Goal: Task Accomplishment & Management: Complete application form

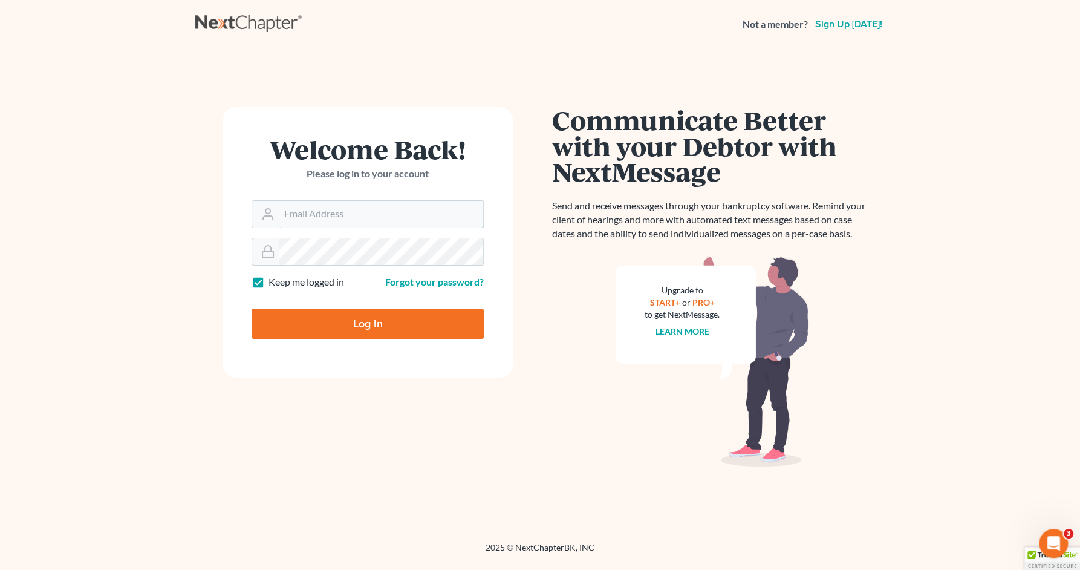
type input "mwf@morganfisherlaw.com"
click at [399, 320] on input "Log In" at bounding box center [368, 323] width 232 height 30
type input "Thinking..."
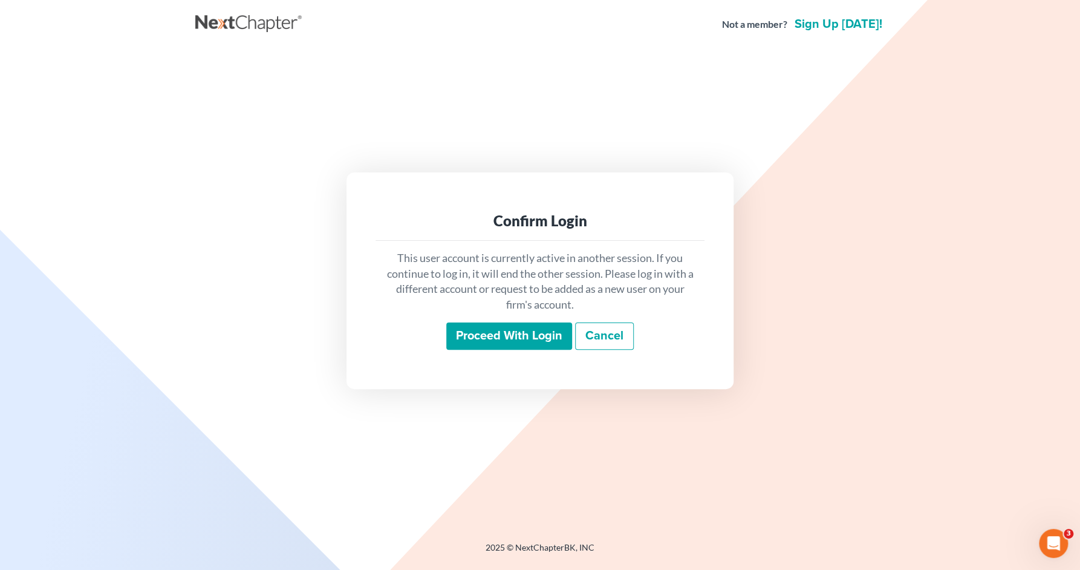
click at [498, 333] on input "Proceed with login" at bounding box center [509, 336] width 126 height 28
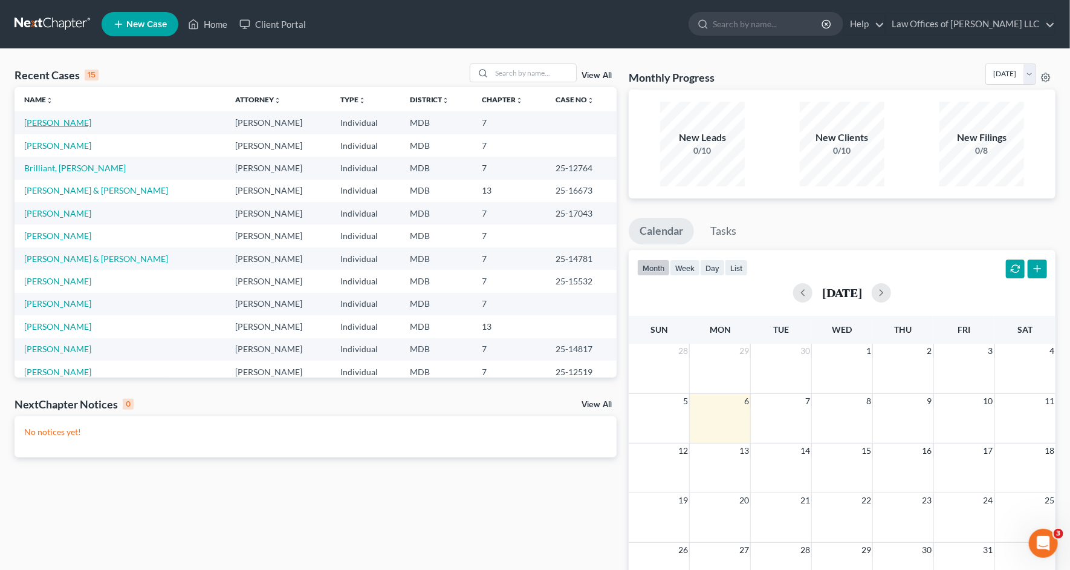
click at [65, 118] on link "Costello, James" at bounding box center [57, 122] width 67 height 10
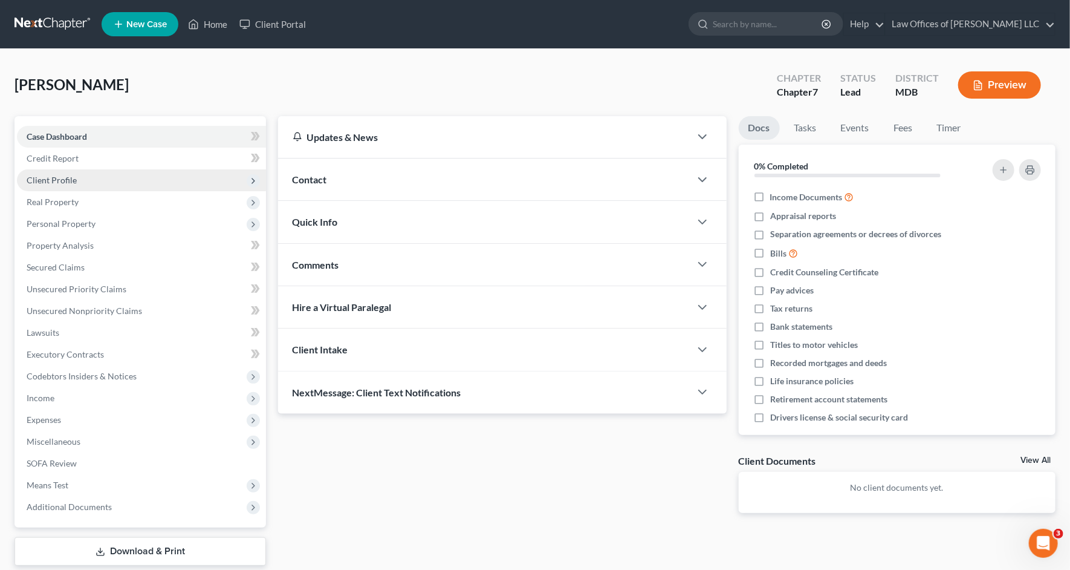
click at [70, 172] on span "Client Profile" at bounding box center [141, 180] width 249 height 22
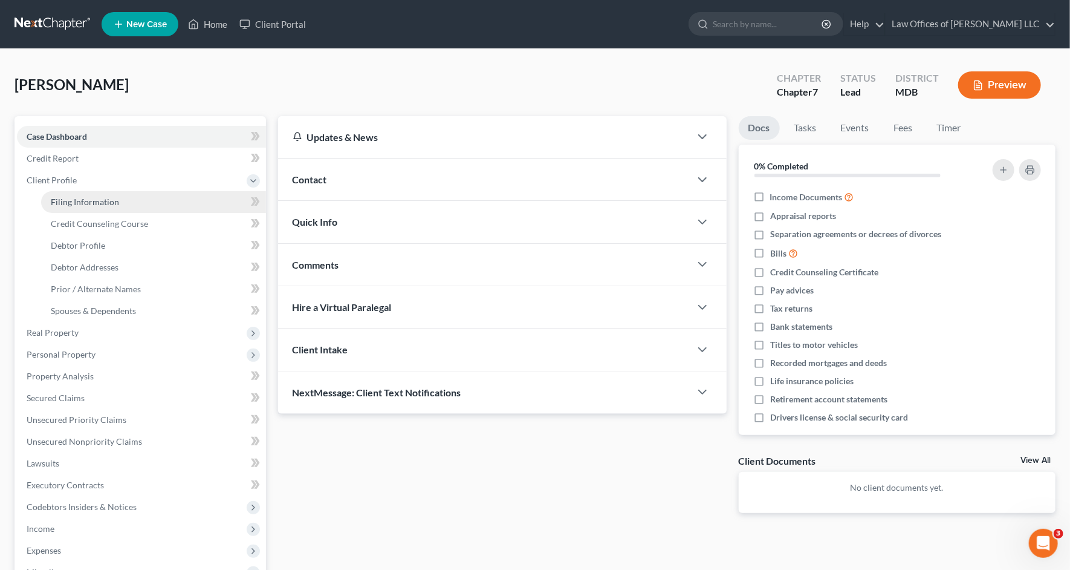
click at [80, 200] on span "Filing Information" at bounding box center [85, 201] width 68 height 10
select select "1"
select select "0"
select select "38"
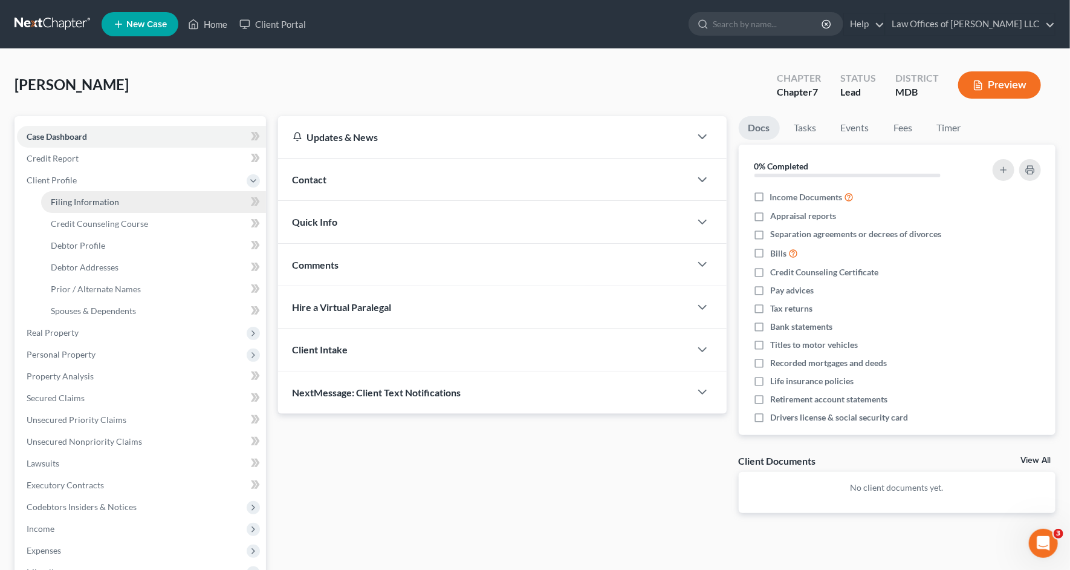
select select "21"
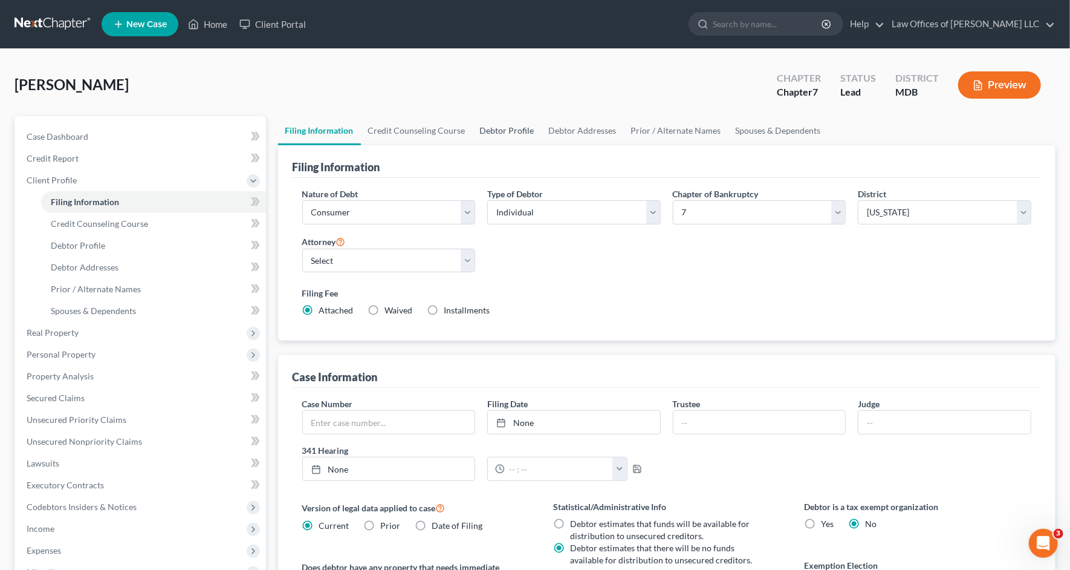
click at [504, 128] on link "Debtor Profile" at bounding box center [507, 130] width 69 height 29
select select "3"
select select "0"
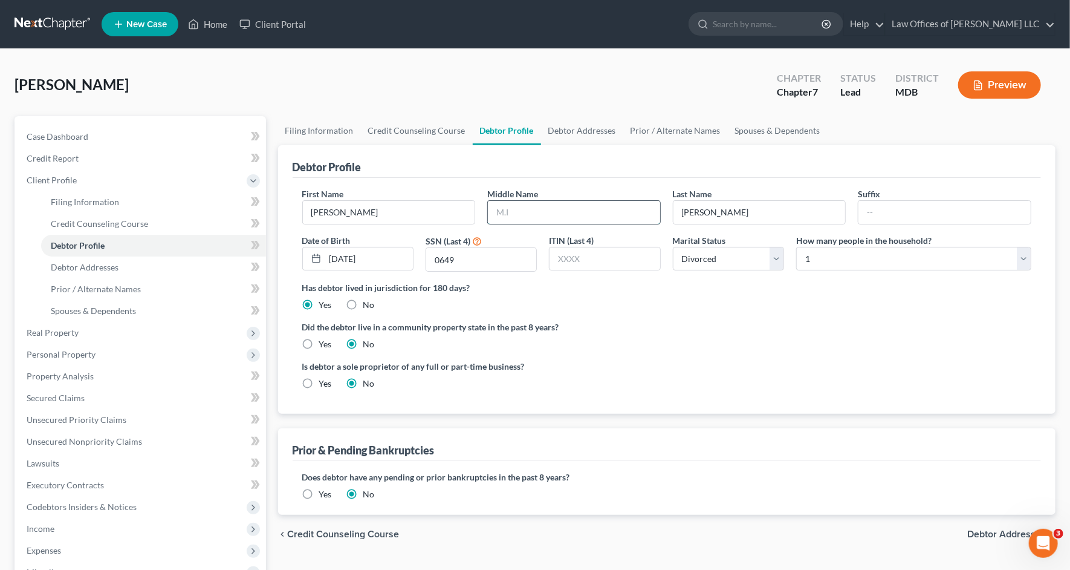
click at [528, 216] on input "text" at bounding box center [574, 212] width 172 height 23
type input "G."
click at [580, 131] on link "Debtor Addresses" at bounding box center [582, 130] width 82 height 29
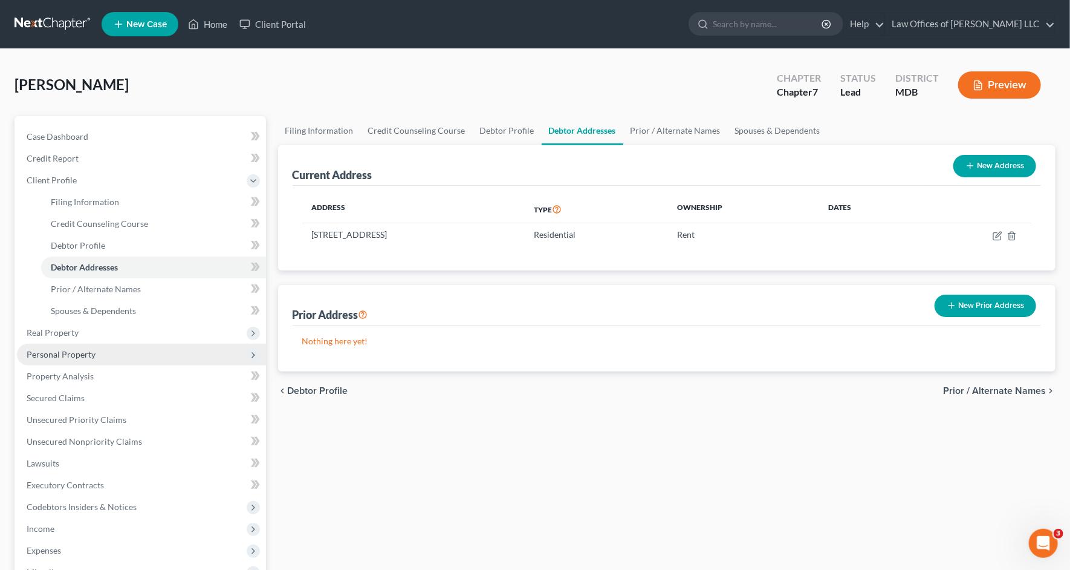
click at [109, 356] on span "Personal Property" at bounding box center [141, 354] width 249 height 22
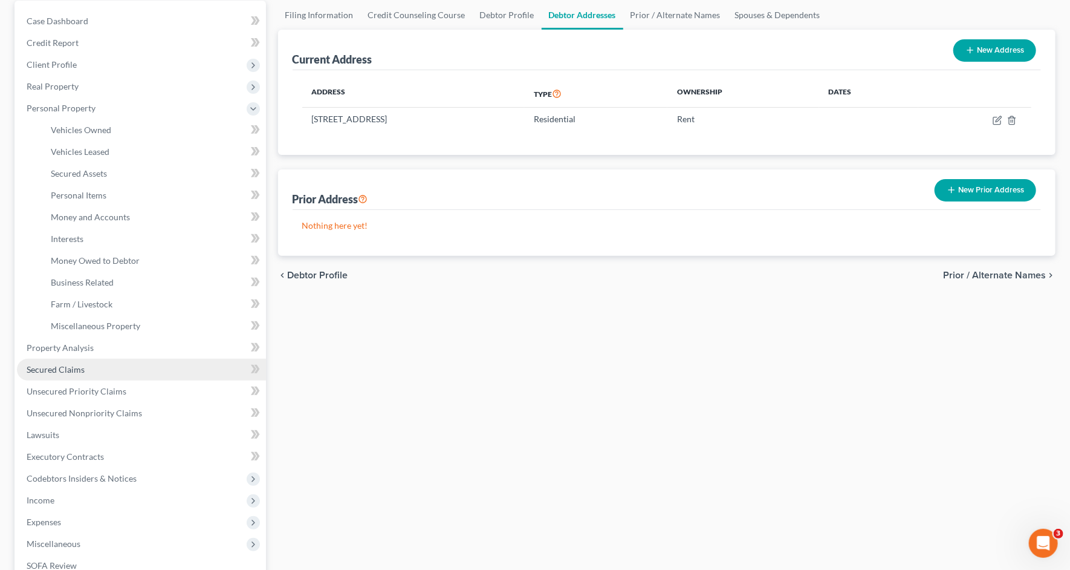
scroll to position [121, 0]
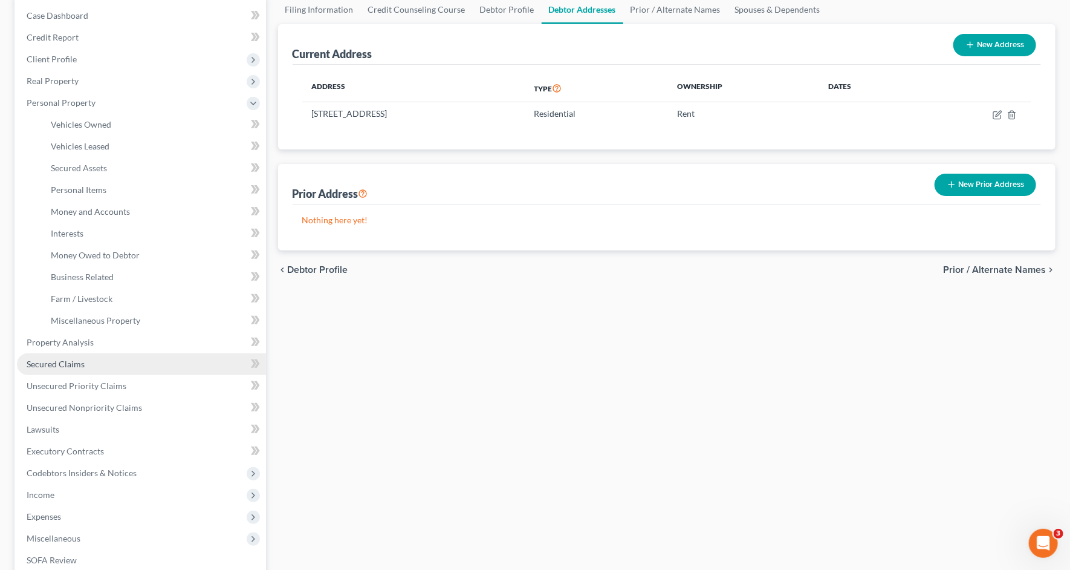
click at [89, 365] on link "Secured Claims" at bounding box center [141, 364] width 249 height 22
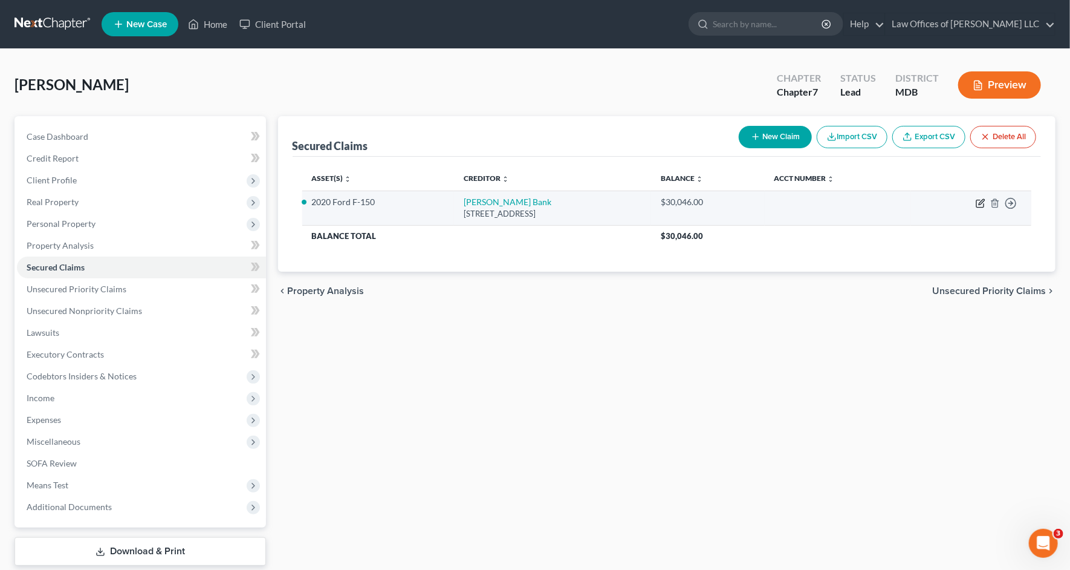
click at [978, 201] on icon "button" at bounding box center [981, 203] width 10 height 10
select select "39"
select select "2"
select select "0"
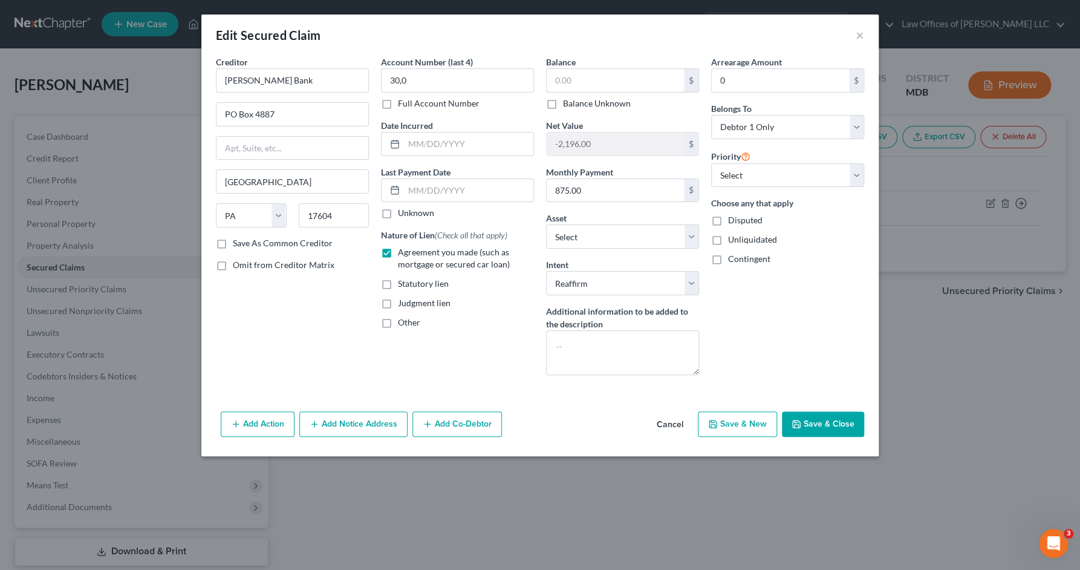
type input "30,0"
type input "30,046.00"
click at [443, 74] on input "30,0" at bounding box center [457, 80] width 153 height 24
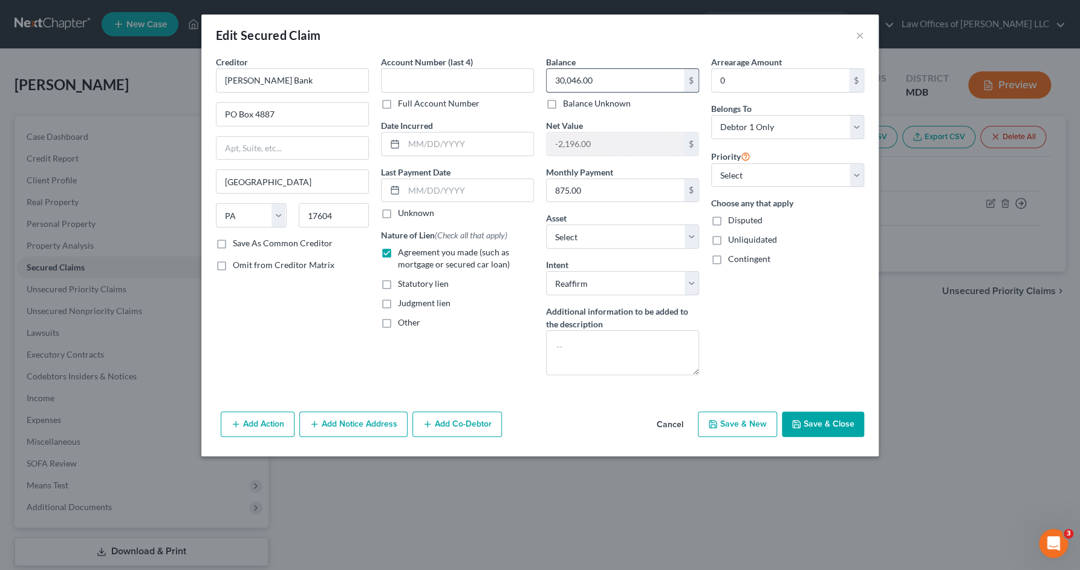
click at [606, 80] on input "30,046.00" at bounding box center [615, 80] width 137 height 23
click at [840, 420] on button "Save & Close" at bounding box center [823, 423] width 82 height 25
type input "24,531.00"
type input "3,319.00"
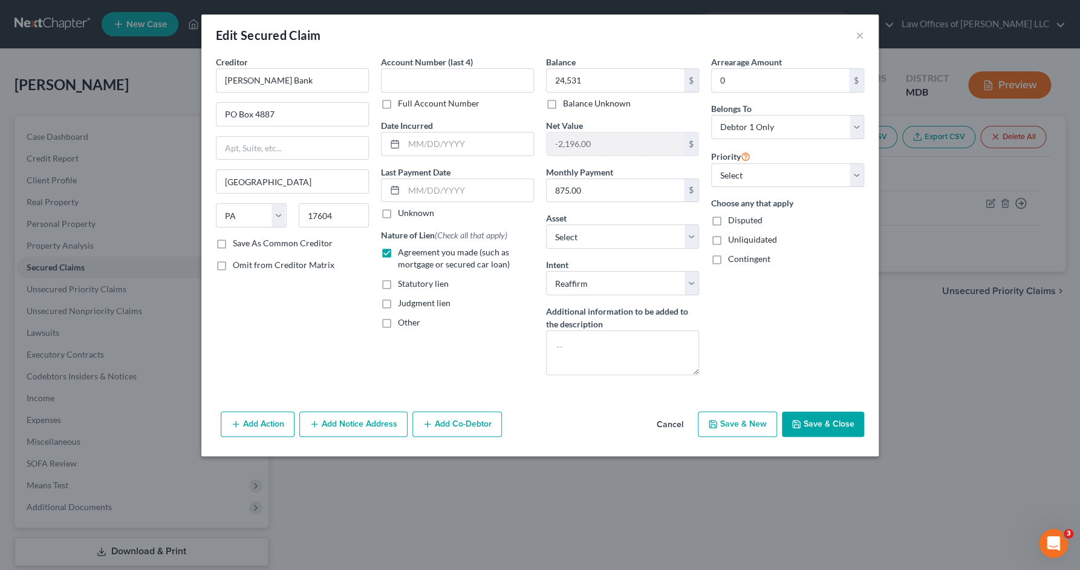
select select "11"
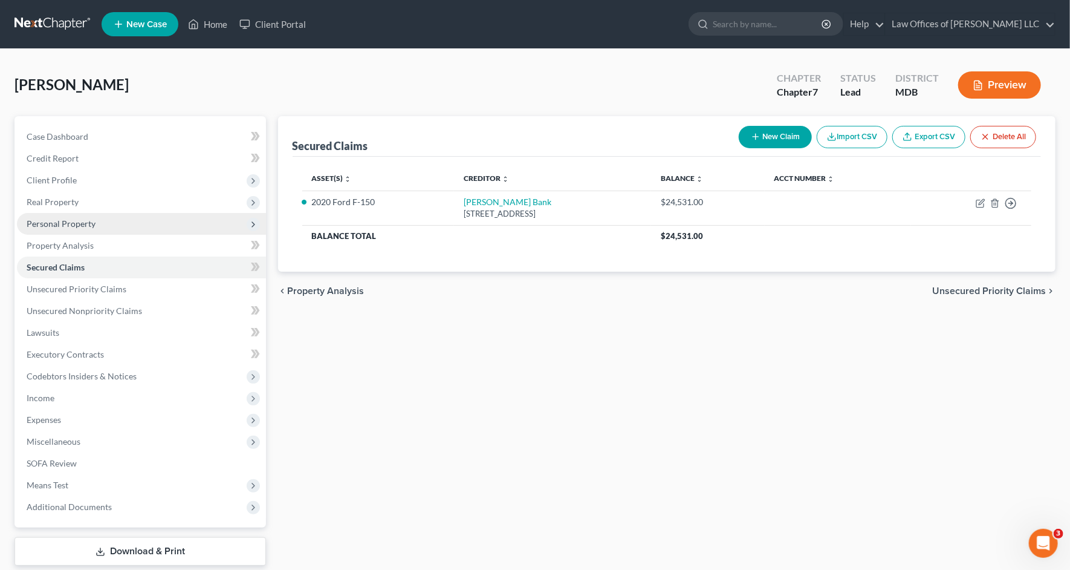
click at [129, 227] on span "Personal Property" at bounding box center [141, 224] width 249 height 22
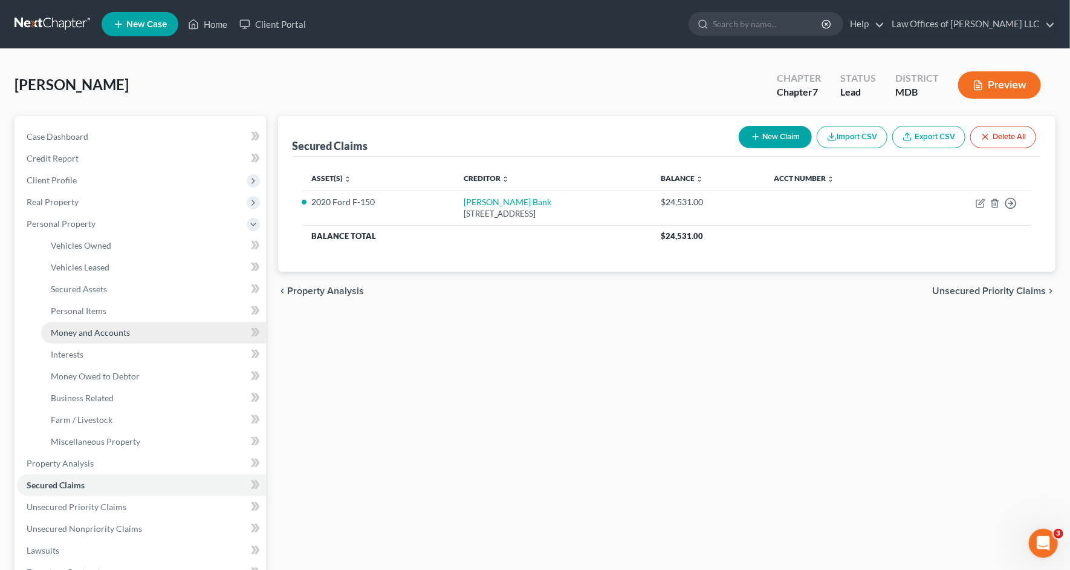
click at [135, 332] on link "Money and Accounts" at bounding box center [153, 333] width 225 height 22
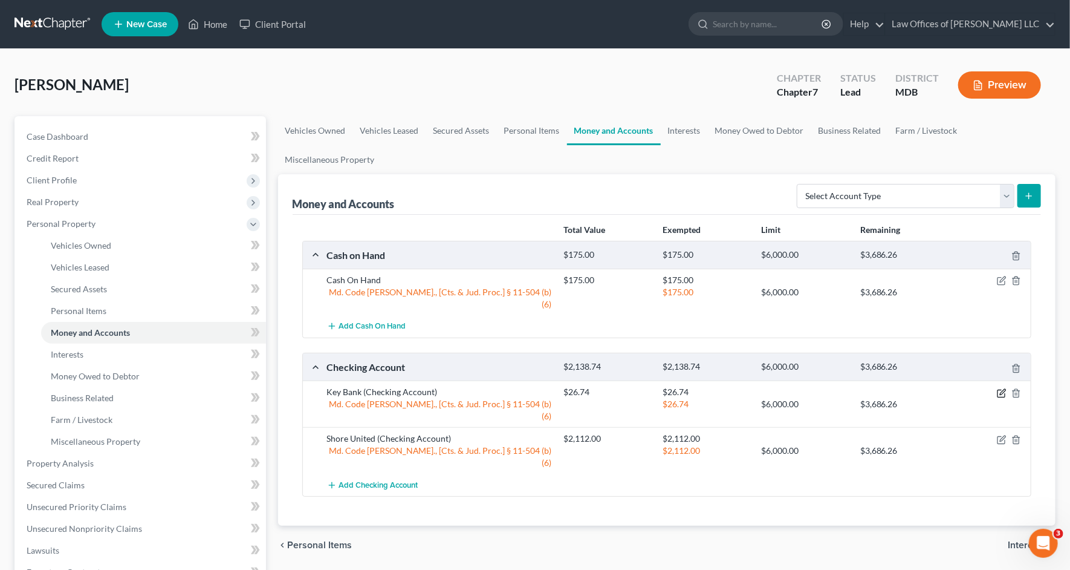
click at [1003, 389] on icon "button" at bounding box center [1002, 391] width 5 height 5
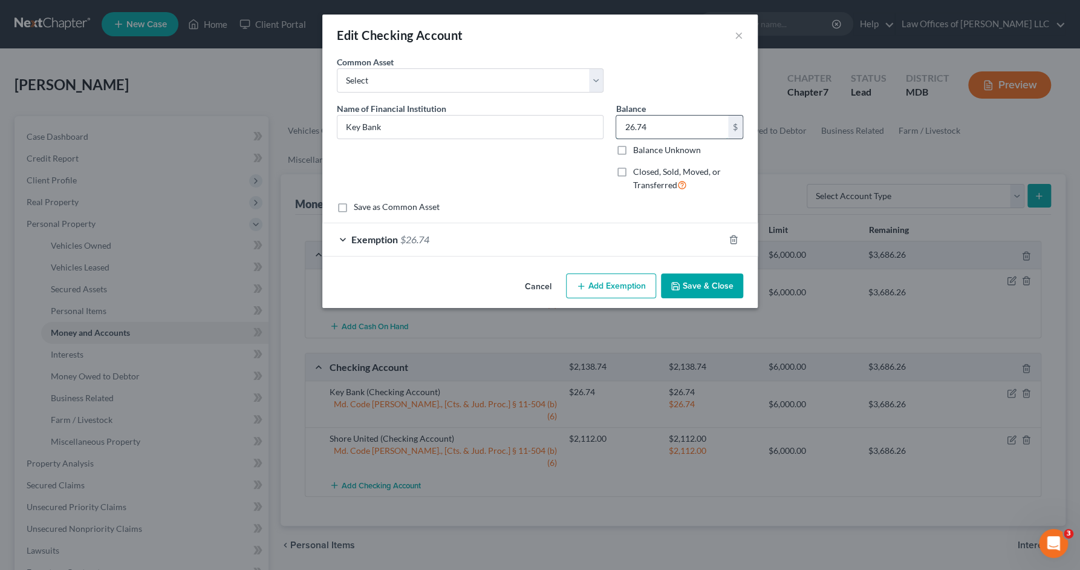
click at [668, 127] on input "26.74" at bounding box center [672, 126] width 112 height 23
click at [736, 238] on icon "button" at bounding box center [732, 239] width 5 height 8
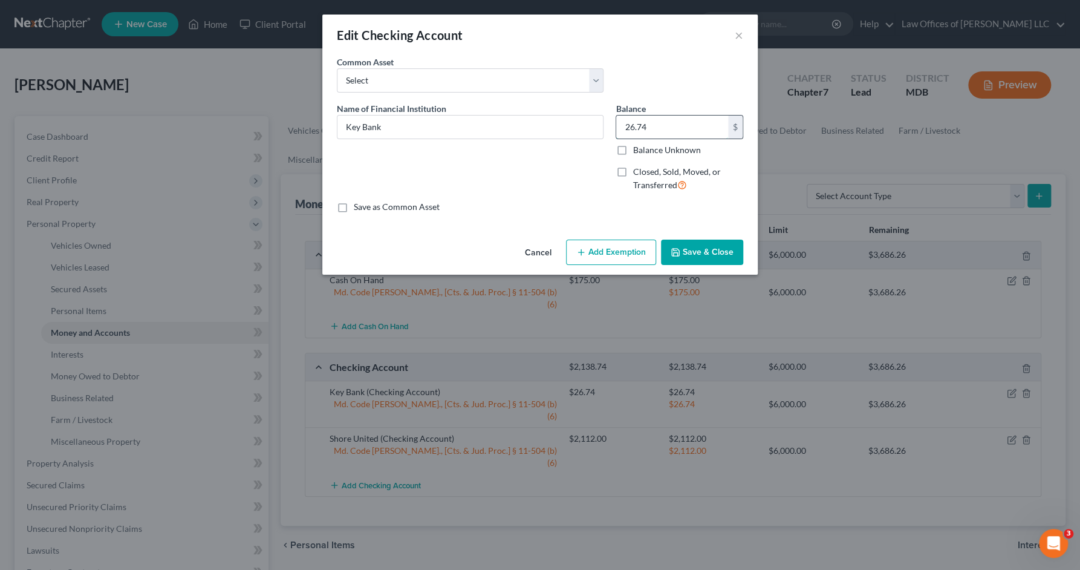
click at [666, 126] on input "26.74" at bounding box center [672, 126] width 112 height 23
click at [668, 126] on input "26.74" at bounding box center [672, 126] width 112 height 23
type input "7.35"
click at [631, 250] on button "Add Exemption" at bounding box center [611, 251] width 90 height 25
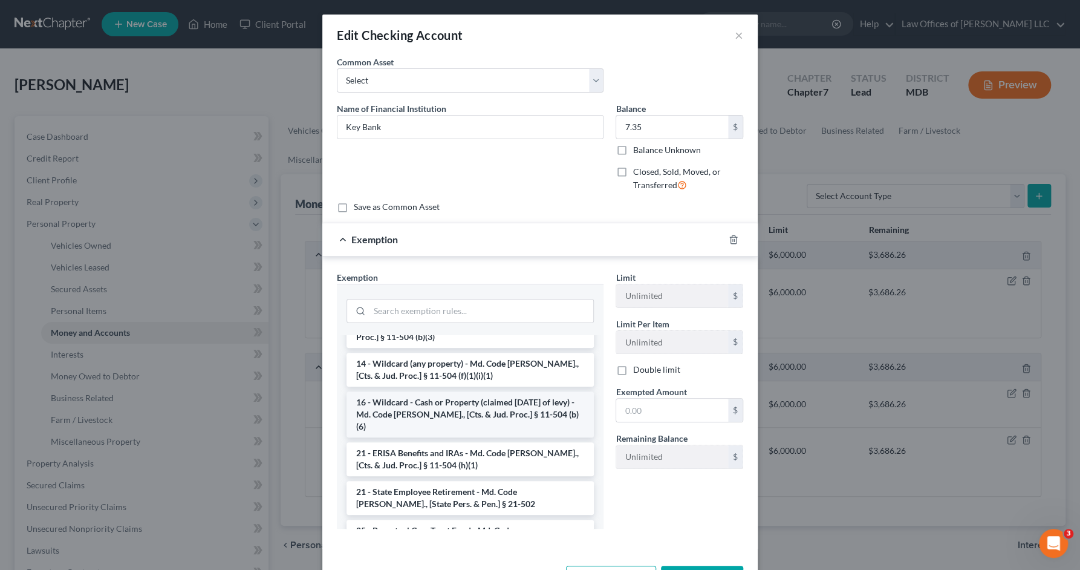
scroll to position [242, 0]
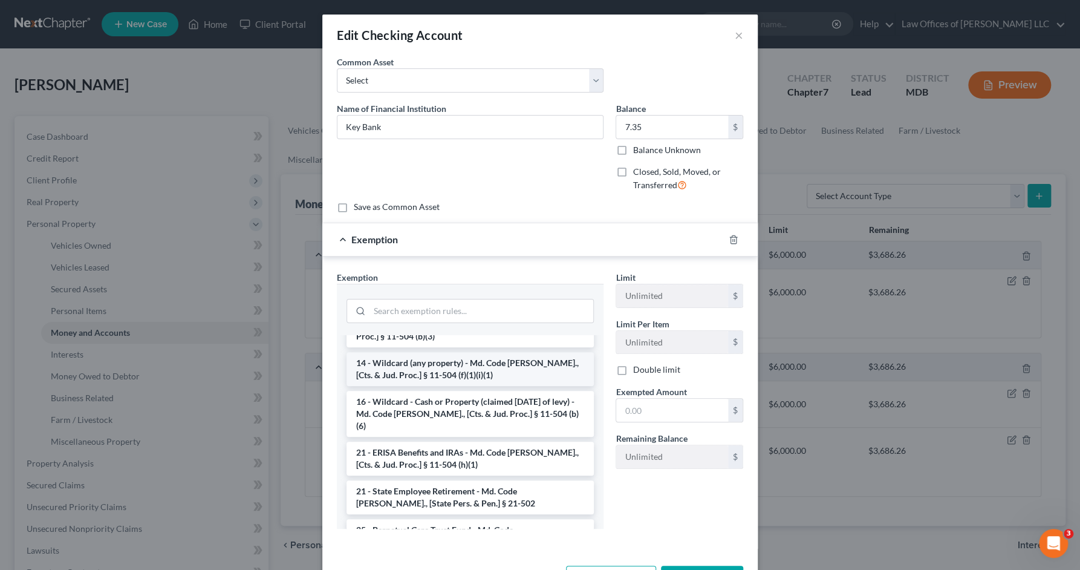
click at [491, 363] on li "14 - Wildcard (any property) - Md. Code Ann., [Cts. & Jud. Proc.] § 11-504 (f)(…" at bounding box center [469, 369] width 247 height 34
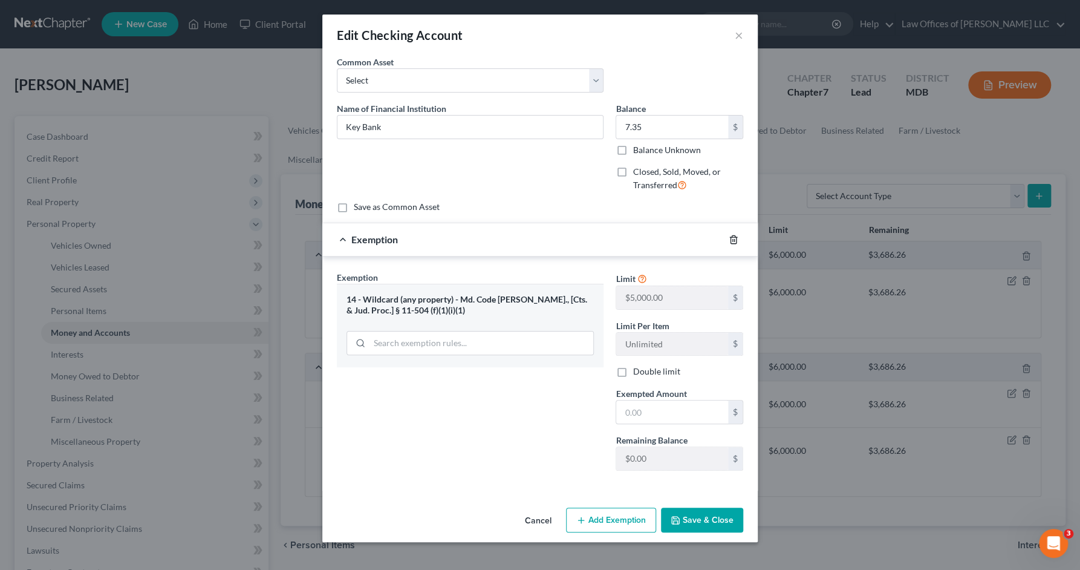
click at [730, 240] on icon "button" at bounding box center [734, 240] width 10 height 10
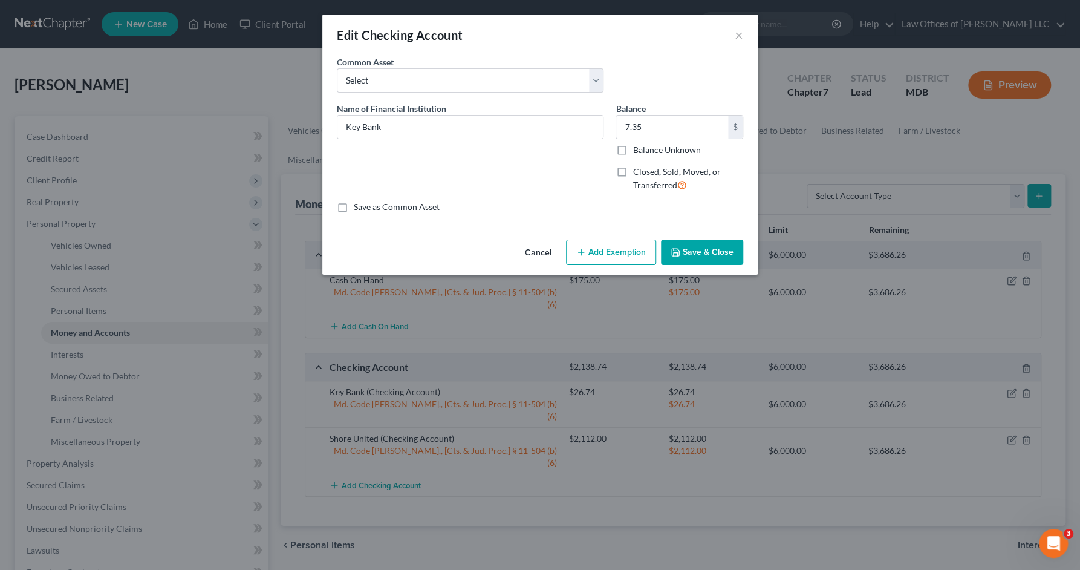
click at [610, 251] on button "Add Exemption" at bounding box center [611, 251] width 90 height 25
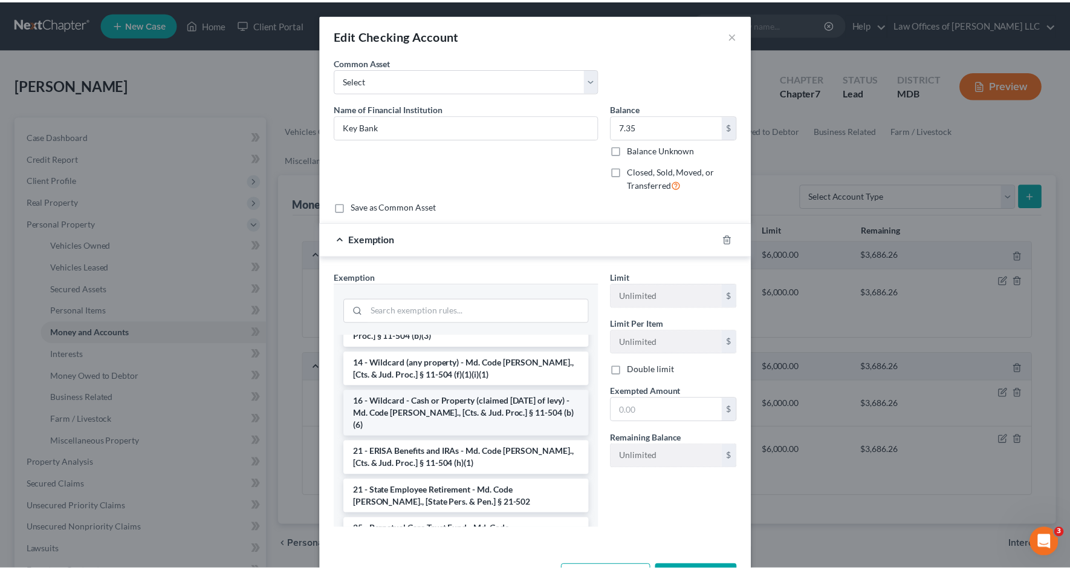
scroll to position [181, 0]
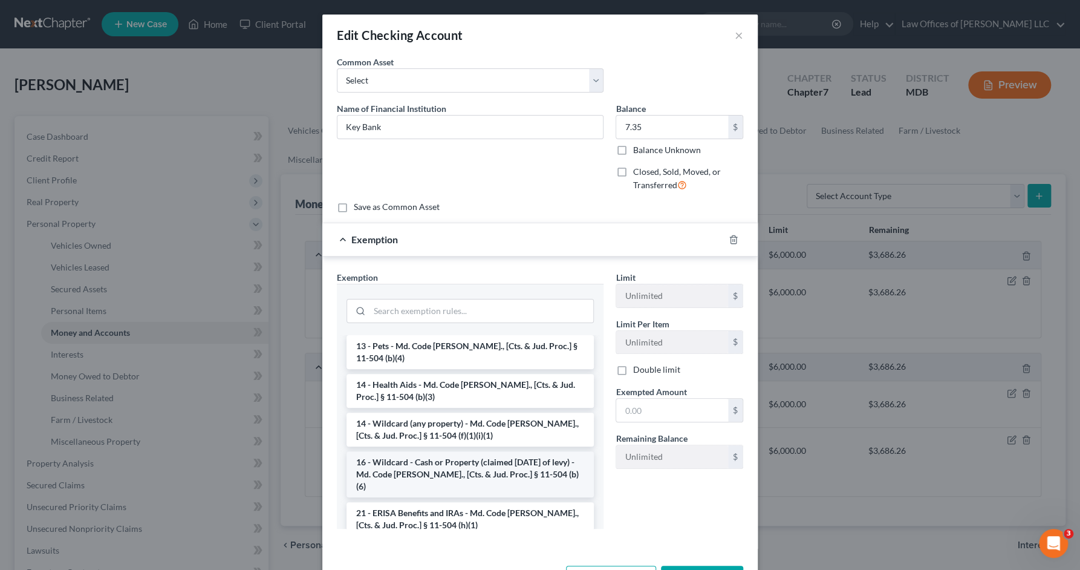
click at [439, 456] on li "16 - Wildcard - Cash or Property (claimed within Thirty Days of levy) - Md. Cod…" at bounding box center [469, 474] width 247 height 46
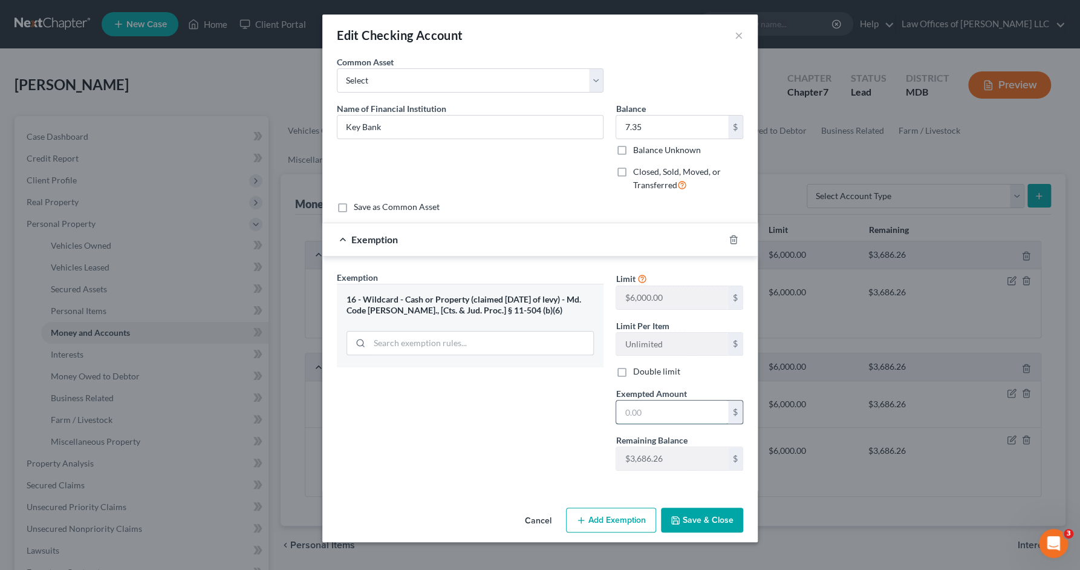
click at [670, 414] on input "text" at bounding box center [672, 411] width 112 height 23
type input "7.35"
click at [687, 508] on button "Save & Close" at bounding box center [702, 519] width 82 height 25
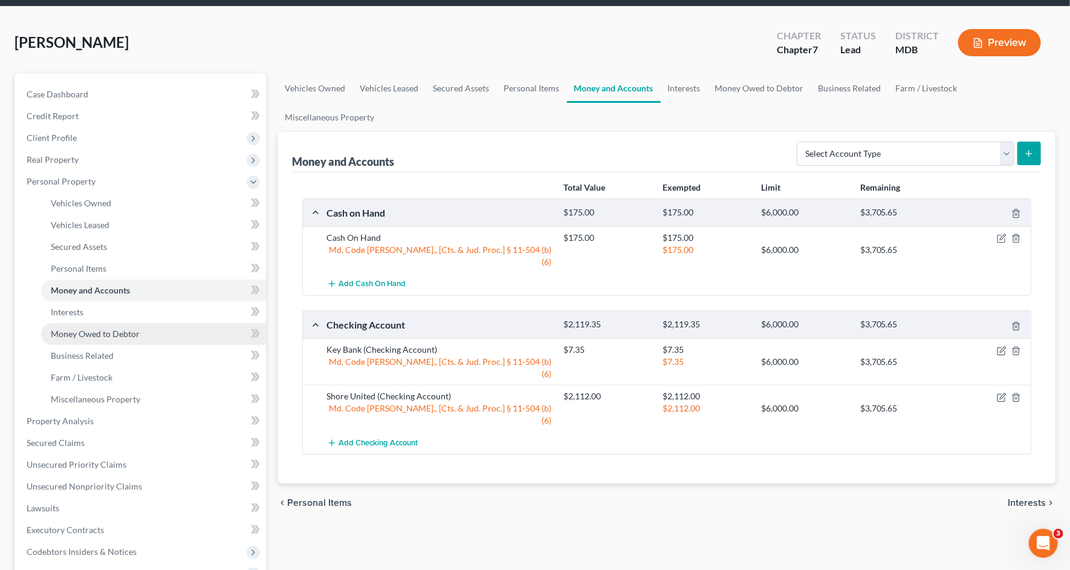
scroll to position [121, 0]
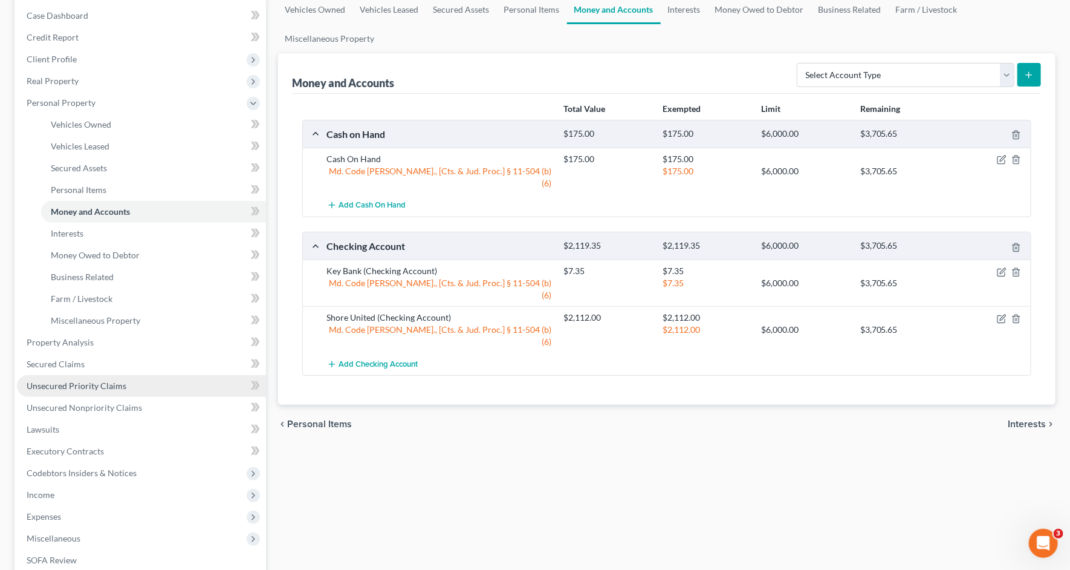
click at [109, 381] on span "Unsecured Priority Claims" at bounding box center [77, 385] width 100 height 10
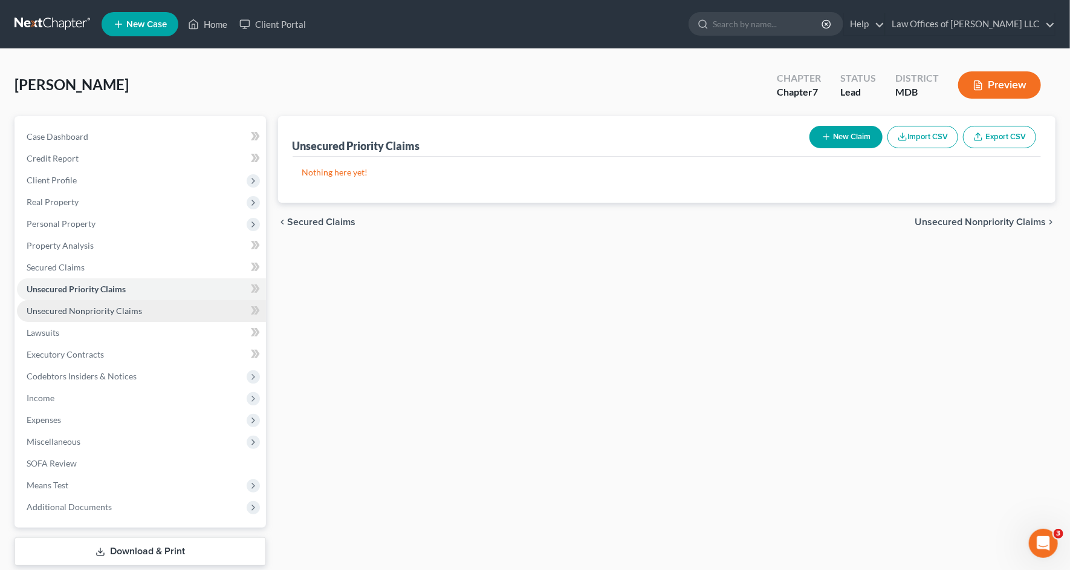
click at [123, 314] on span "Unsecured Nonpriority Claims" at bounding box center [84, 310] width 115 height 10
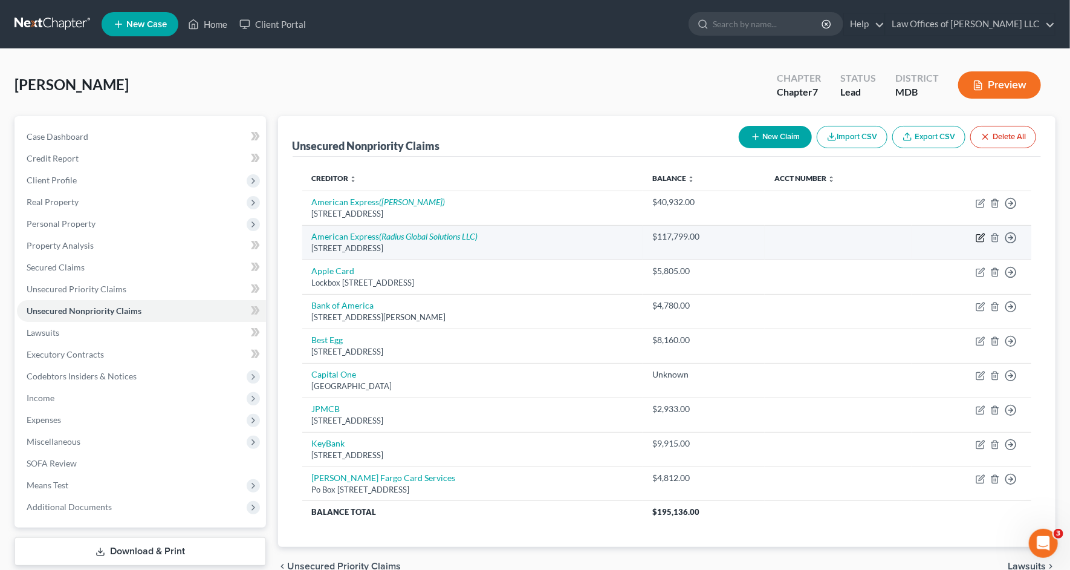
click at [982, 235] on icon "button" at bounding box center [981, 238] width 10 height 10
select select "45"
select select "2"
select select "0"
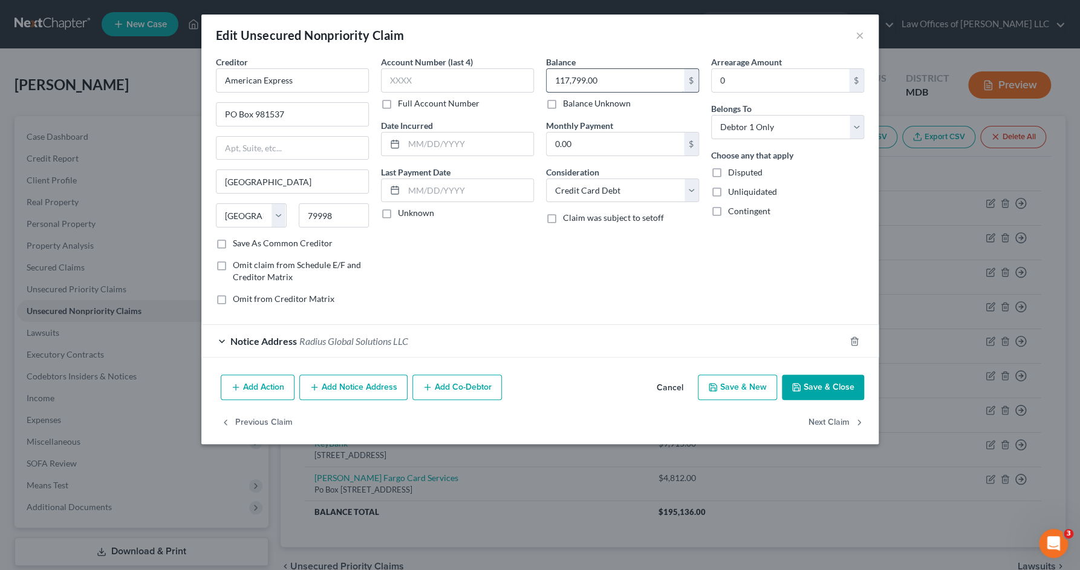
click at [559, 82] on input "117,799.00" at bounding box center [615, 80] width 137 height 23
click at [560, 80] on input "117,799.00" at bounding box center [615, 80] width 137 height 23
type input "17,799.00"
click at [814, 388] on button "Save & Close" at bounding box center [823, 386] width 82 height 25
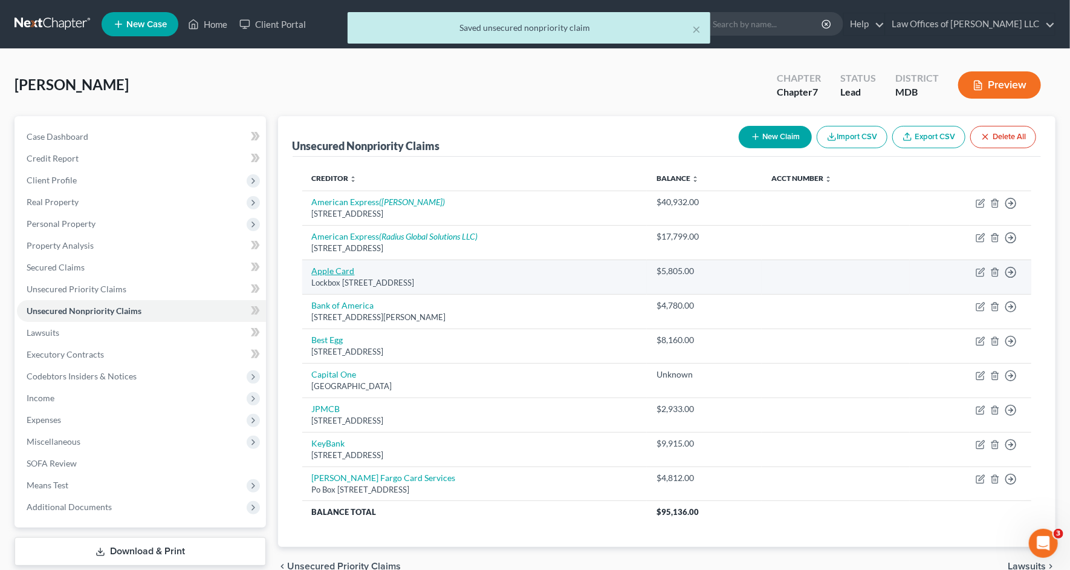
click at [340, 268] on link "Apple Card" at bounding box center [333, 270] width 43 height 10
select select "39"
select select "2"
select select "0"
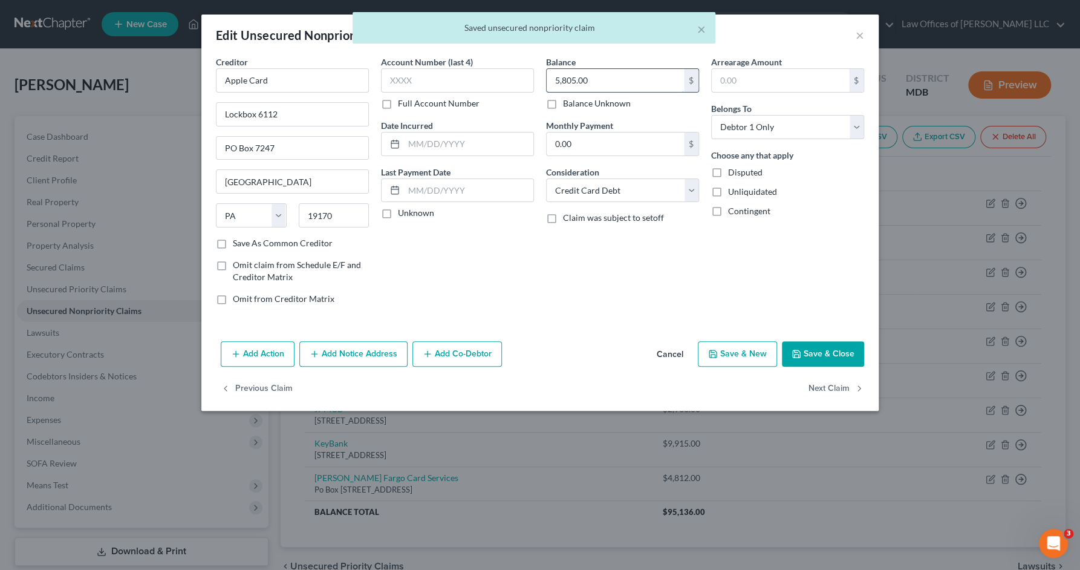
click at [591, 75] on input "5,805.00" at bounding box center [615, 80] width 137 height 23
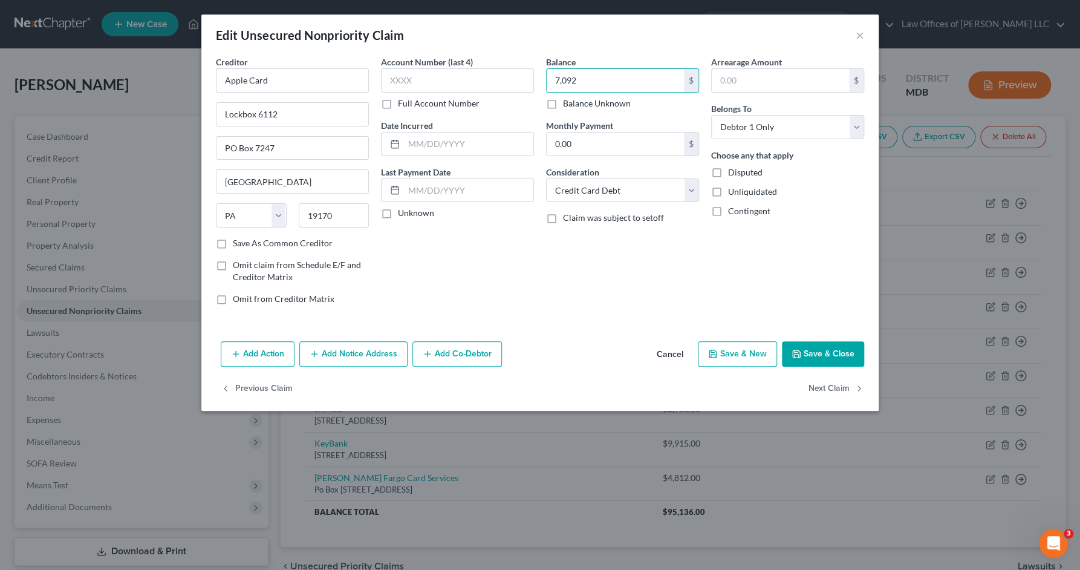
click at [837, 363] on button "Save & Close" at bounding box center [823, 353] width 82 height 25
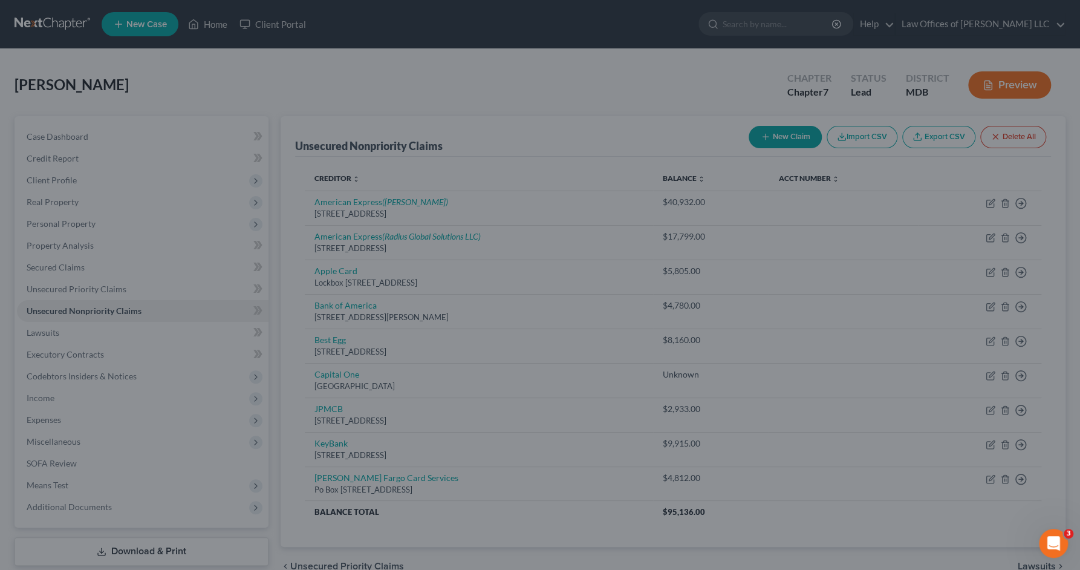
type input "7,092.00"
type input "0"
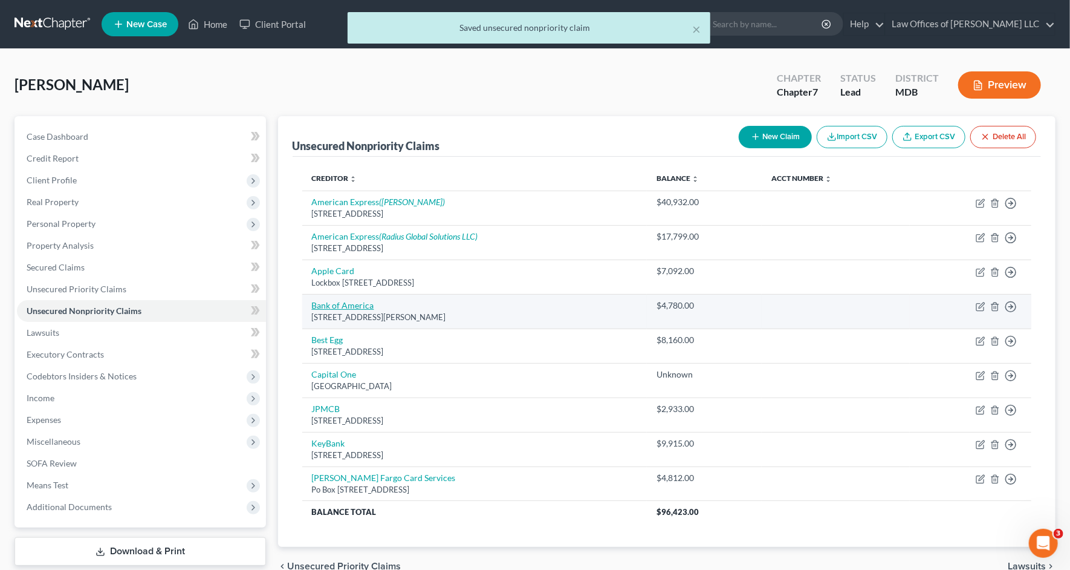
click at [340, 302] on link "Bank of America" at bounding box center [343, 305] width 62 height 10
select select "28"
select select "2"
select select "0"
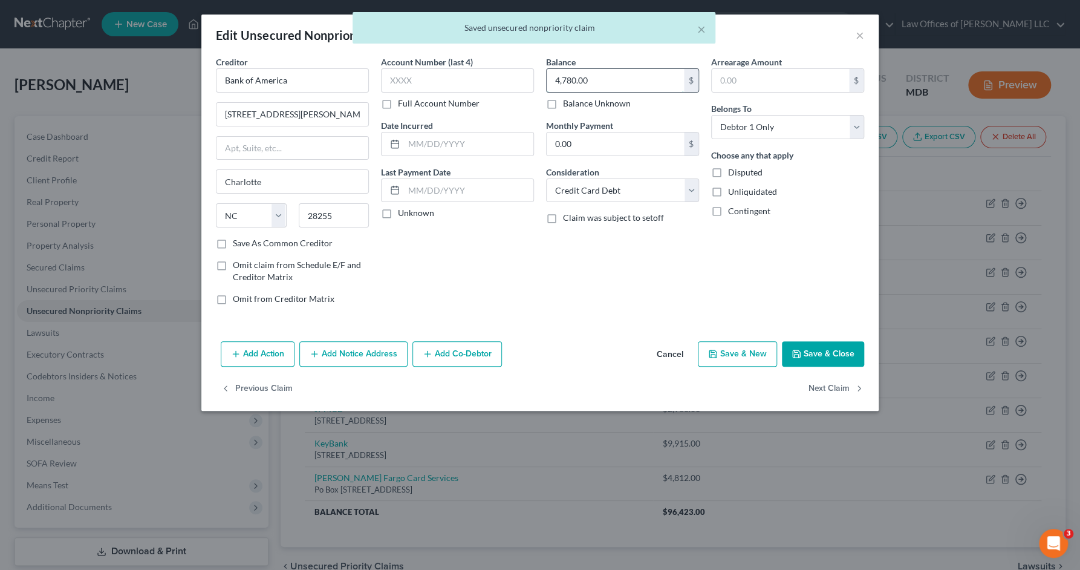
click at [613, 84] on input "4,780.00" at bounding box center [615, 80] width 137 height 23
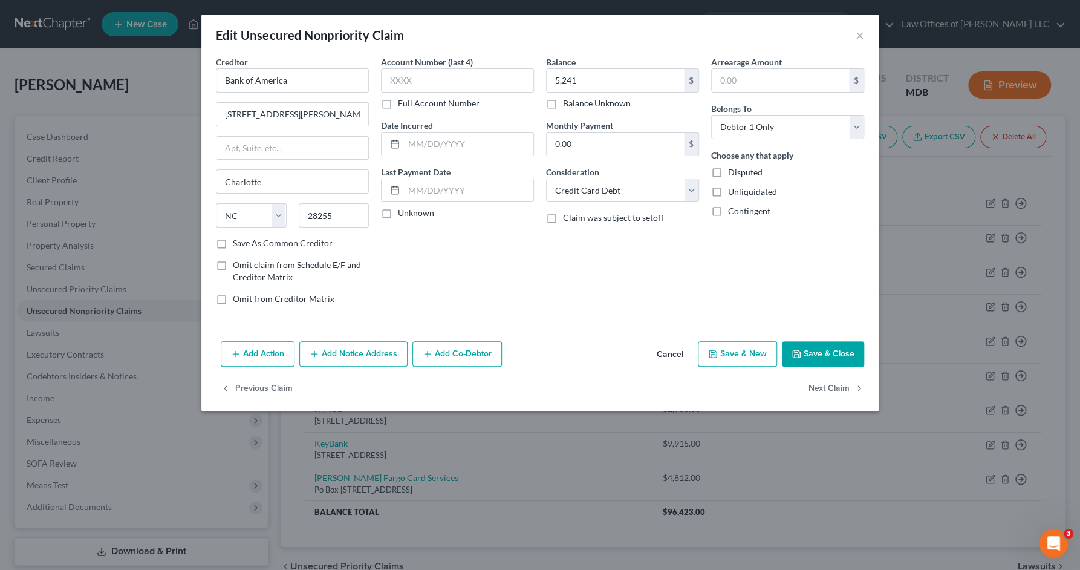
click at [844, 350] on button "Save & Close" at bounding box center [823, 353] width 82 height 25
type input "5,241.00"
type input "0"
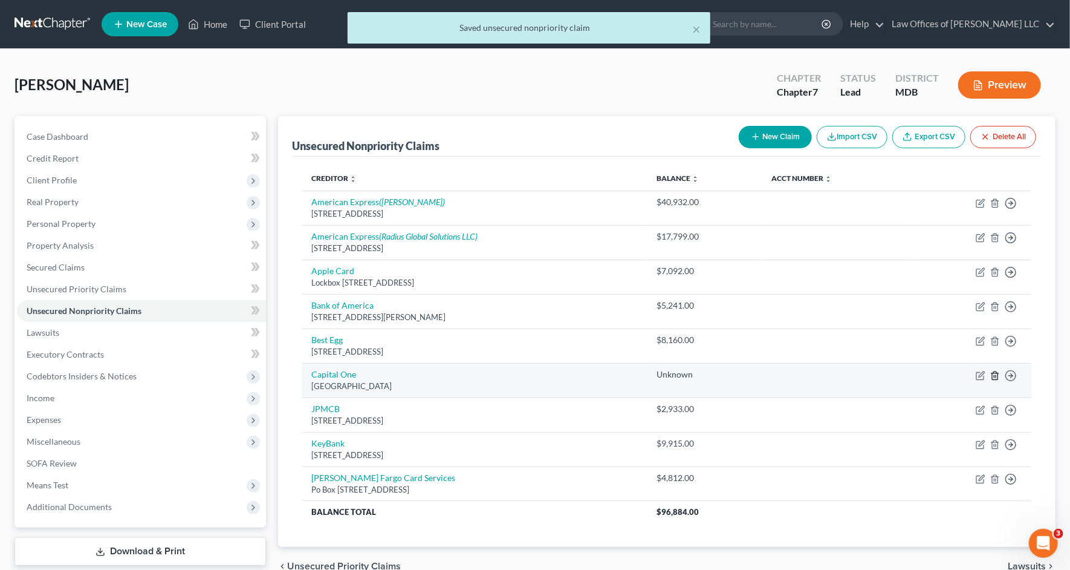
click at [996, 375] on icon "button" at bounding box center [995, 376] width 10 height 10
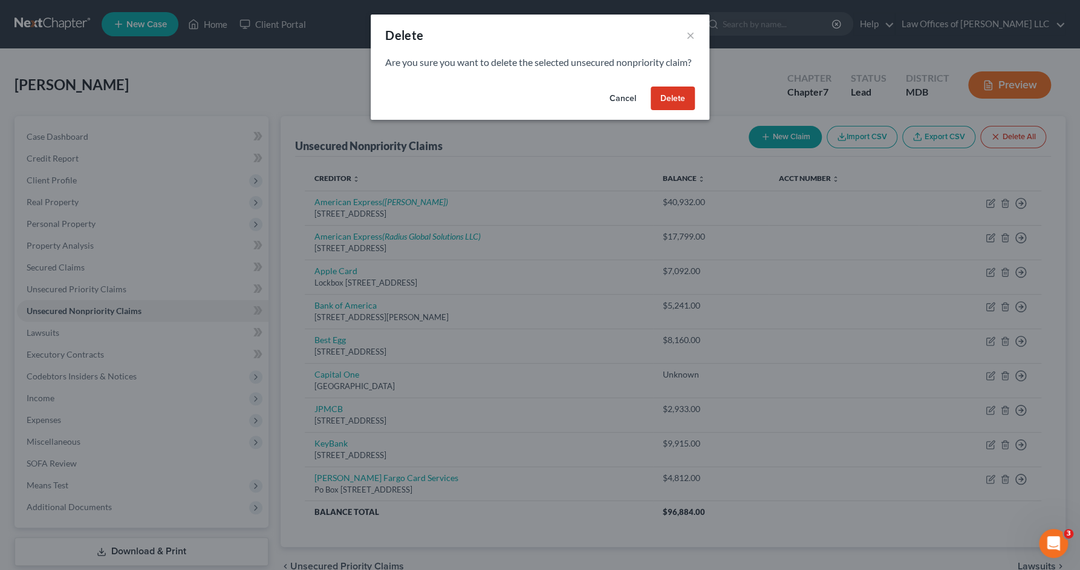
click at [686, 111] on button "Delete" at bounding box center [673, 98] width 44 height 24
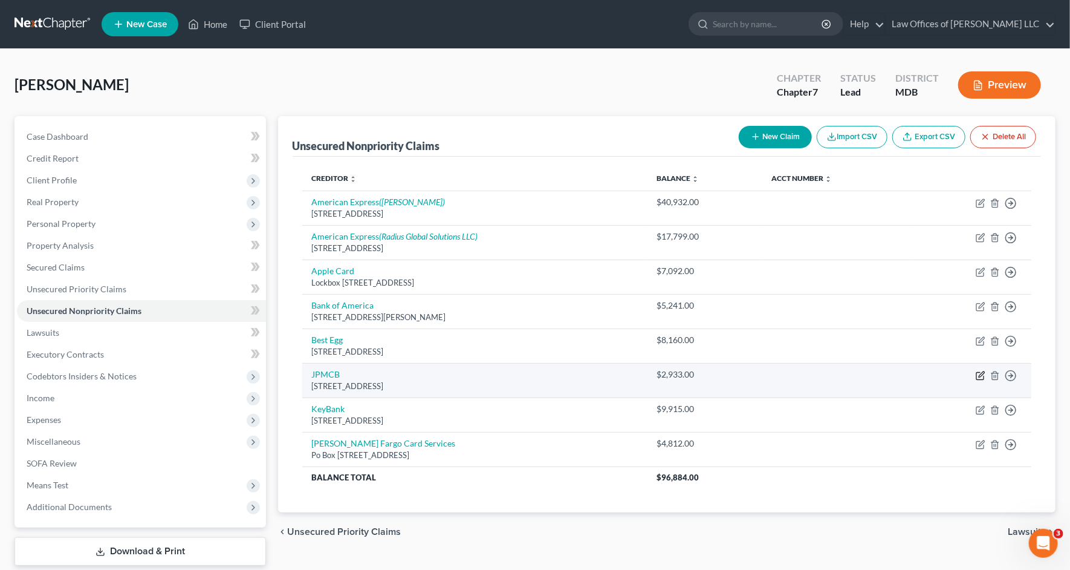
click at [977, 375] on icon "button" at bounding box center [981, 376] width 10 height 10
select select "7"
select select "2"
select select "0"
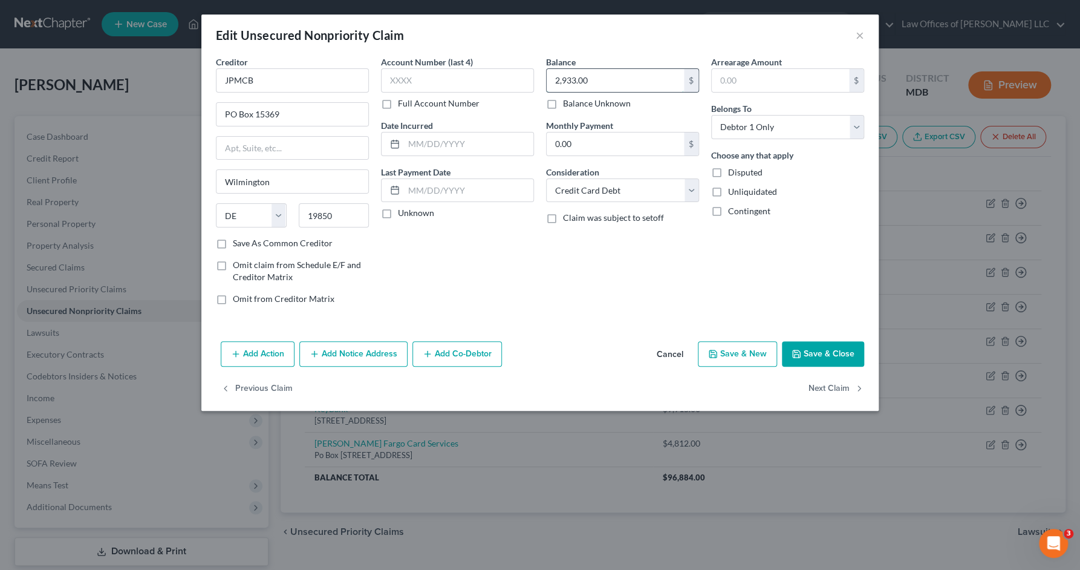
click at [620, 76] on input "2,933.00" at bounding box center [615, 80] width 137 height 23
click at [800, 345] on button "Save & Close" at bounding box center [823, 353] width 82 height 25
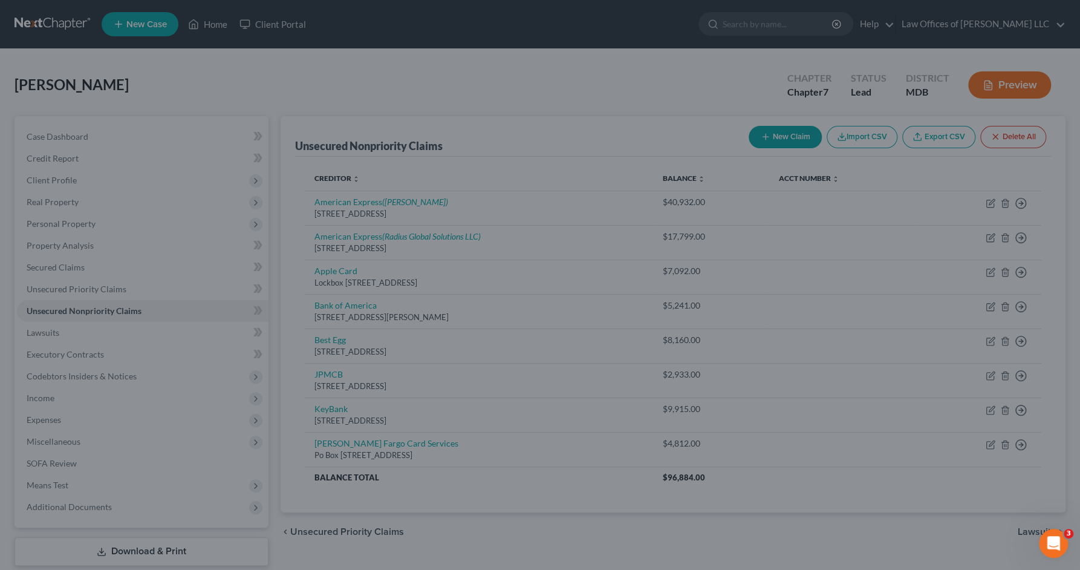
type input "3,621.00"
type input "0"
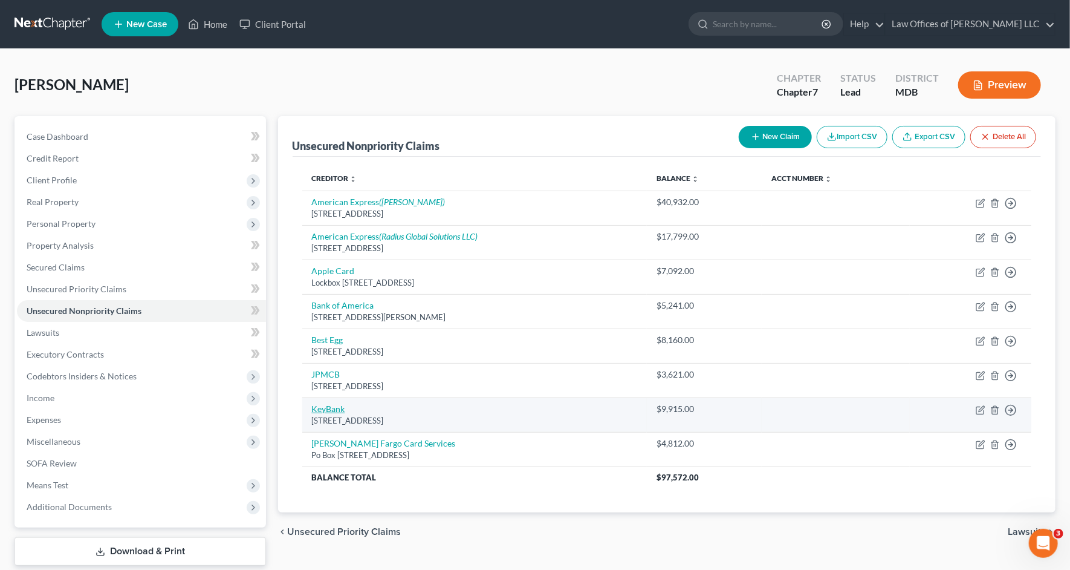
click at [326, 406] on link "KeyBank" at bounding box center [328, 408] width 33 height 10
select select "36"
select select "2"
select select "0"
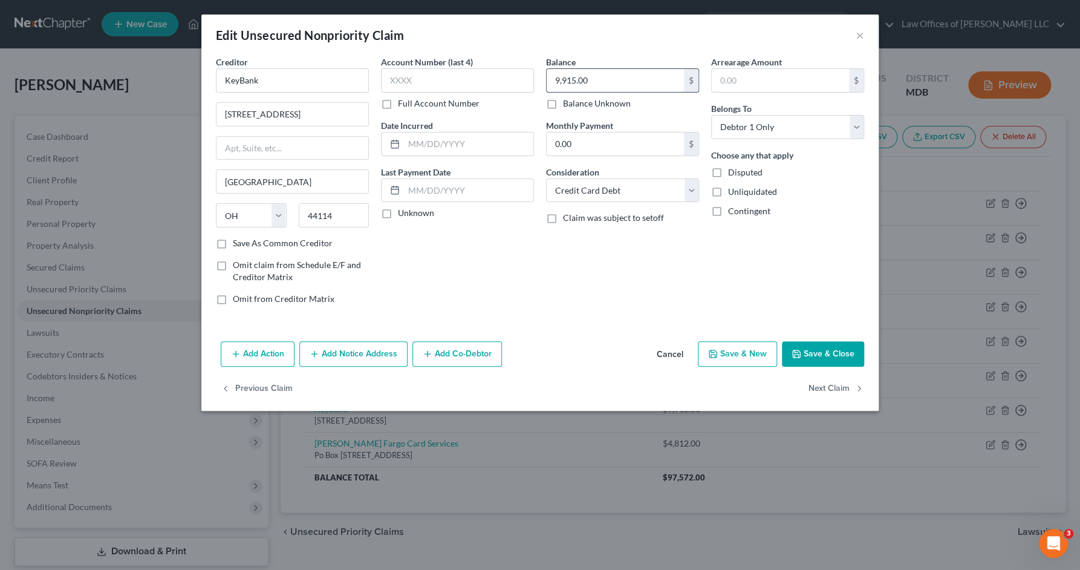
click at [600, 81] on input "9,915.00" at bounding box center [615, 80] width 137 height 23
click at [811, 350] on button "Save & Close" at bounding box center [823, 353] width 82 height 25
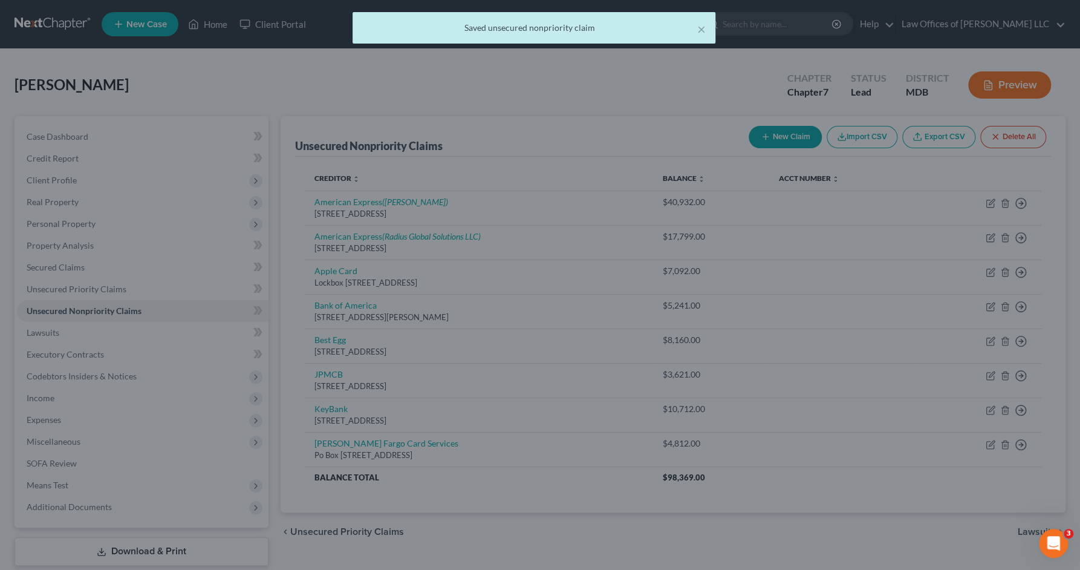
type input "10,712.00"
type input "0"
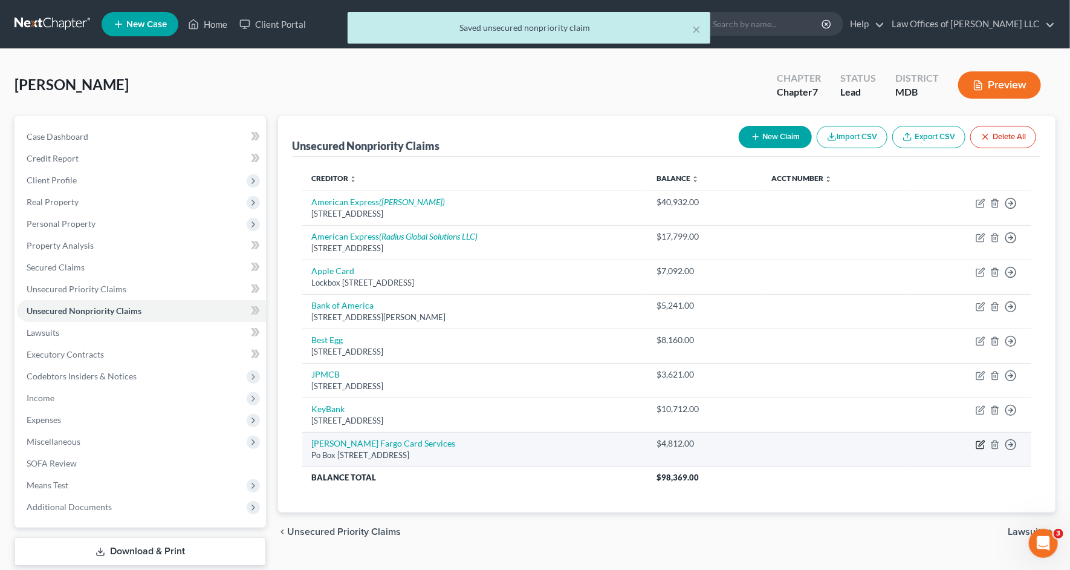
click at [979, 441] on icon "button" at bounding box center [981, 445] width 10 height 10
select select "16"
select select "2"
select select "0"
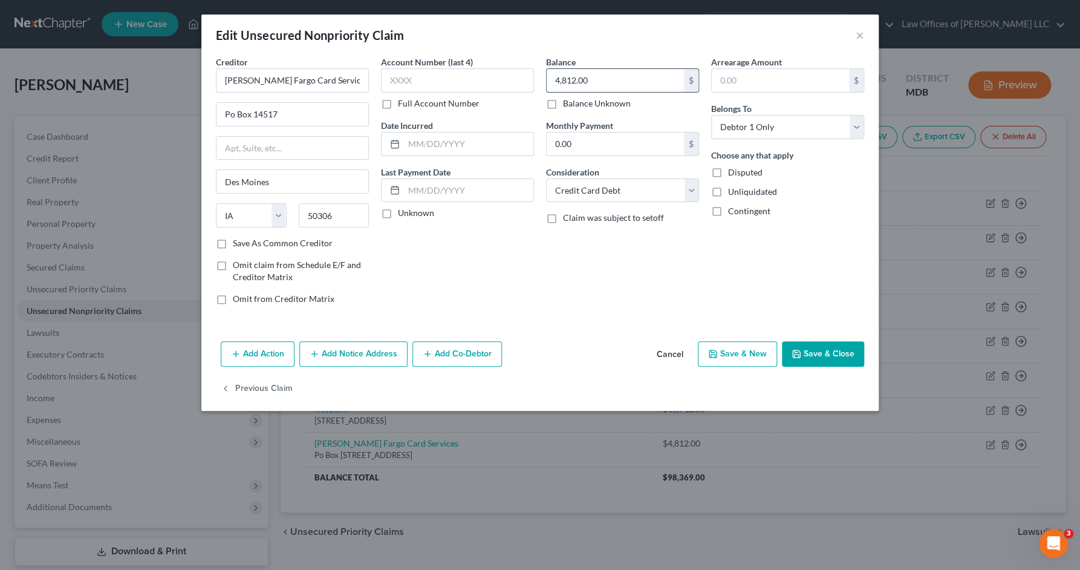
click at [597, 80] on input "4,812.00" at bounding box center [615, 80] width 137 height 23
click at [825, 346] on button "Save & Close" at bounding box center [823, 353] width 82 height 25
type input "6,454.00"
type input "0"
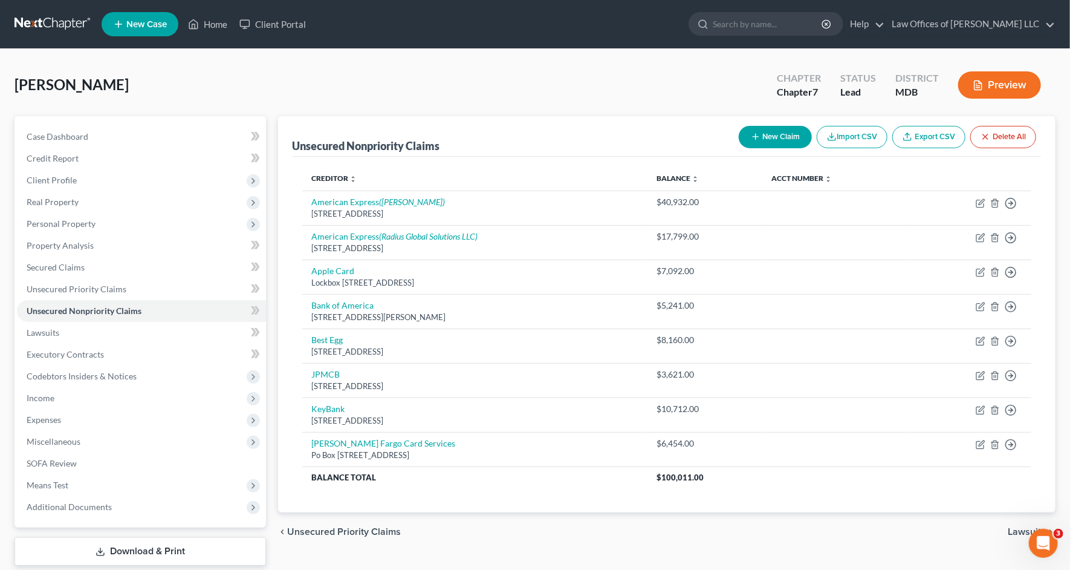
click at [787, 139] on button "New Claim" at bounding box center [775, 137] width 73 height 22
select select "0"
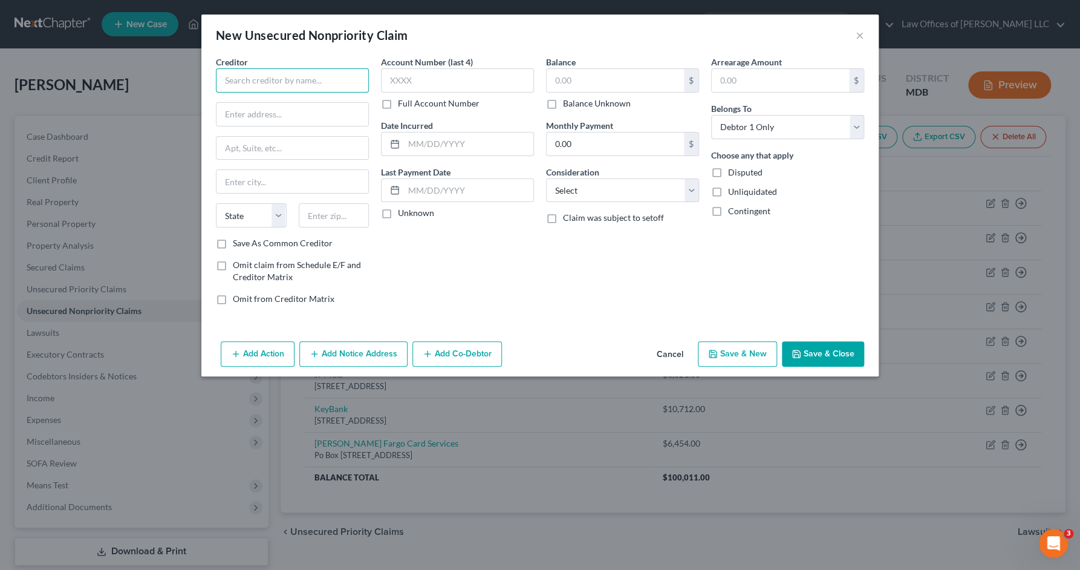
click at [285, 74] on input "text" at bounding box center [292, 80] width 153 height 24
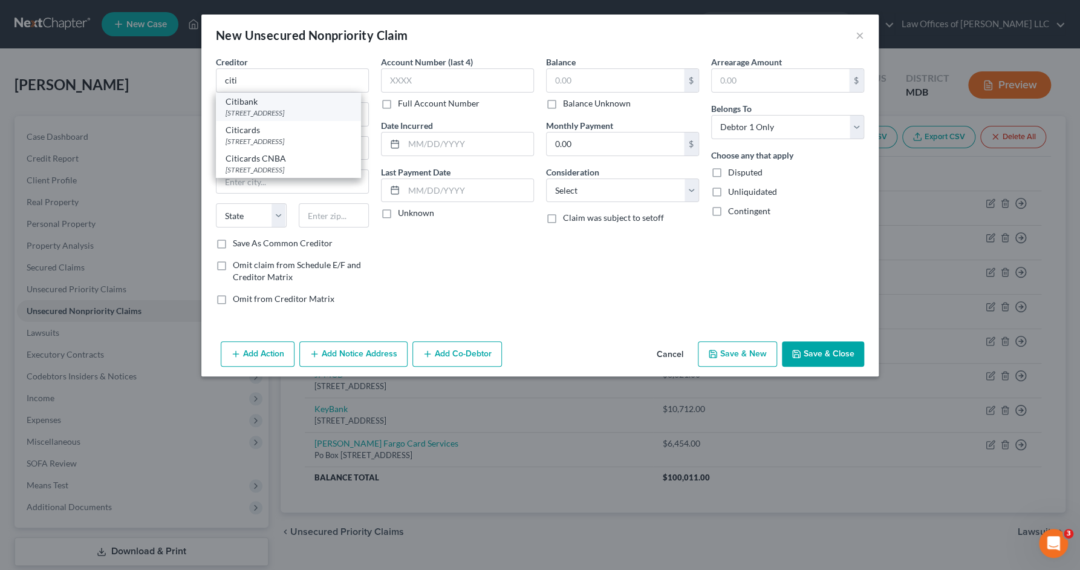
click at [296, 108] on div "PO Box 6181, Sioux Falls, SD 57117" at bounding box center [289, 113] width 126 height 10
type input "Citibank"
type input "PO Box 6181"
type input "Sioux Falls"
select select "43"
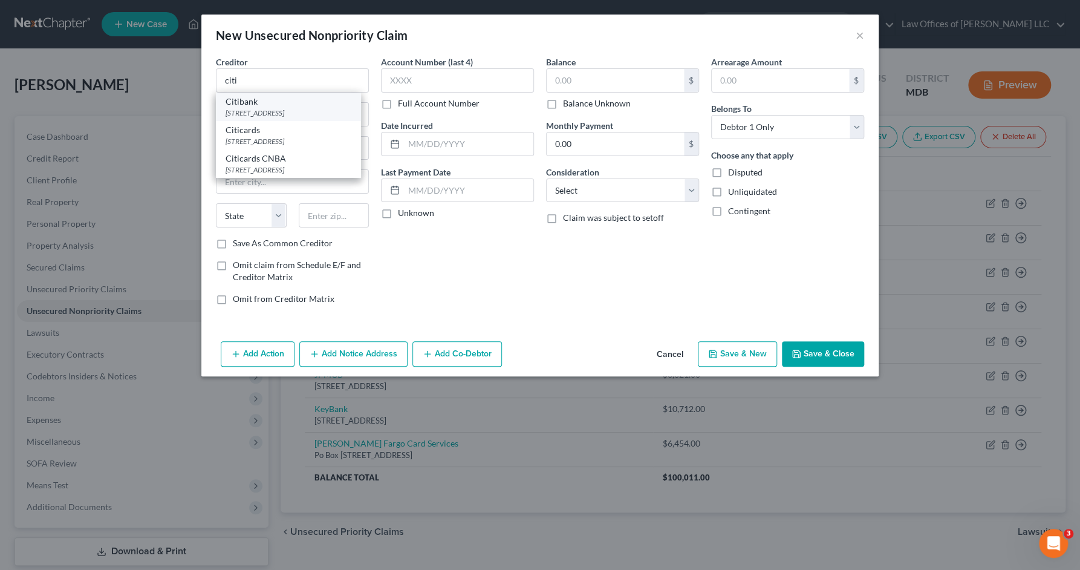
type input "57117"
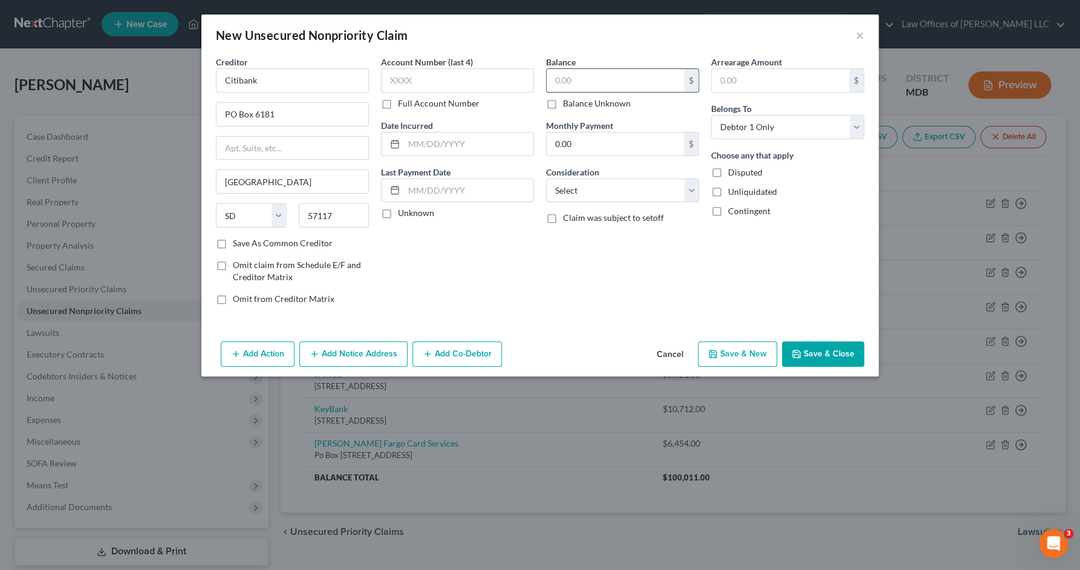
click at [553, 73] on input "text" at bounding box center [615, 80] width 137 height 23
type input "2,953"
click at [612, 193] on select "Select Cable / Satellite Services Collection Agency Credit Card Debt Debt Couns…" at bounding box center [622, 190] width 153 height 24
select select "2"
click at [546, 178] on select "Select Cable / Satellite Services Collection Agency Credit Card Debt Debt Couns…" at bounding box center [622, 190] width 153 height 24
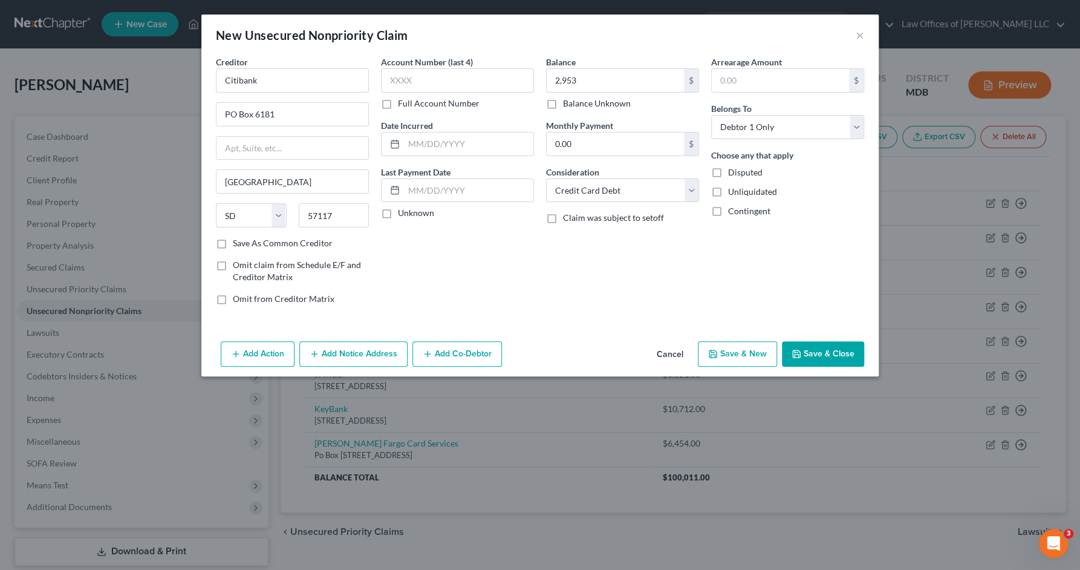
click at [817, 353] on button "Save & Close" at bounding box center [823, 353] width 82 height 25
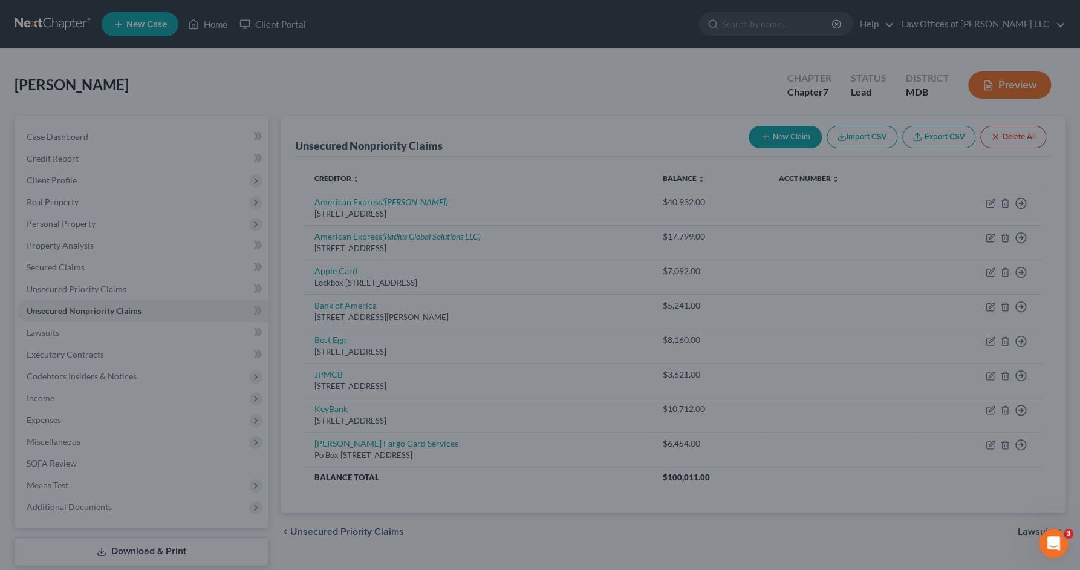
type input "2,953.00"
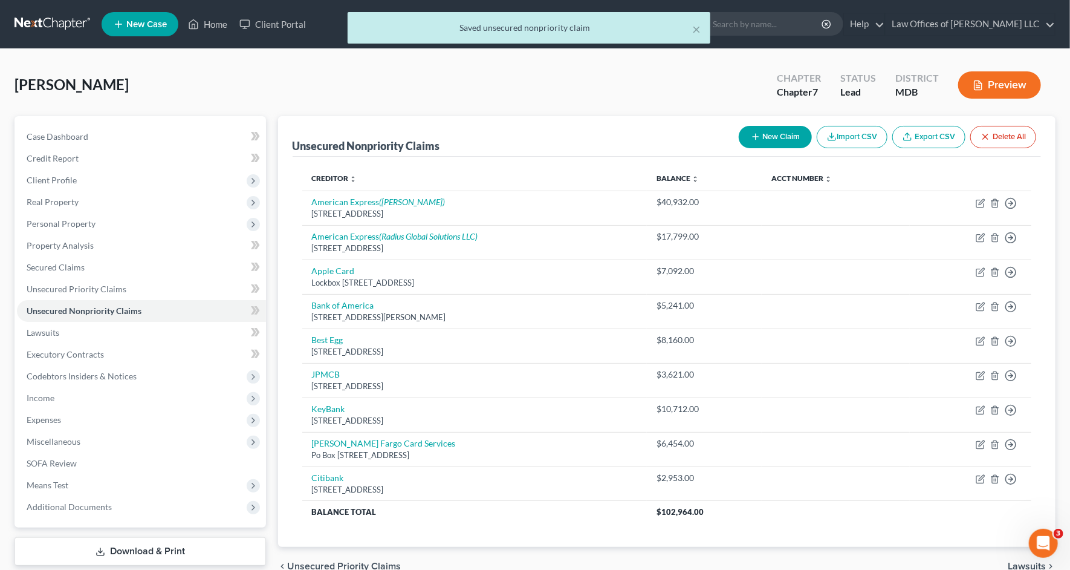
click at [765, 136] on button "New Claim" at bounding box center [775, 137] width 73 height 22
select select "0"
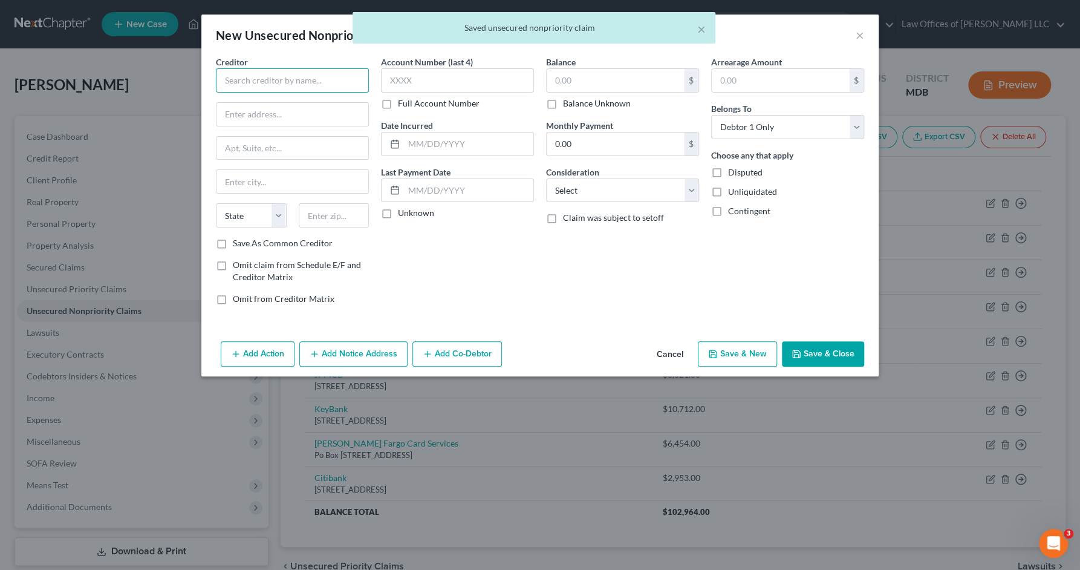
click at [367, 77] on input "text" at bounding box center [292, 80] width 153 height 24
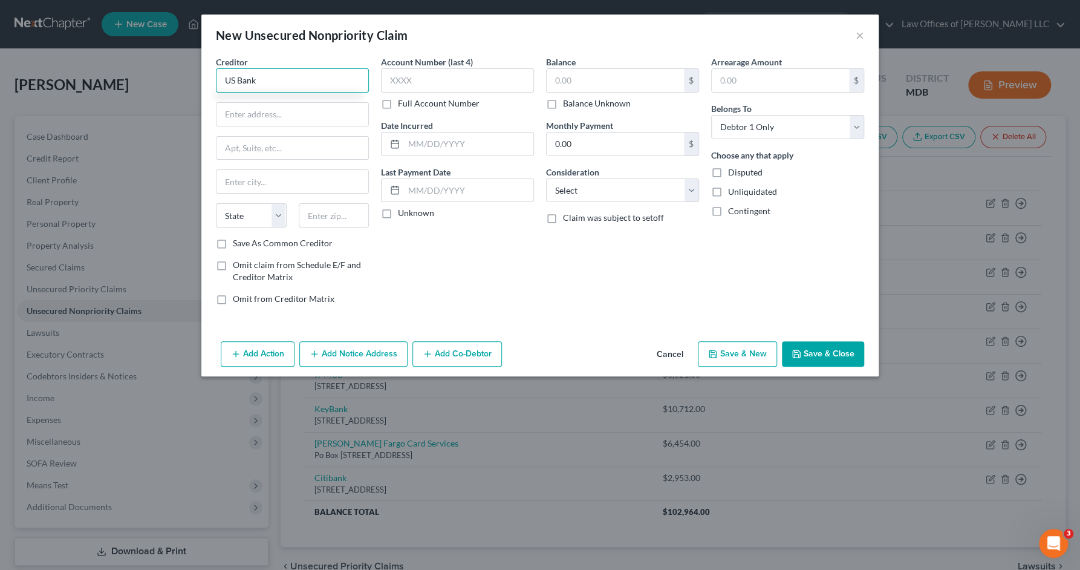
type input "US Bank"
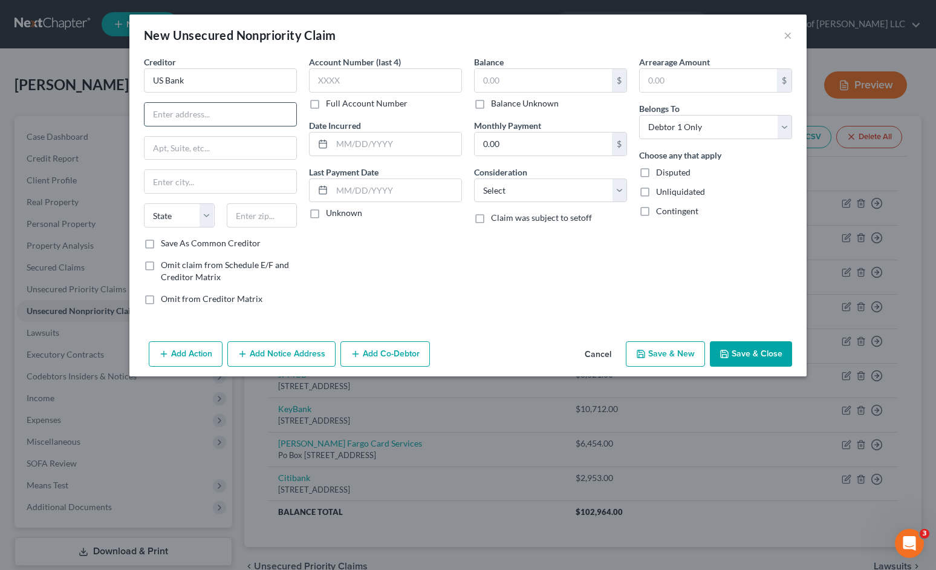
click at [238, 119] on input "text" at bounding box center [220, 114] width 152 height 23
type input "PO Box 790408"
type input "63179"
type input "Saint Louis"
select select "26"
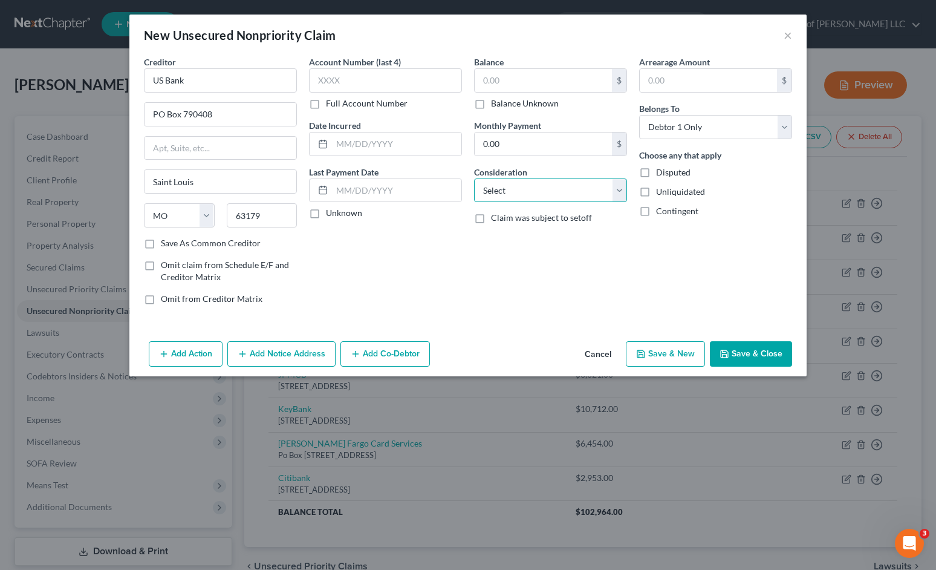
click at [505, 189] on select "Select Cable / Satellite Services Collection Agency Credit Card Debt Debt Couns…" at bounding box center [550, 190] width 153 height 24
select select "2"
click at [474, 178] on select "Select Cable / Satellite Services Collection Agency Credit Card Debt Debt Couns…" at bounding box center [550, 190] width 153 height 24
click at [762, 352] on button "Save & Close" at bounding box center [751, 353] width 82 height 25
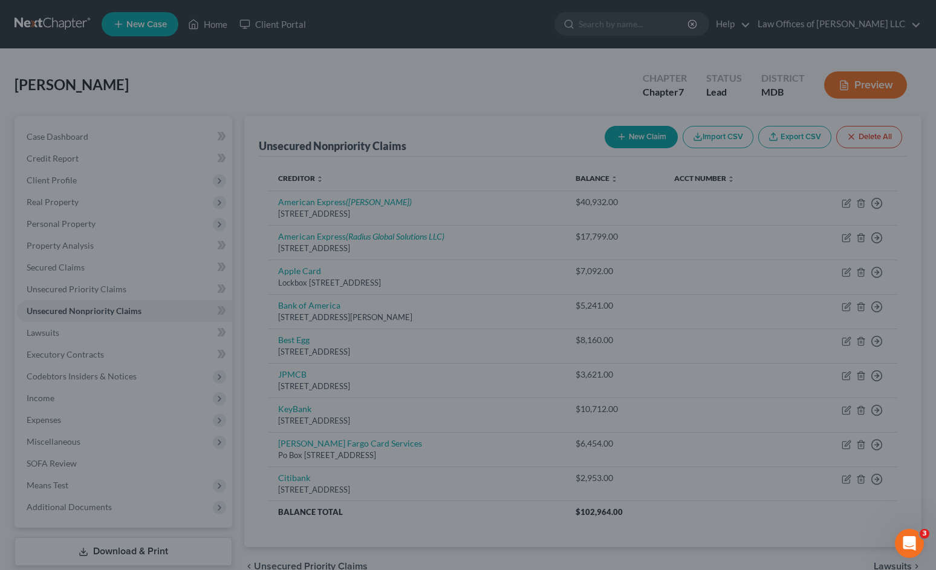
type input "0.00"
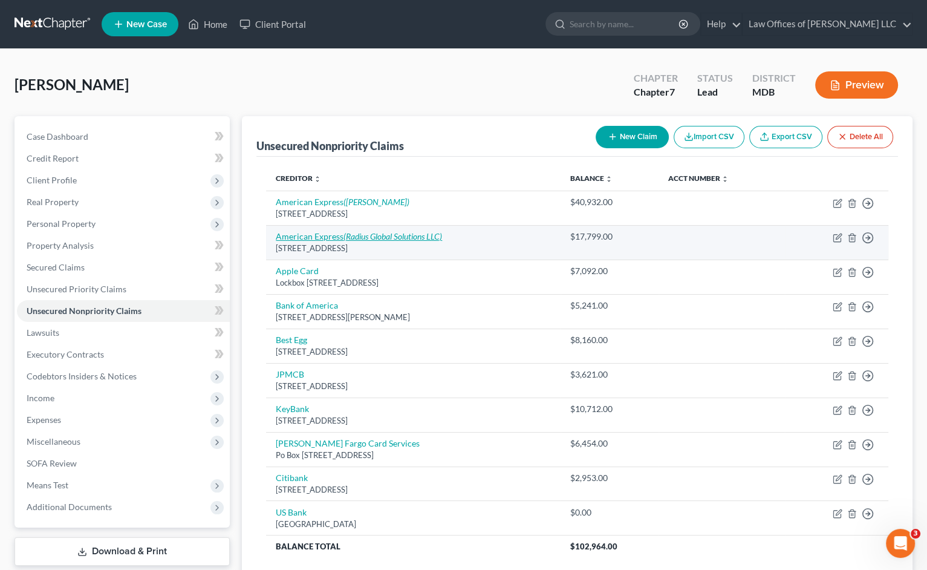
click at [381, 233] on icon "(Radius Global Solutions LLC)" at bounding box center [392, 236] width 99 height 10
select select "45"
select select "2"
select select "0"
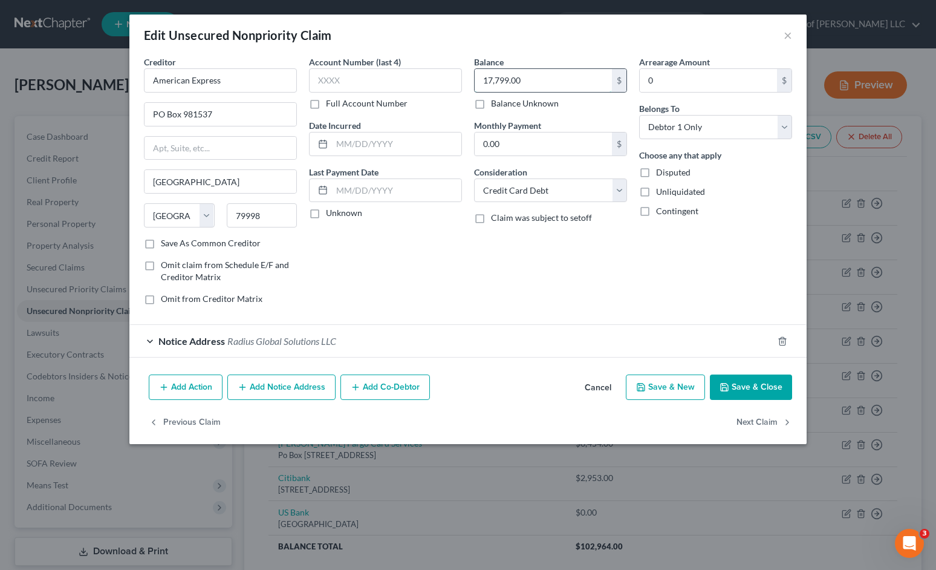
click at [505, 86] on input "17,799.00" at bounding box center [543, 80] width 137 height 23
click at [490, 80] on input "17,799.00" at bounding box center [543, 80] width 137 height 23
type input "11,799.00"
click at [773, 382] on button "Save & Close" at bounding box center [751, 386] width 82 height 25
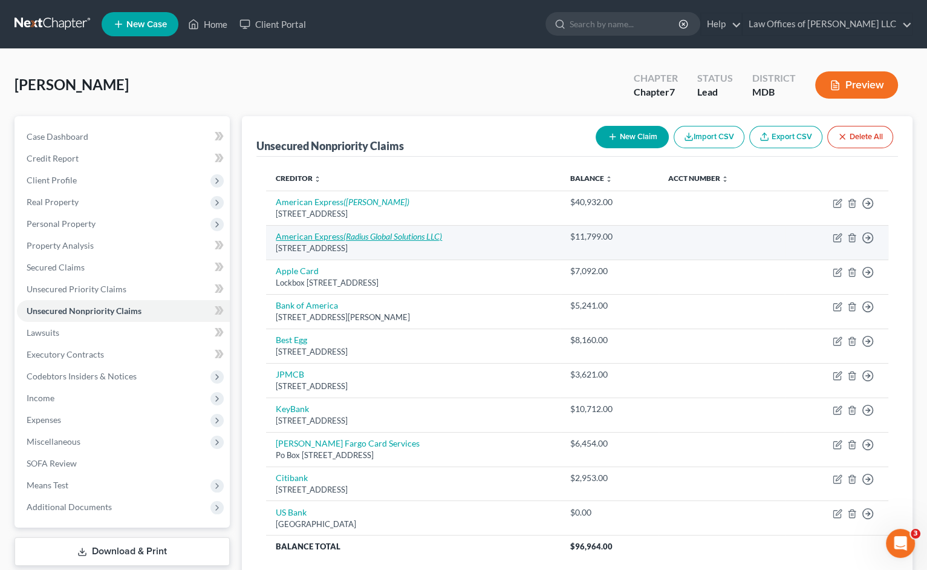
click at [409, 235] on icon "(Radius Global Solutions LLC)" at bounding box center [392, 236] width 99 height 10
select select "45"
select select "2"
select select "0"
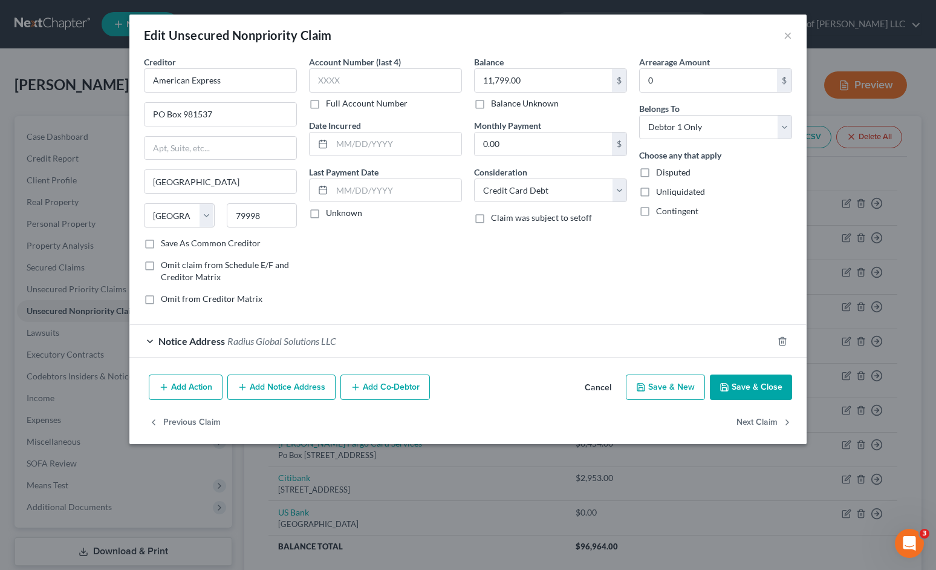
click at [288, 379] on button "Add Notice Address" at bounding box center [281, 386] width 108 height 25
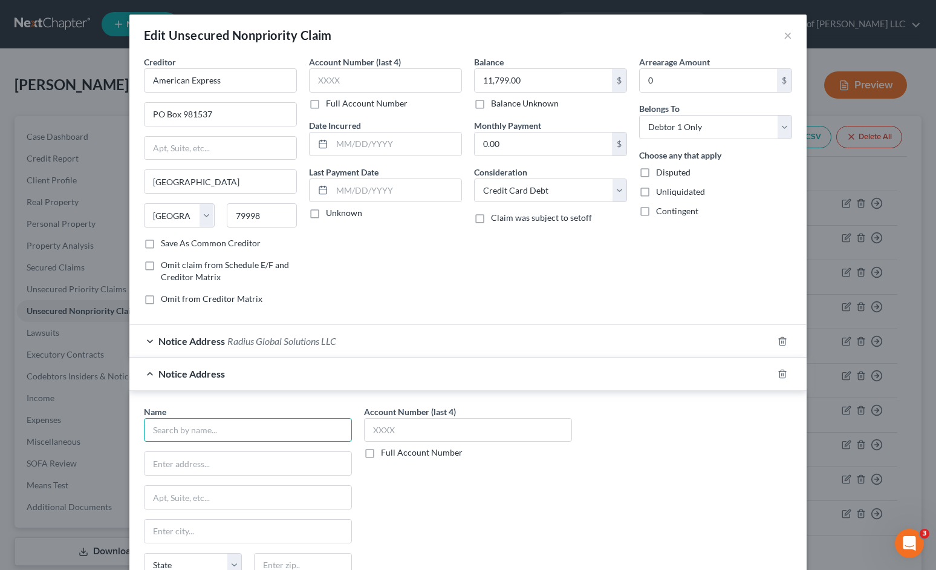
click at [264, 424] on input "text" at bounding box center [248, 430] width 208 height 24
type input "Levy & Associates"
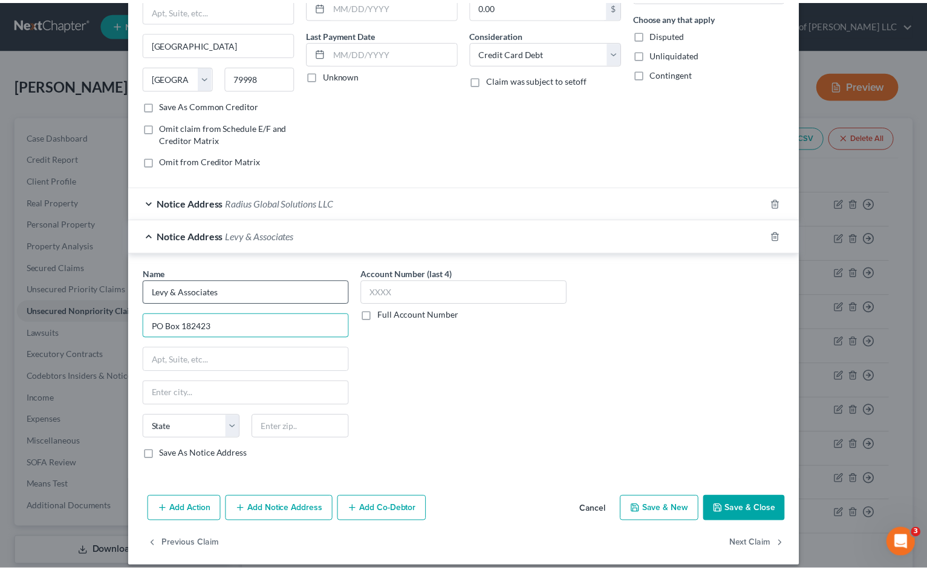
scroll to position [146, 0]
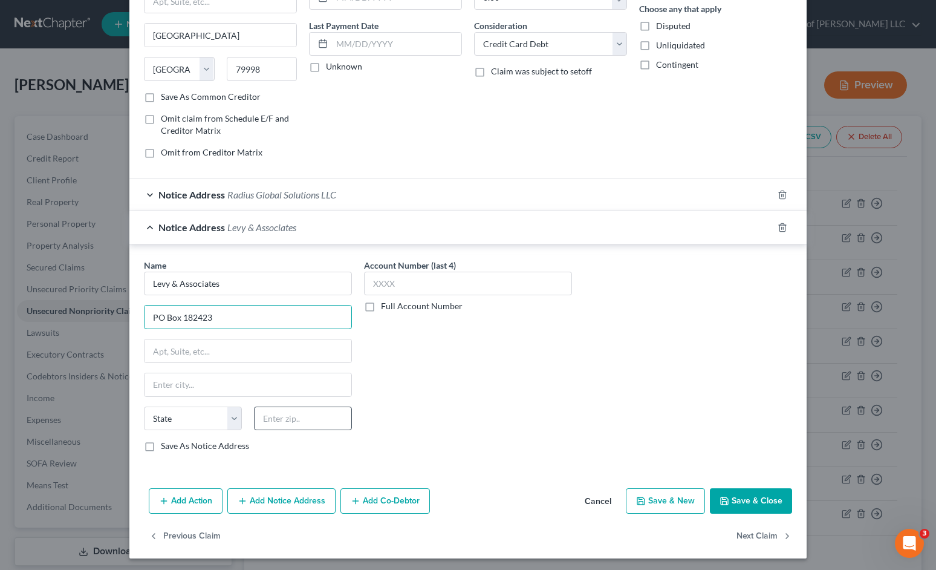
type input "PO Box 182423"
click at [316, 415] on input "text" at bounding box center [303, 418] width 98 height 24
type input "43218"
type input "Columbus"
select select "36"
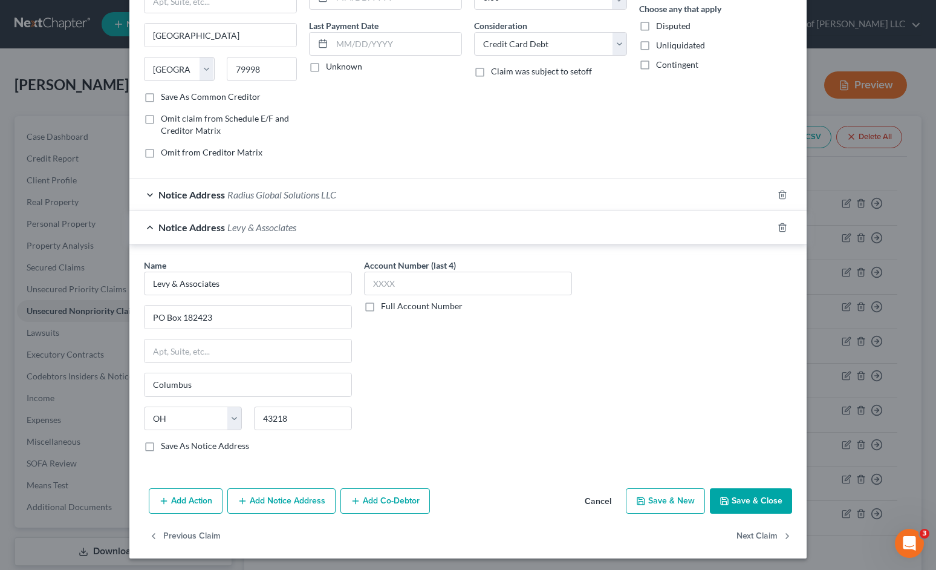
click at [161, 444] on label "Save As Notice Address" at bounding box center [205, 446] width 88 height 12
click at [166, 444] on input "Save As Notice Address" at bounding box center [170, 444] width 8 height 8
checkbox input "true"
click at [414, 286] on input "text" at bounding box center [468, 283] width 208 height 24
type input "7414"
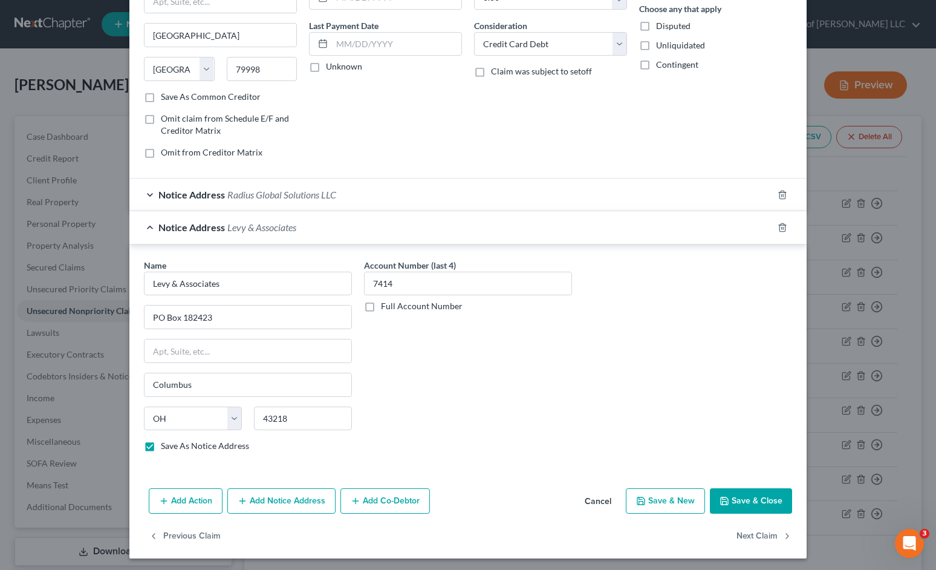
click at [733, 495] on button "Save & Close" at bounding box center [751, 500] width 82 height 25
checkbox input "false"
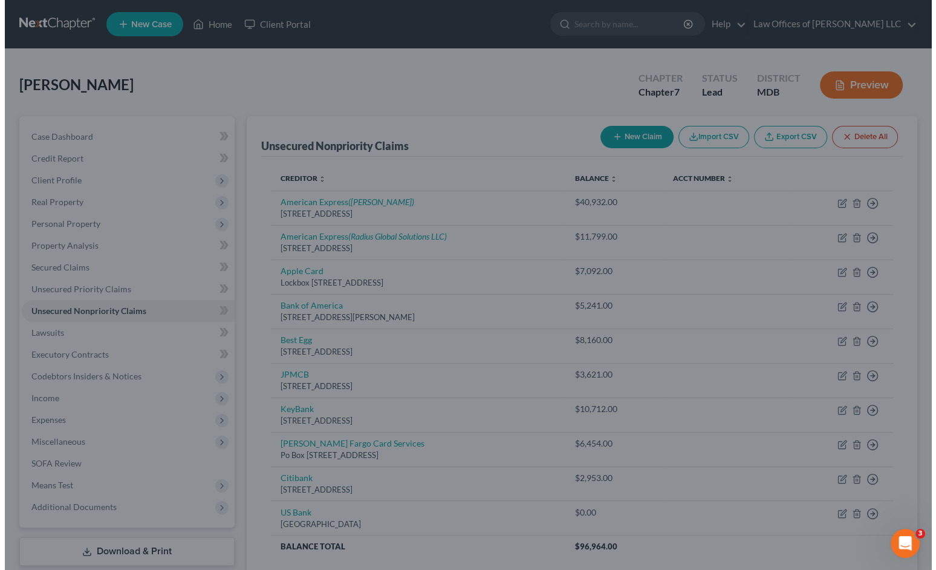
scroll to position [0, 0]
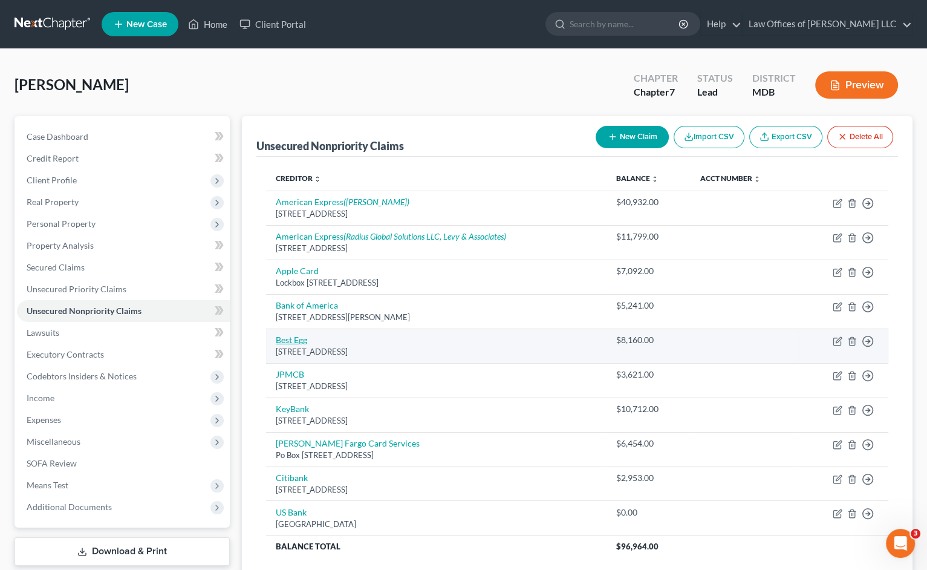
click at [296, 337] on link "Best Egg" at bounding box center [291, 339] width 31 height 10
select select "7"
select select "14"
select select "0"
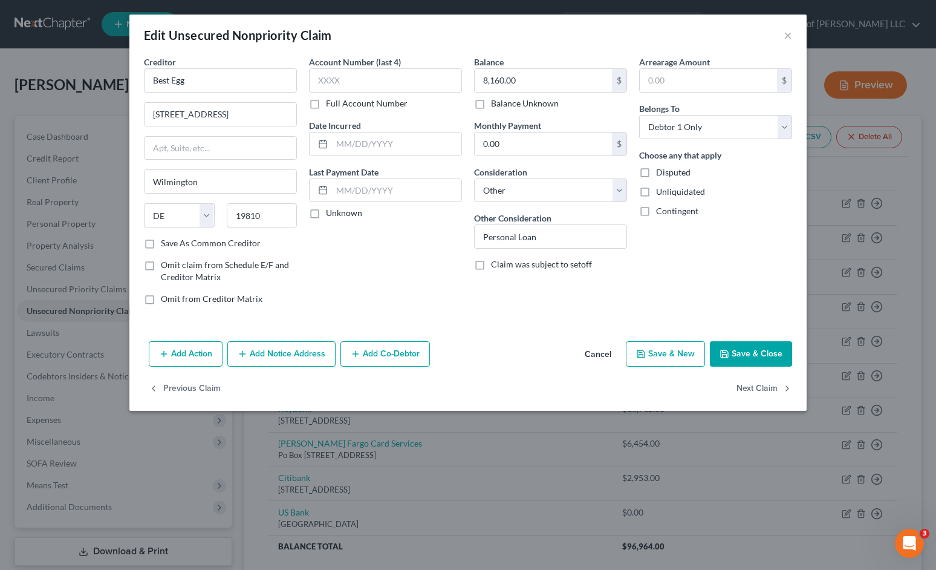
click at [310, 352] on button "Add Notice Address" at bounding box center [281, 353] width 108 height 25
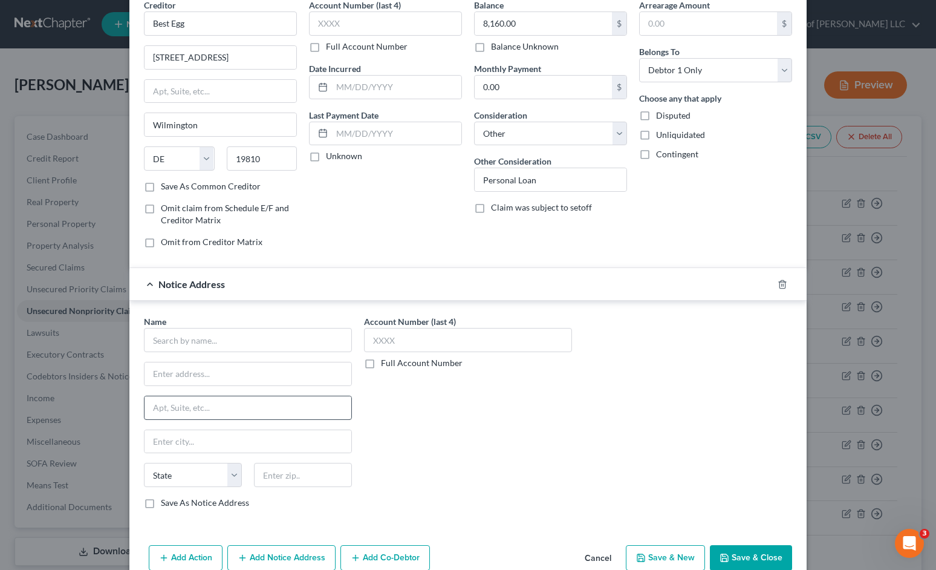
scroll to position [114, 0]
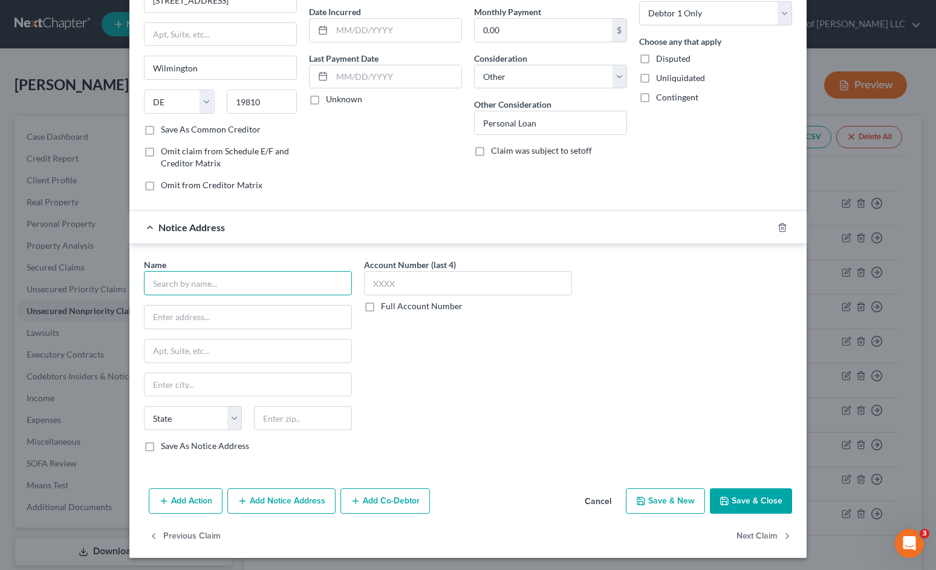
click at [210, 283] on input "text" at bounding box center [248, 283] width 208 height 24
type input "NCB Management Services, Inc."
click at [213, 310] on input "text" at bounding box center [247, 316] width 207 height 23
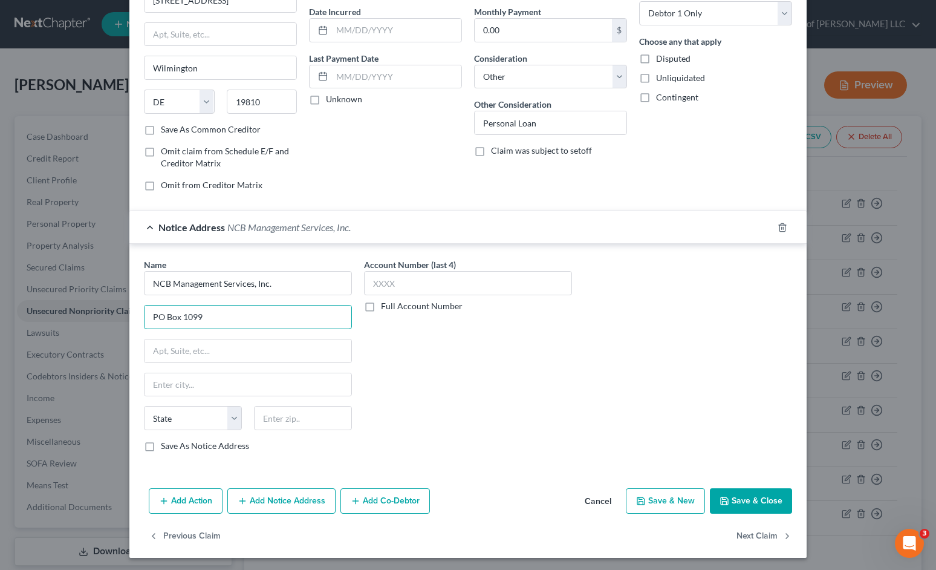
type input "PO Box 1099"
type input "19047"
type input "Langhorne"
select select "39"
click at [198, 441] on label "Save As Notice Address" at bounding box center [205, 446] width 88 height 12
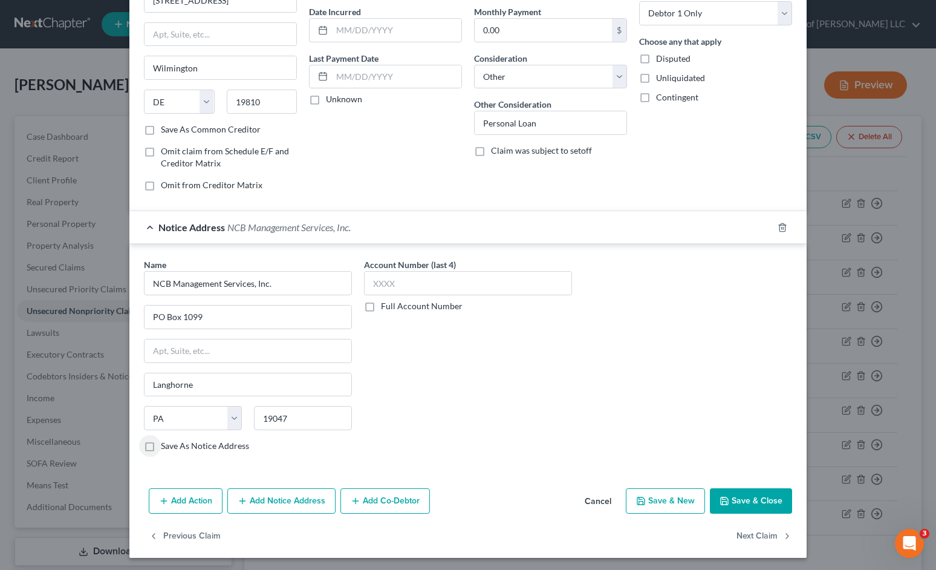
click at [174, 441] on input "Save As Notice Address" at bounding box center [170, 444] width 8 height 8
checkbox input "true"
click at [534, 281] on input "text" at bounding box center [468, 283] width 208 height 24
type input "4869"
click at [729, 492] on button "Save & Close" at bounding box center [751, 500] width 82 height 25
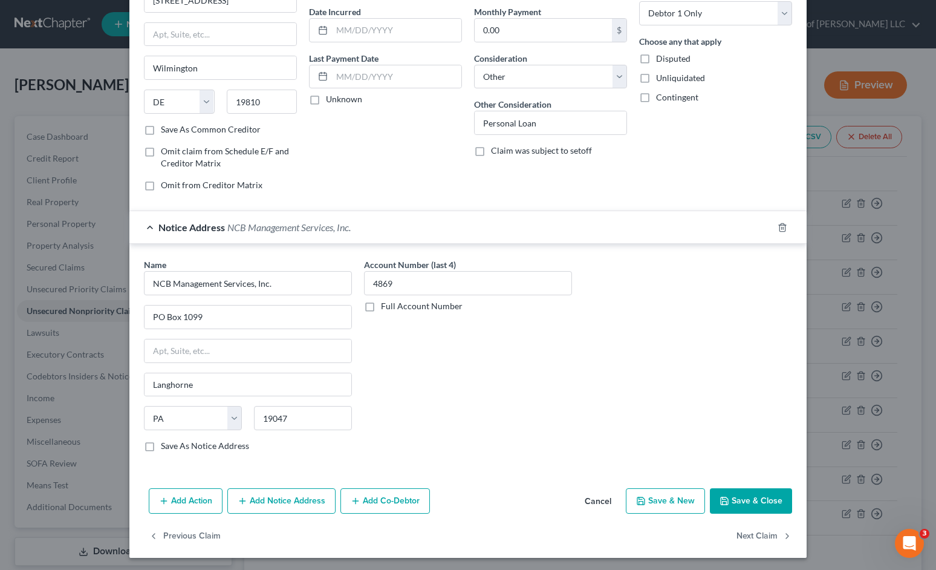
checkbox input "false"
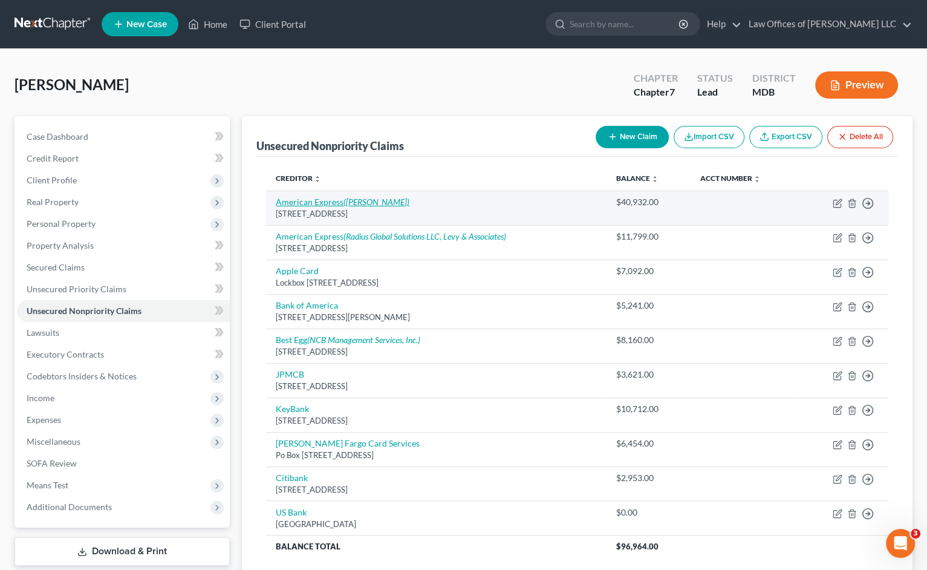
click at [382, 203] on icon "(Scott Whiteman)" at bounding box center [376, 201] width 66 height 10
select select "45"
select select "2"
select select "0"
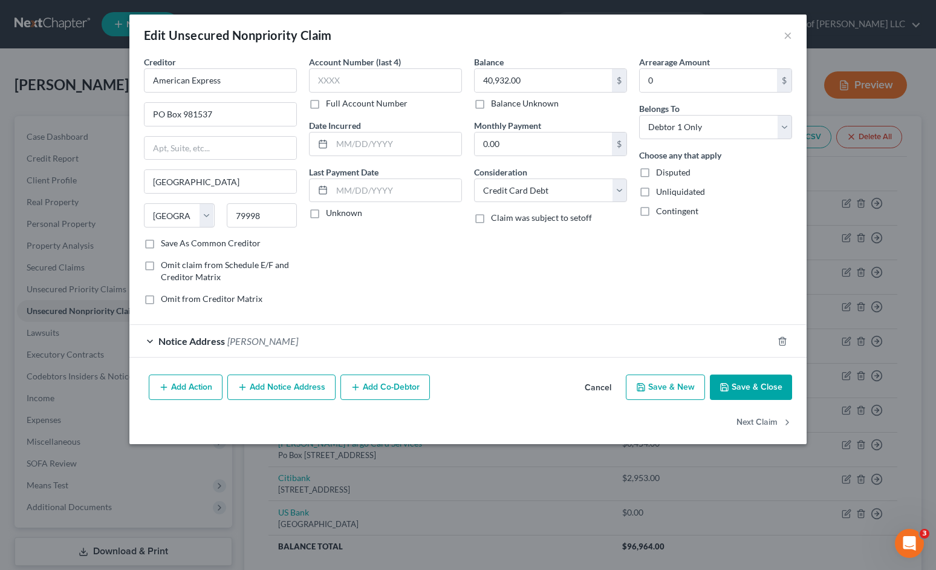
click at [290, 384] on button "Add Notice Address" at bounding box center [281, 386] width 108 height 25
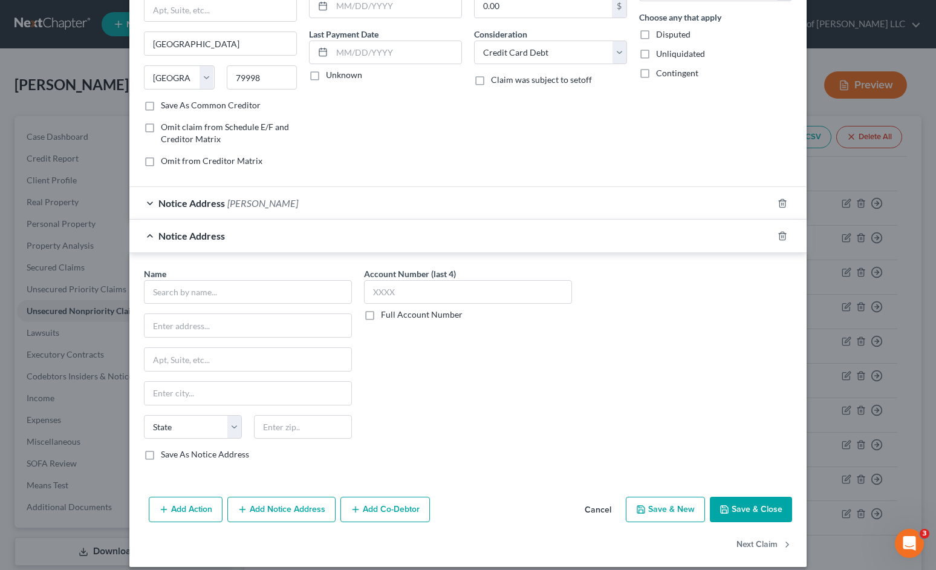
scroll to position [146, 0]
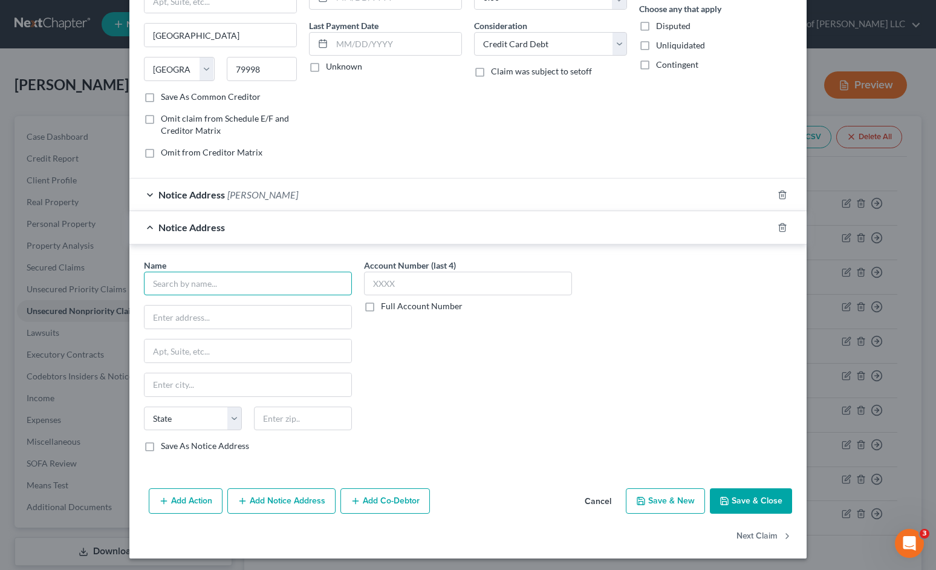
click at [274, 280] on input "text" at bounding box center [248, 283] width 208 height 24
type input "Transworld Systems, Inc."
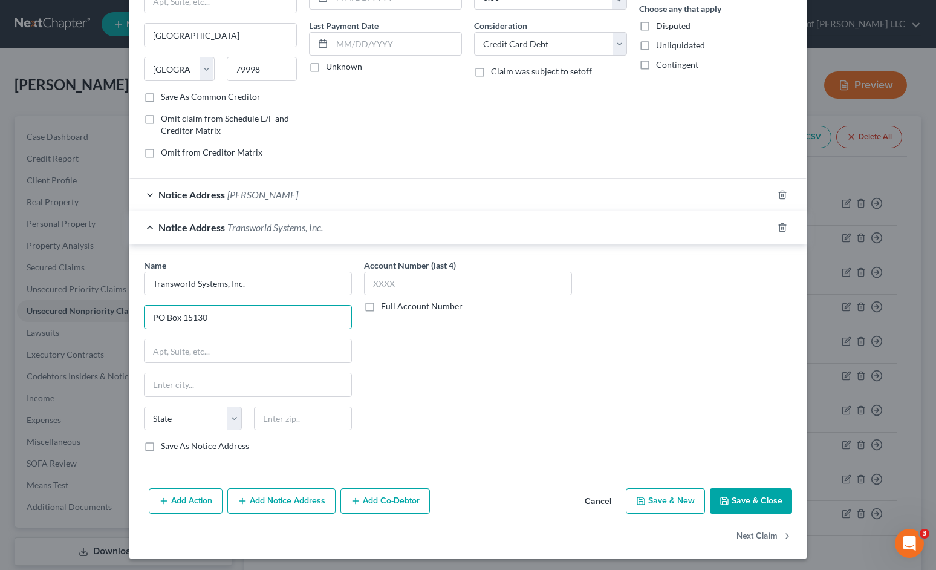
type input "PO Box 15130"
click at [300, 407] on input "text" at bounding box center [303, 418] width 98 height 24
click at [170, 444] on label "Save As Notice Address" at bounding box center [205, 446] width 88 height 12
click at [170, 444] on input "Save As Notice Address" at bounding box center [170, 444] width 8 height 8
checkbox input "true"
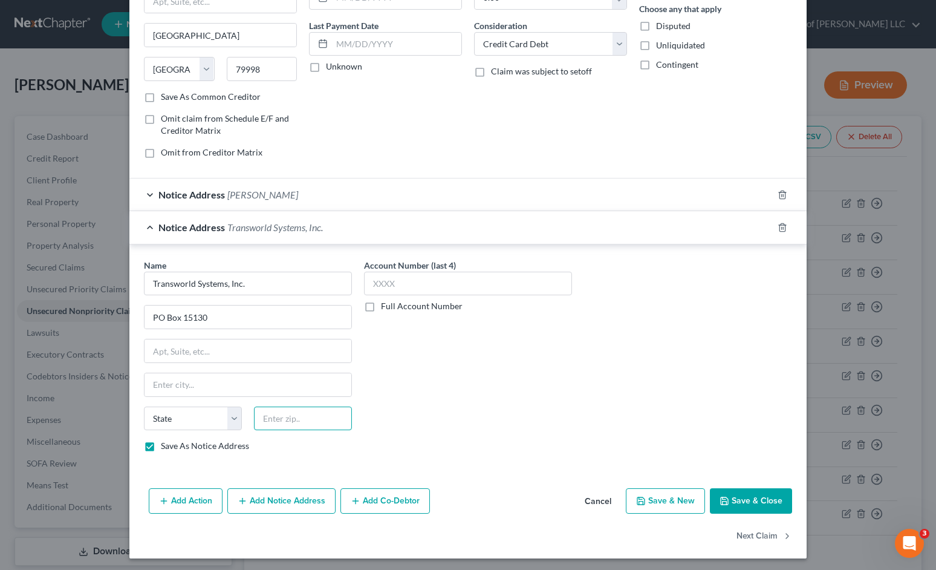
click at [277, 416] on input "text" at bounding box center [303, 418] width 98 height 24
type input "19850"
type input "Wilmington"
select select "7"
click at [556, 279] on input "text" at bounding box center [468, 283] width 208 height 24
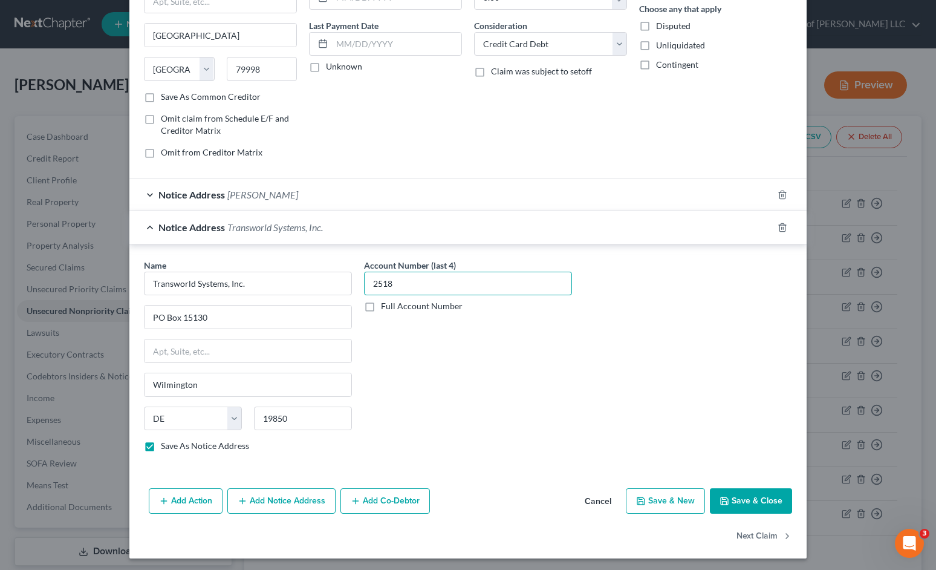
type input "2518"
click at [579, 410] on div "Name * Transworld Systems, Inc. PO Box 15130 Wilmington State AL AK AR AZ CA CO…" at bounding box center [468, 360] width 660 height 203
click at [731, 494] on button "Save & Close" at bounding box center [751, 500] width 82 height 25
checkbox input "false"
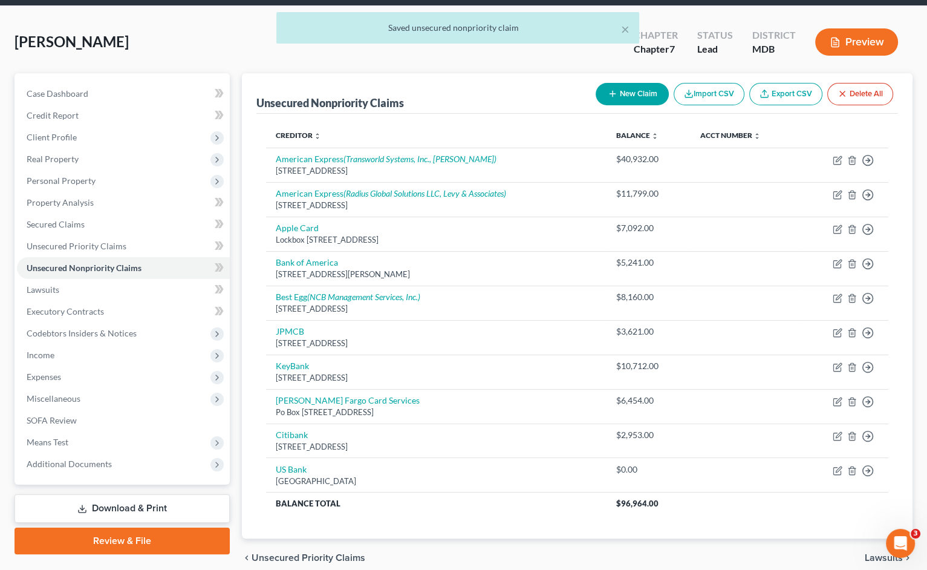
scroll to position [94, 0]
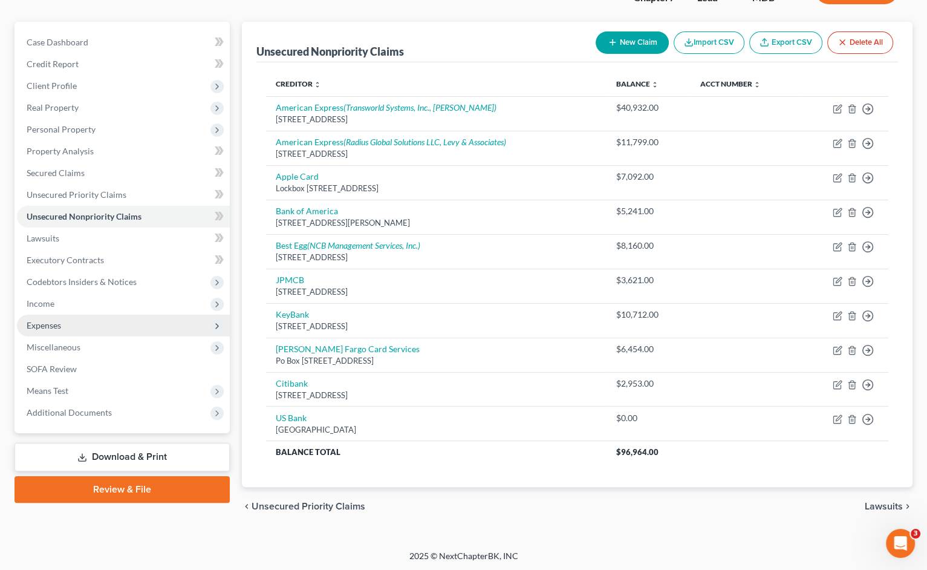
click at [94, 325] on span "Expenses" at bounding box center [123, 325] width 213 height 22
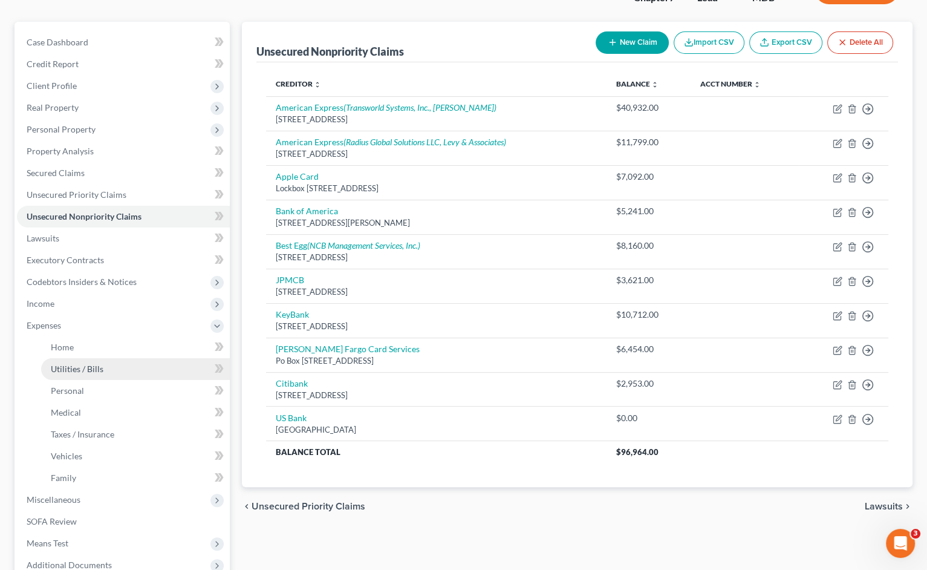
click at [109, 369] on link "Utilities / Bills" at bounding box center [135, 369] width 189 height 22
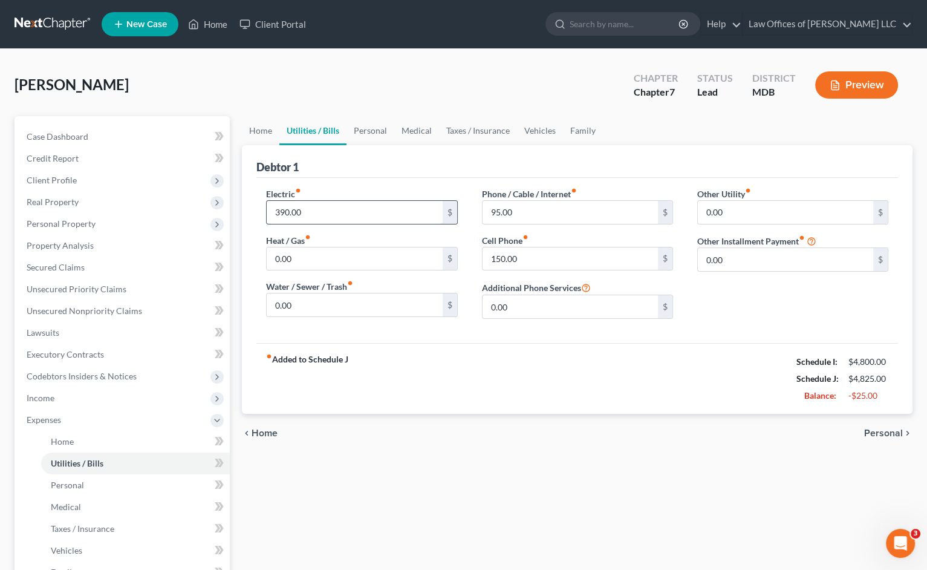
click at [335, 207] on input "390.00" at bounding box center [354, 212] width 175 height 23
type input "200"
click at [380, 309] on input "0.00" at bounding box center [354, 304] width 175 height 23
type input "190"
click at [474, 132] on link "Taxes / Insurance" at bounding box center [478, 130] width 78 height 29
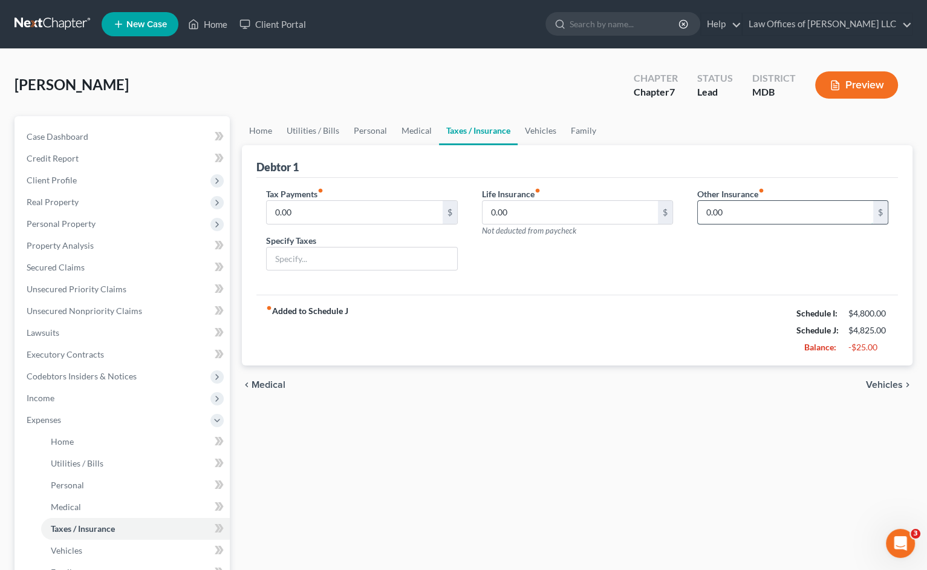
click at [713, 207] on input "0.00" at bounding box center [785, 212] width 175 height 23
type input "33"
click at [807, 254] on input "text" at bounding box center [793, 246] width 190 height 23
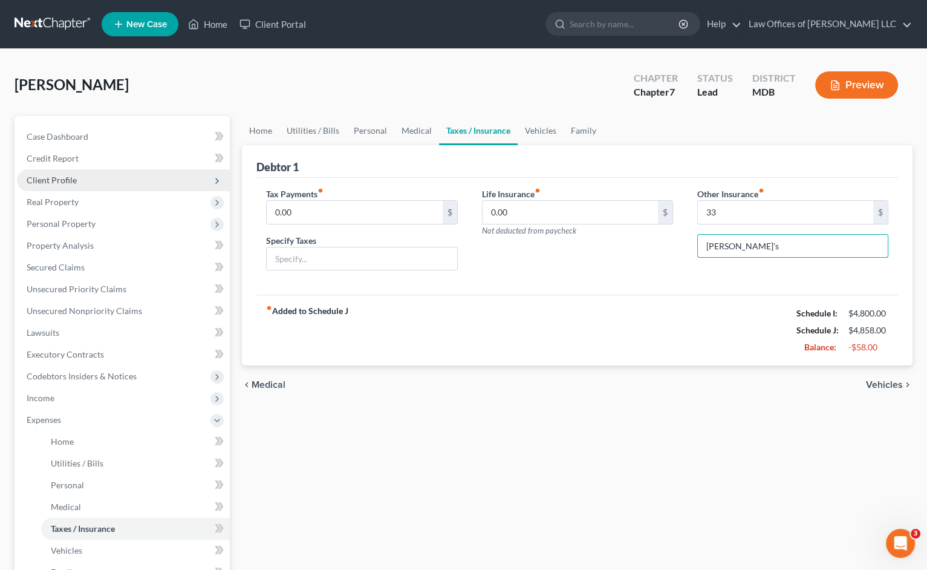
type input "Renter's"
click at [101, 181] on span "Client Profile" at bounding box center [123, 180] width 213 height 22
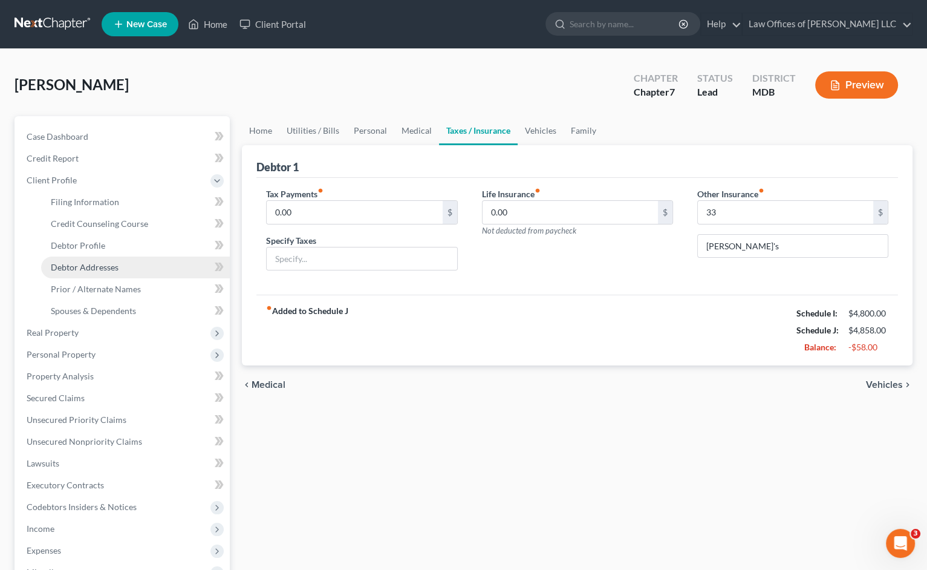
click at [99, 271] on span "Debtor Addresses" at bounding box center [85, 267] width 68 height 10
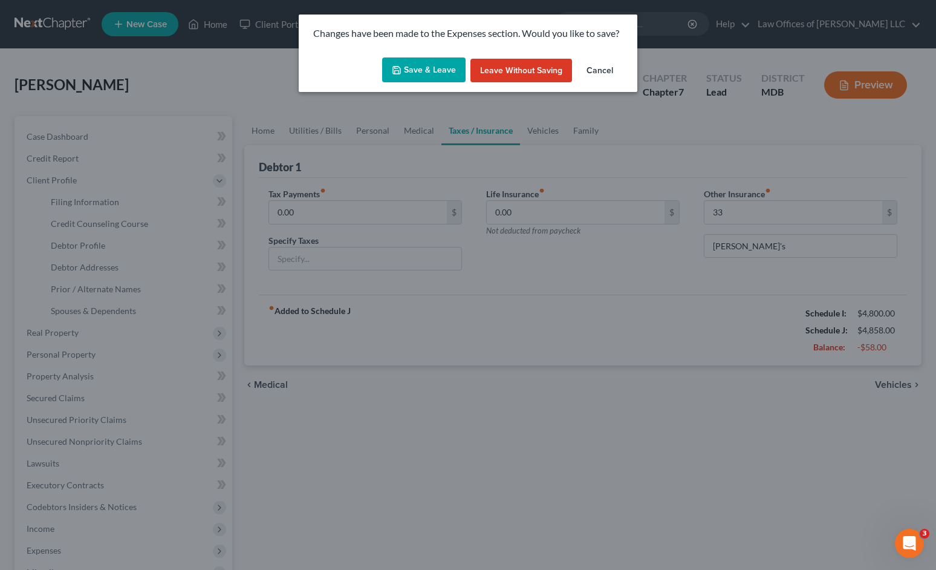
click at [428, 70] on button "Save & Leave" at bounding box center [423, 69] width 83 height 25
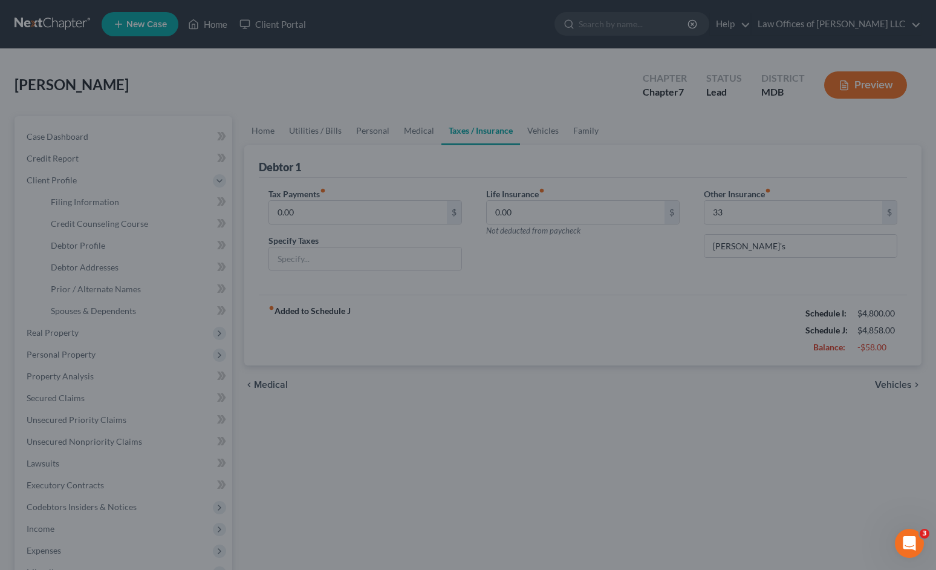
type input "33.00"
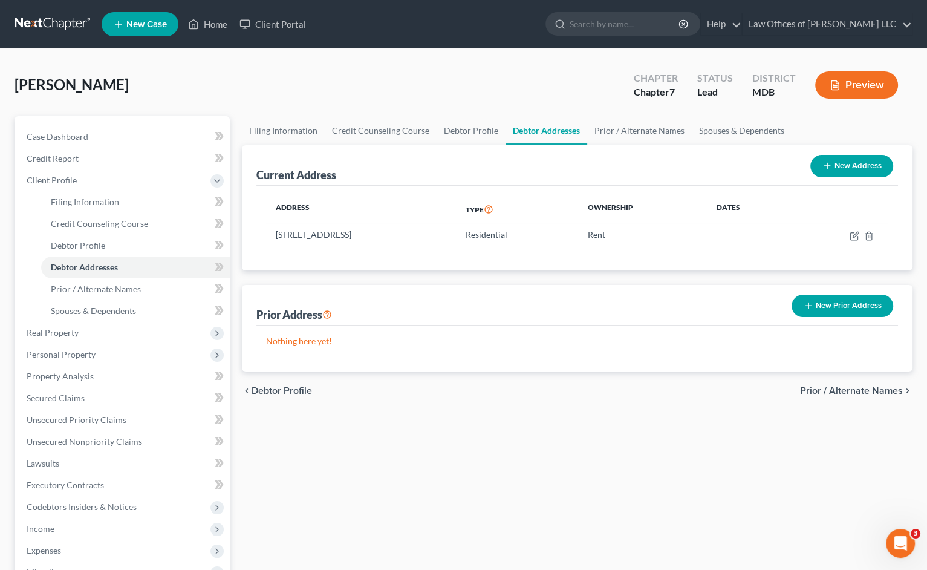
click at [821, 309] on button "New Prior Address" at bounding box center [842, 305] width 102 height 22
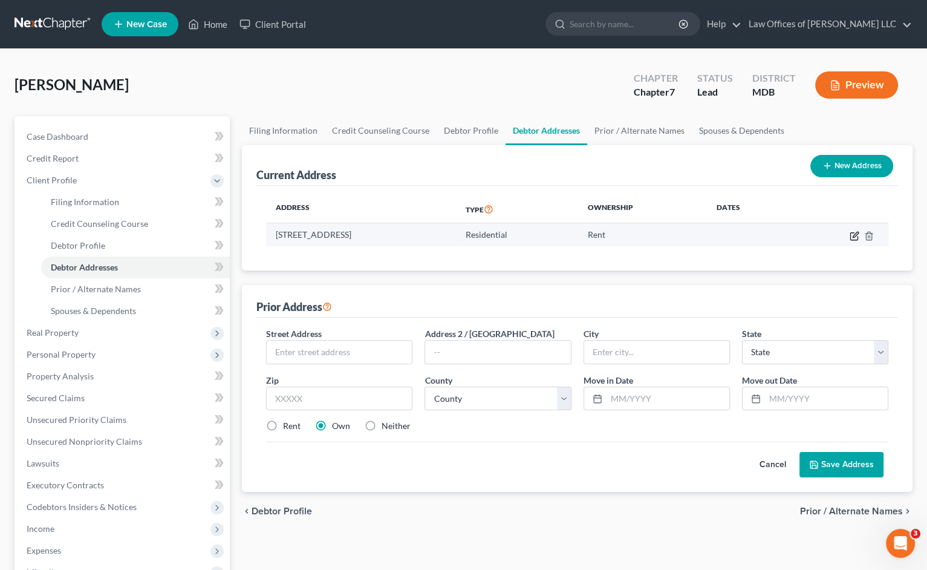
click at [851, 235] on icon "button" at bounding box center [854, 236] width 10 height 10
select select "21"
select select "20"
select select "0"
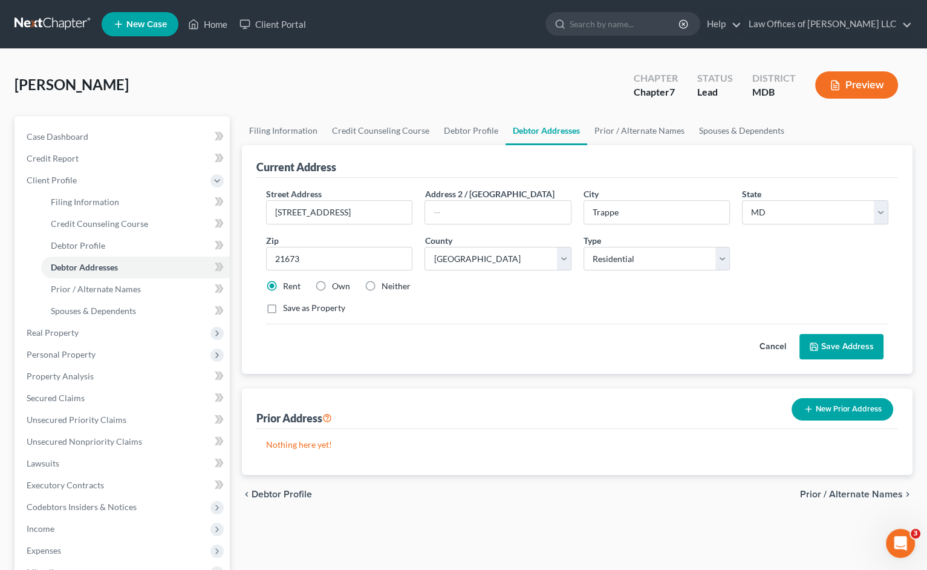
click at [830, 343] on button "Save Address" at bounding box center [841, 346] width 84 height 25
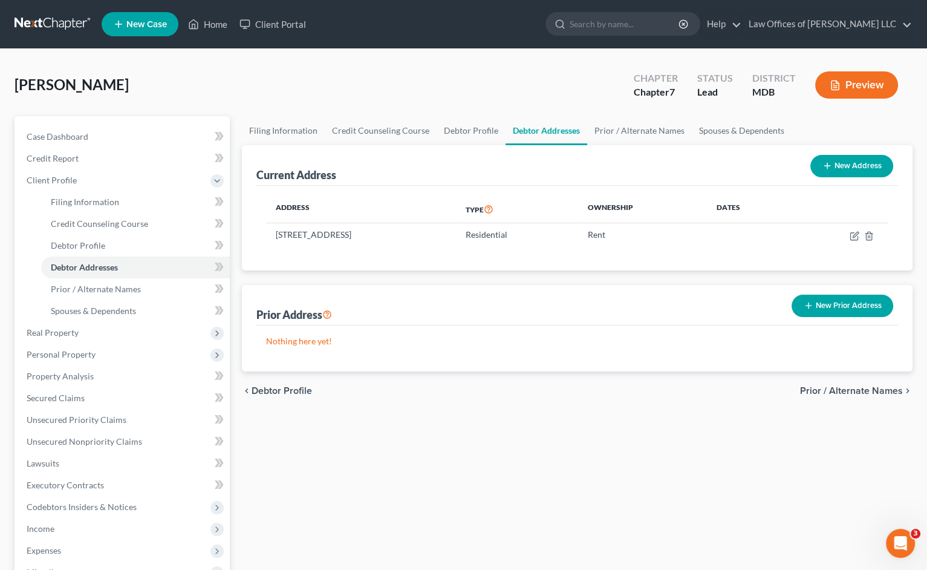
click at [846, 302] on button "New Prior Address" at bounding box center [842, 305] width 102 height 22
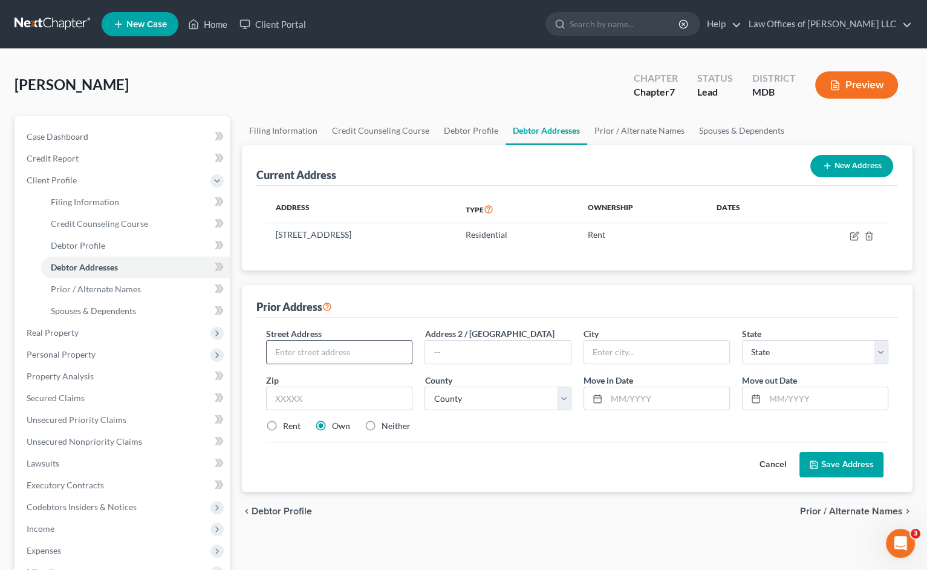
click at [377, 352] on input "text" at bounding box center [339, 351] width 145 height 23
paste input "26256 Milesview Rd."
type input "26256 Milesview Rd."
click at [283, 423] on label "Rent" at bounding box center [292, 426] width 18 height 12
click at [288, 423] on input "Rent" at bounding box center [292, 424] width 8 height 8
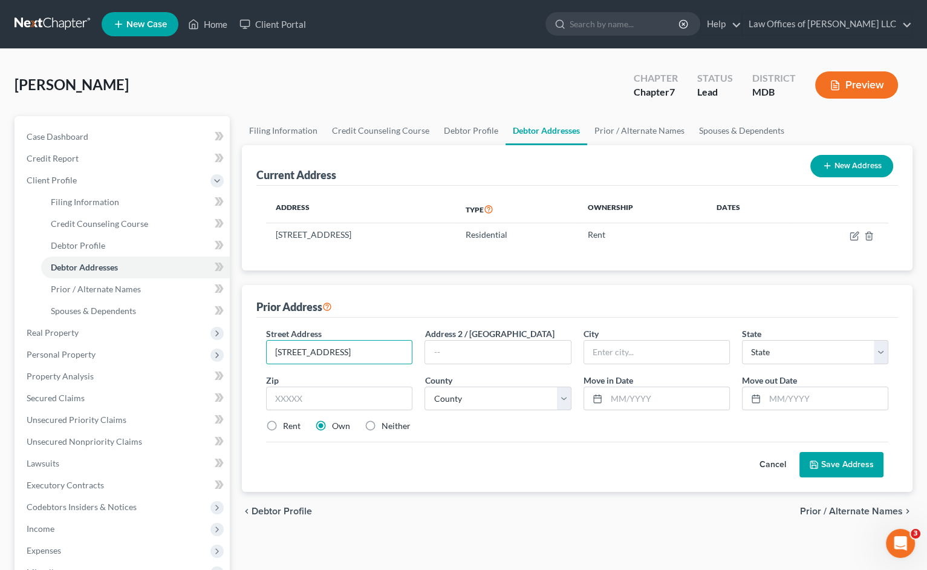
radio input "true"
click at [299, 398] on input "text" at bounding box center [339, 398] width 146 height 24
type input "21610"
click at [481, 348] on input "text" at bounding box center [497, 351] width 145 height 23
type input "Betterton"
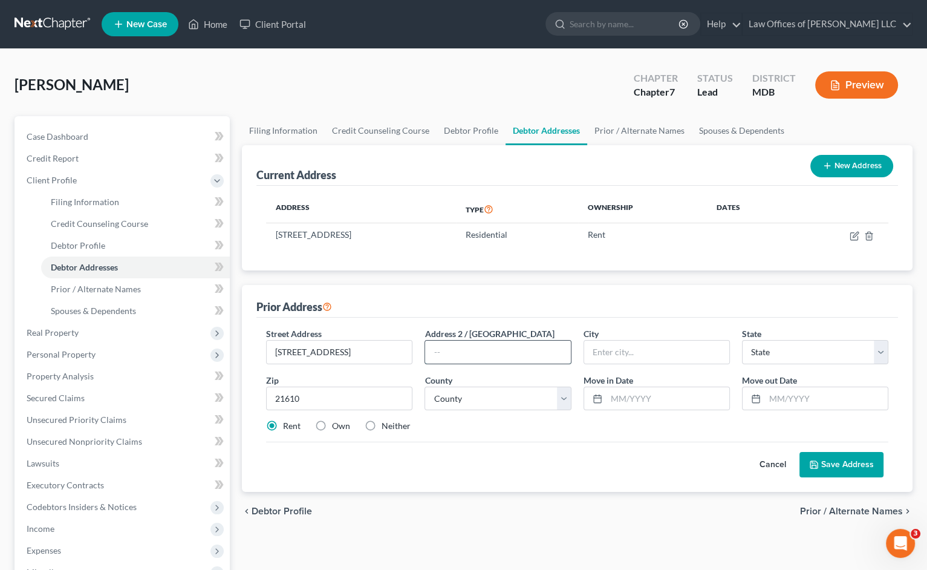
select select "21"
click at [488, 397] on select "County Allegany County Anne Arundel County Baltimore County Baltimore city Calv…" at bounding box center [497, 398] width 146 height 24
select select "20"
click at [424, 386] on select "County Allegany County Anne Arundel County Baltimore County Baltimore city Calv…" at bounding box center [497, 398] width 146 height 24
click at [652, 400] on input "text" at bounding box center [667, 398] width 123 height 23
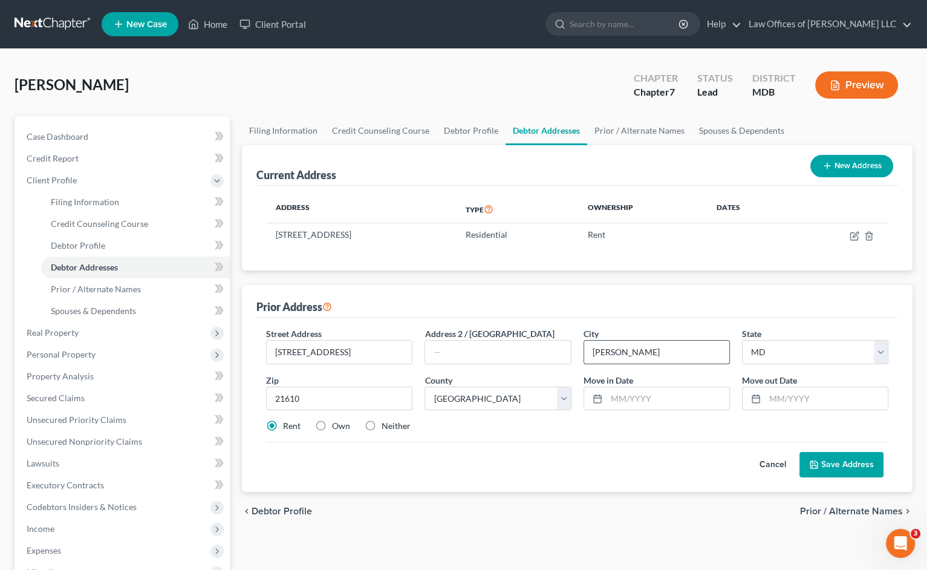
click at [615, 349] on input "Betterton" at bounding box center [656, 351] width 145 height 23
type input "Easton"
type input "10/1/2024"
click at [680, 388] on input "text" at bounding box center [667, 398] width 123 height 23
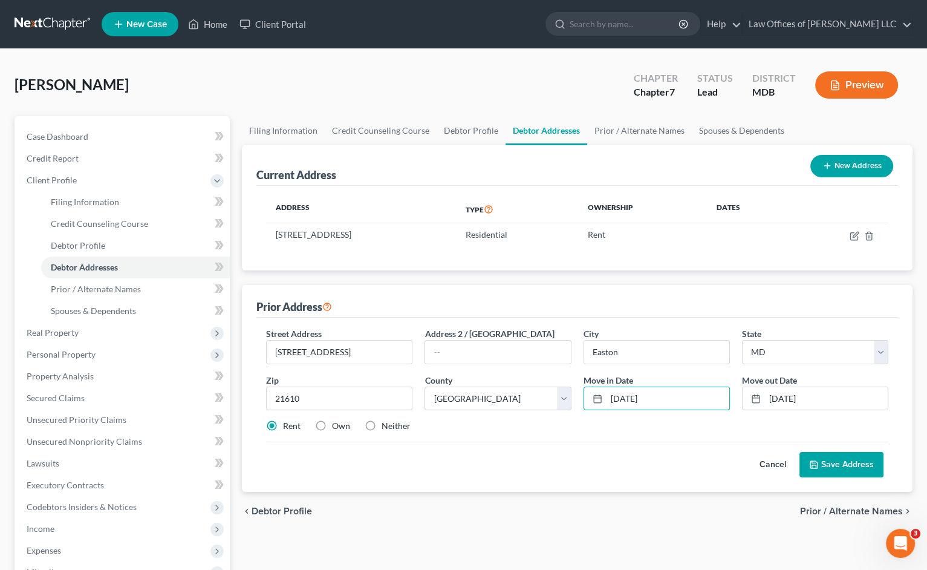
type input "10/1/2016"
click at [871, 459] on button "Save Address" at bounding box center [841, 464] width 84 height 25
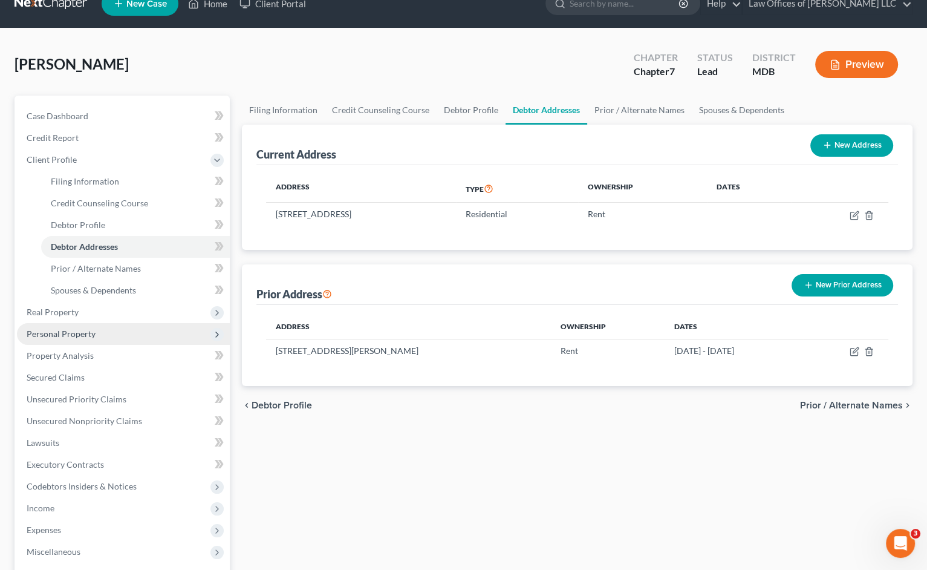
scroll to position [203, 0]
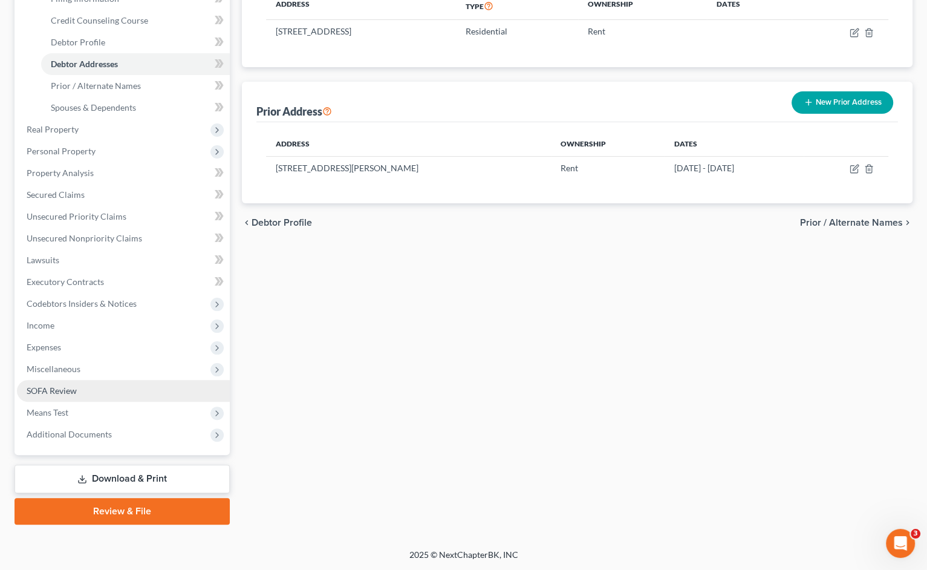
click at [112, 380] on link "SOFA Review" at bounding box center [123, 391] width 213 height 22
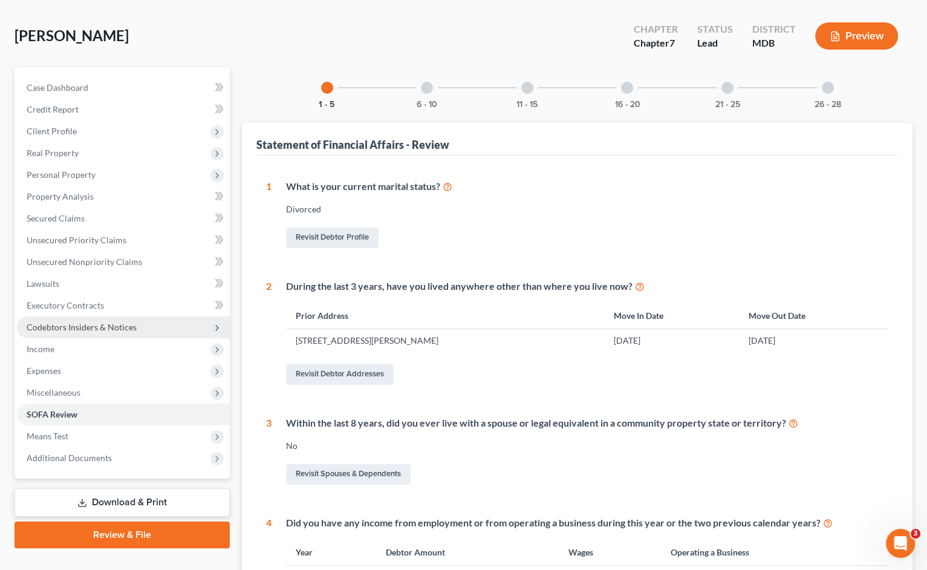
scroll to position [121, 0]
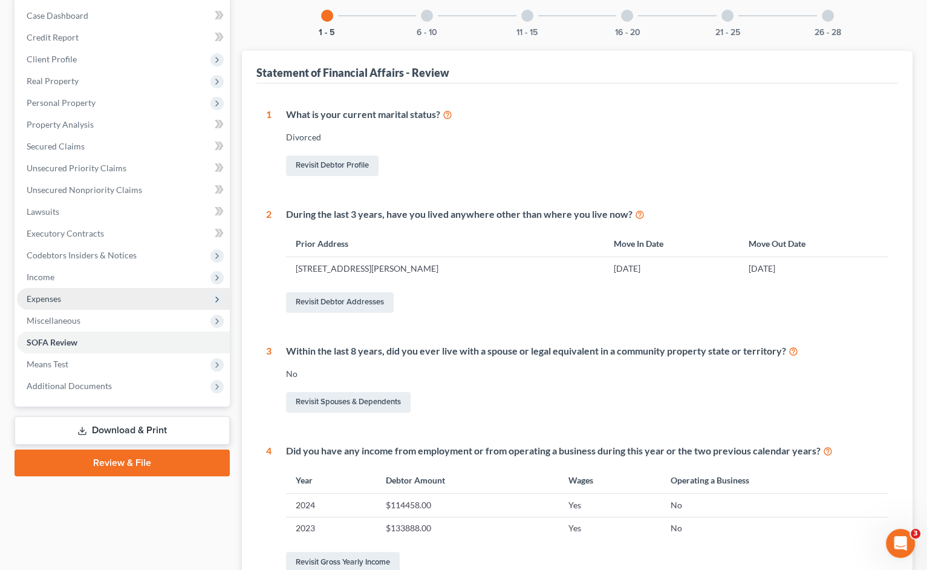
click at [107, 302] on span "Expenses" at bounding box center [123, 299] width 213 height 22
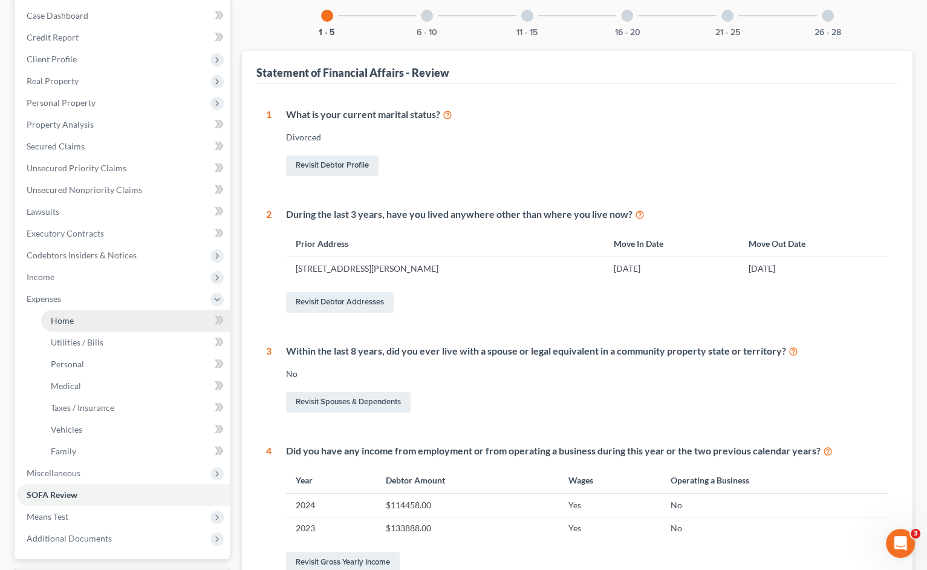
click at [102, 319] on link "Home" at bounding box center [135, 321] width 189 height 22
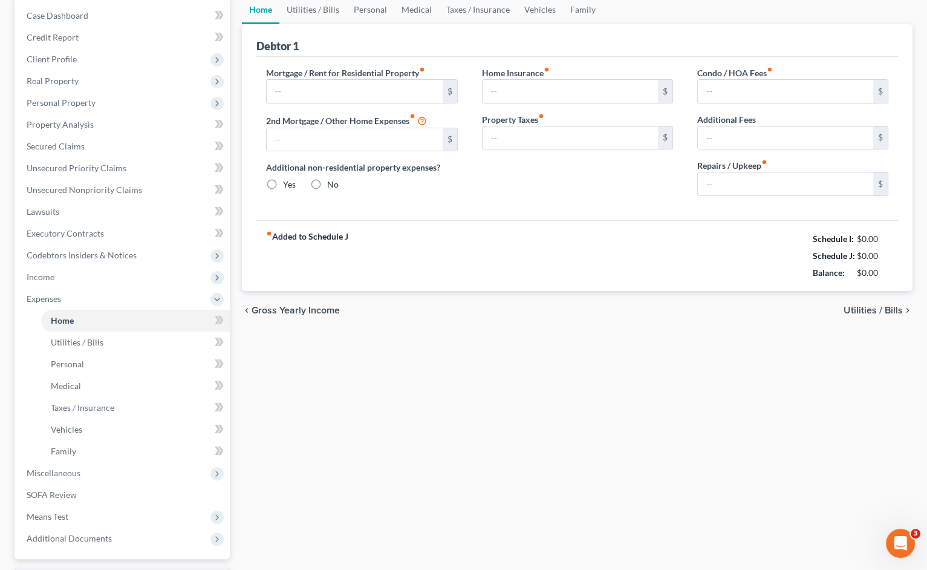
scroll to position [22, 0]
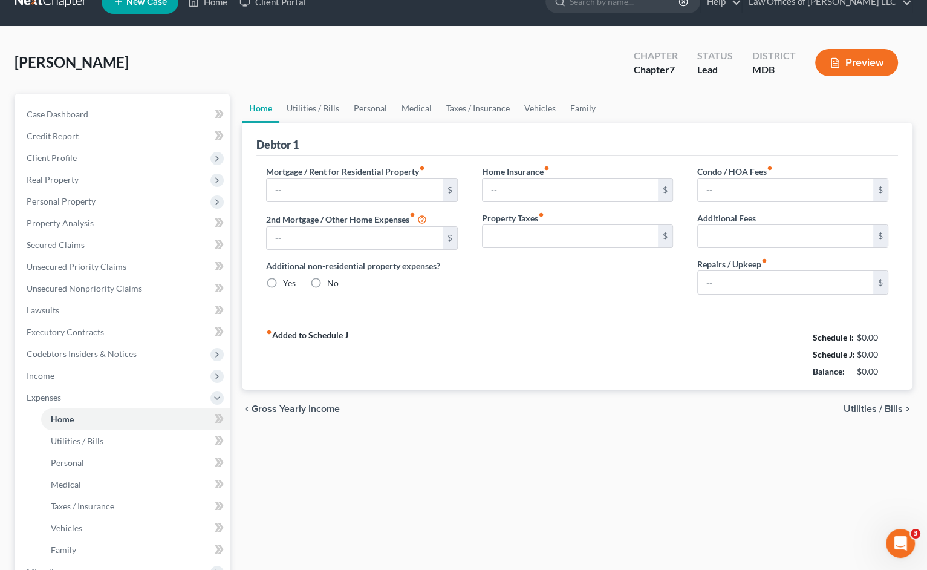
type input "1,800.00"
type input "0.00"
radio input "true"
type input "0.00"
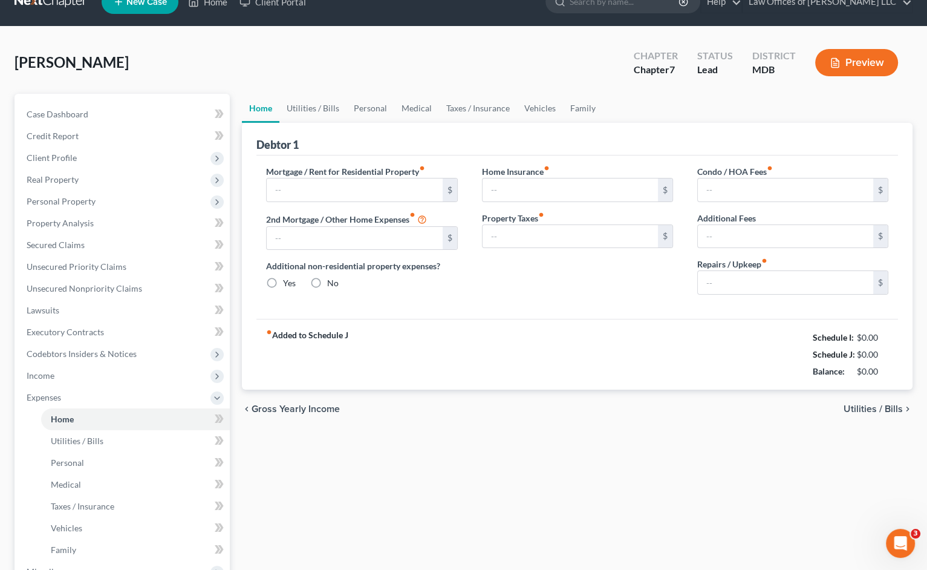
type input "0.00"
type input "50.00"
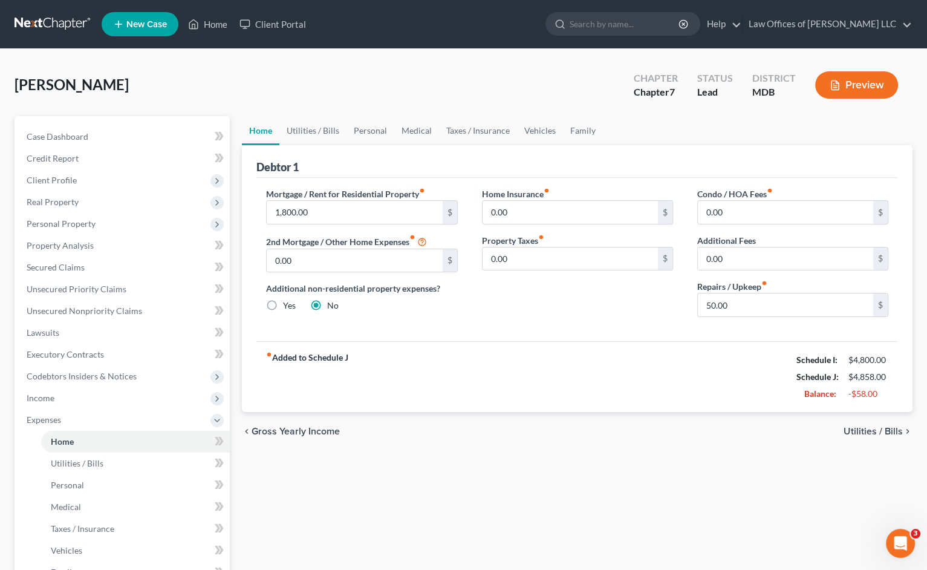
scroll to position [0, 0]
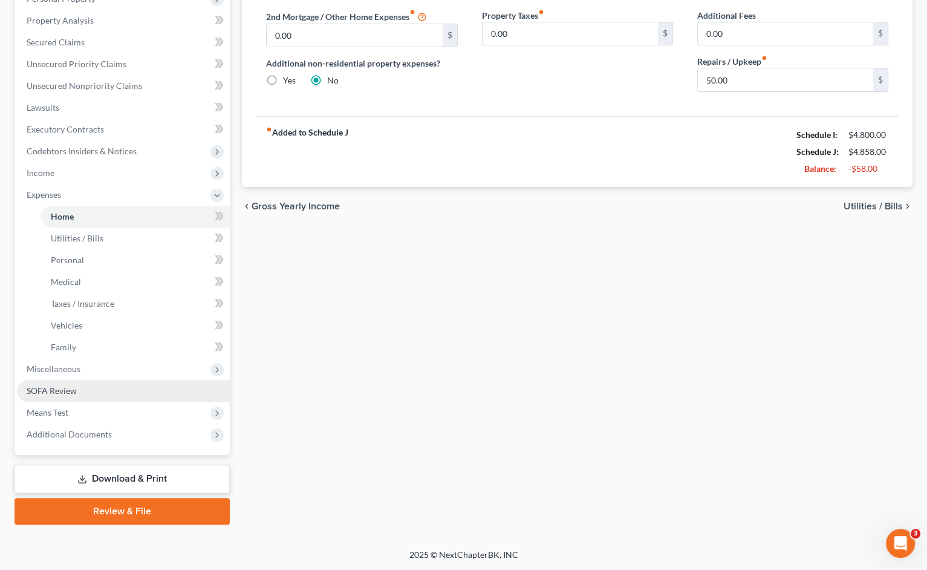
click at [73, 391] on span "SOFA Review" at bounding box center [52, 390] width 50 height 10
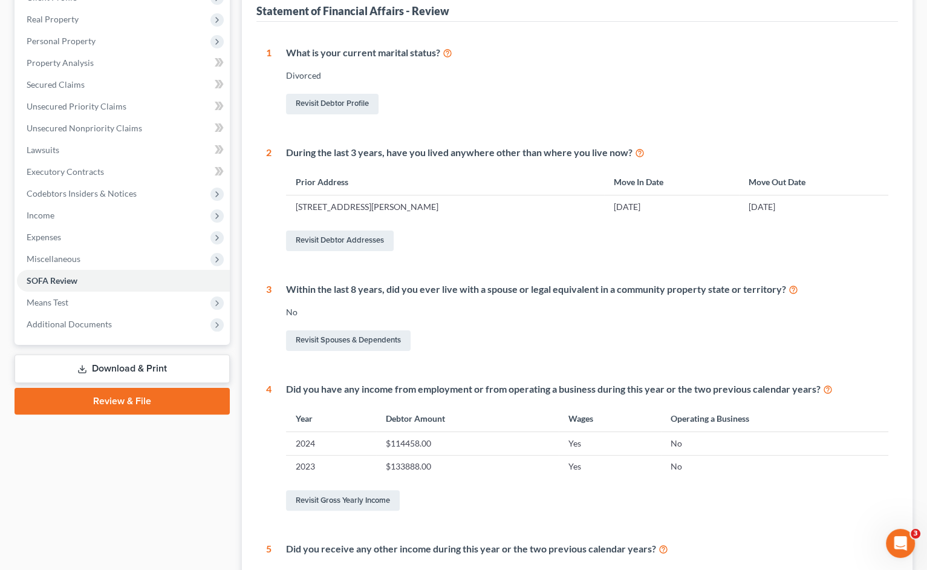
scroll to position [413, 0]
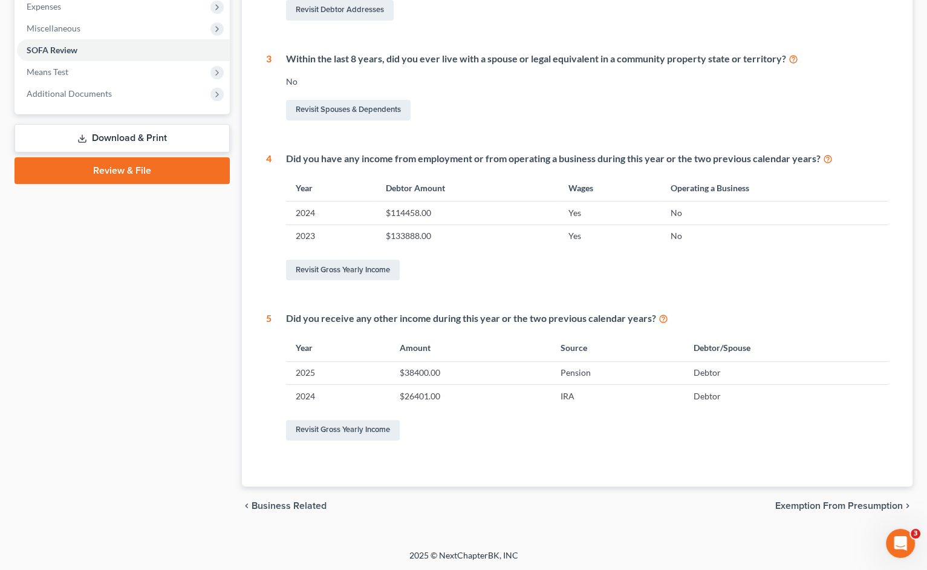
click at [177, 137] on link "Download & Print" at bounding box center [122, 138] width 215 height 28
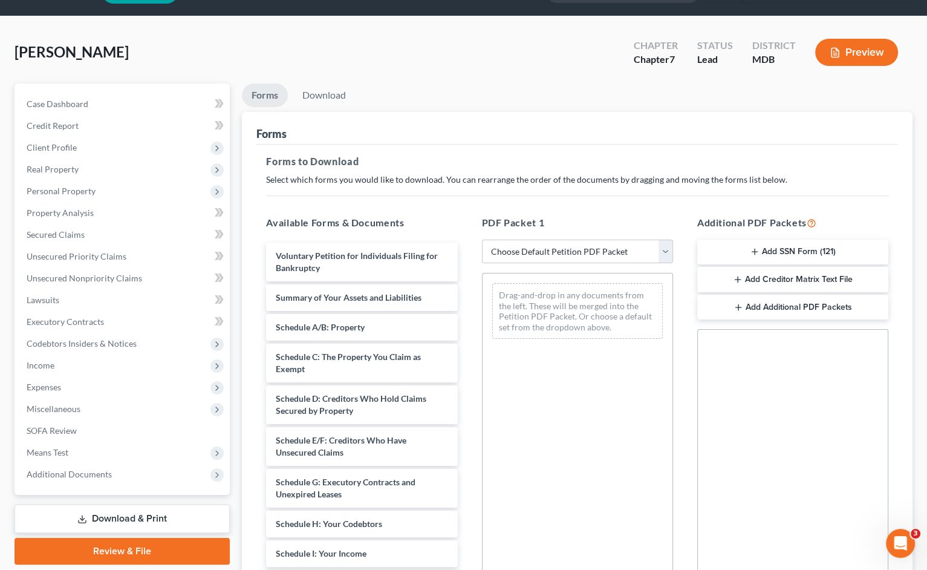
scroll to position [60, 0]
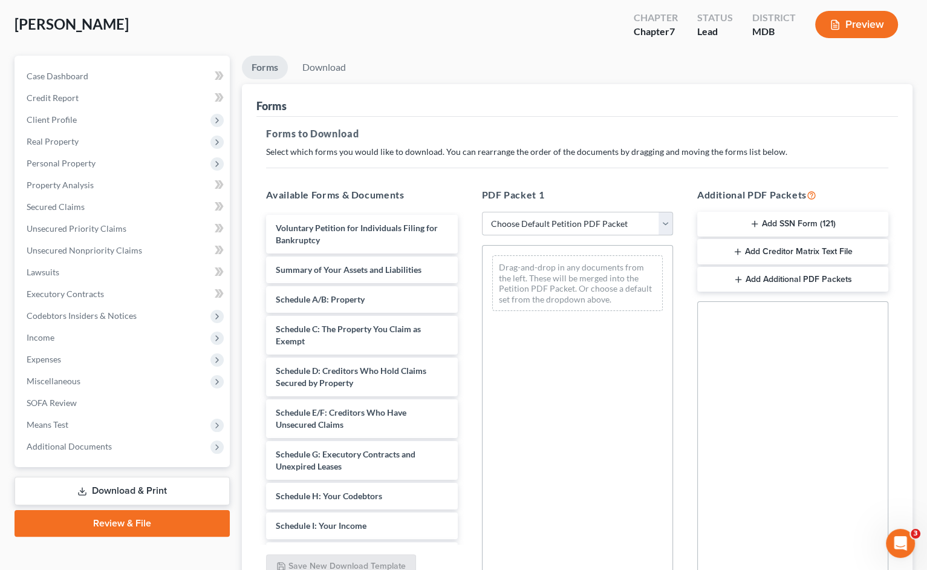
click at [544, 230] on select "Choose Default Petition PDF Packet Complete Bankruptcy Petition (all forms and …" at bounding box center [577, 224] width 191 height 24
select select "0"
click at [482, 212] on select "Choose Default Petition PDF Packet Complete Bankruptcy Petition (all forms and …" at bounding box center [577, 224] width 191 height 24
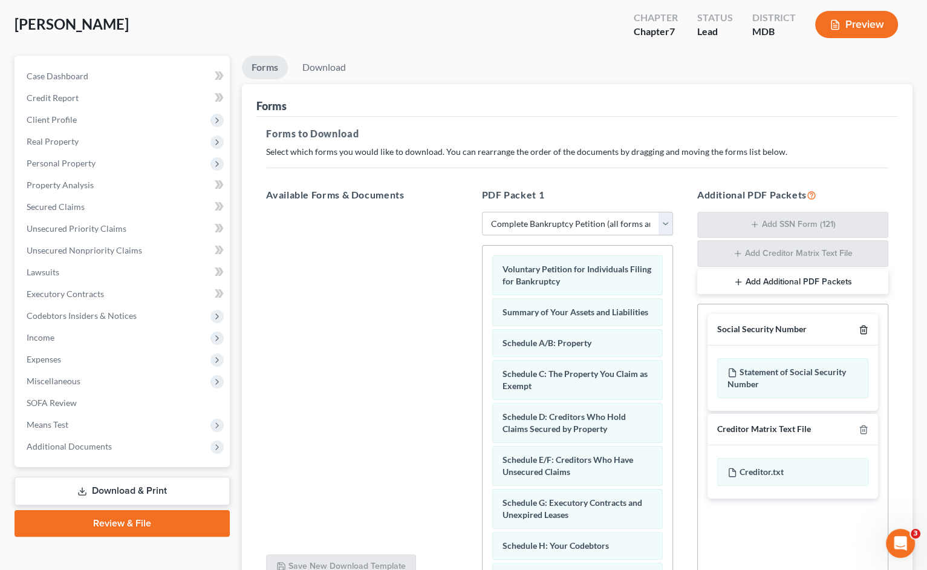
click at [860, 328] on icon "button" at bounding box center [862, 330] width 5 height 8
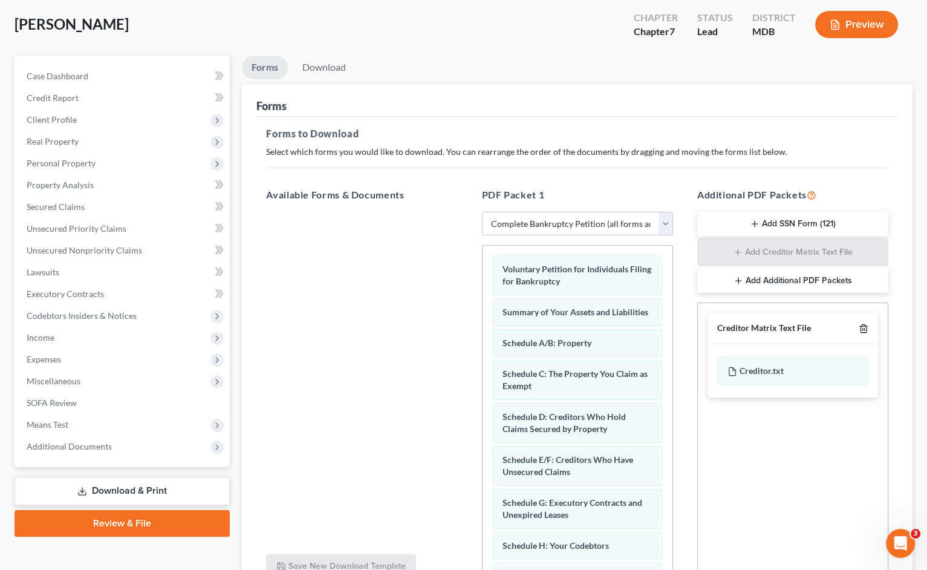
click at [862, 326] on icon "button" at bounding box center [863, 328] width 10 height 10
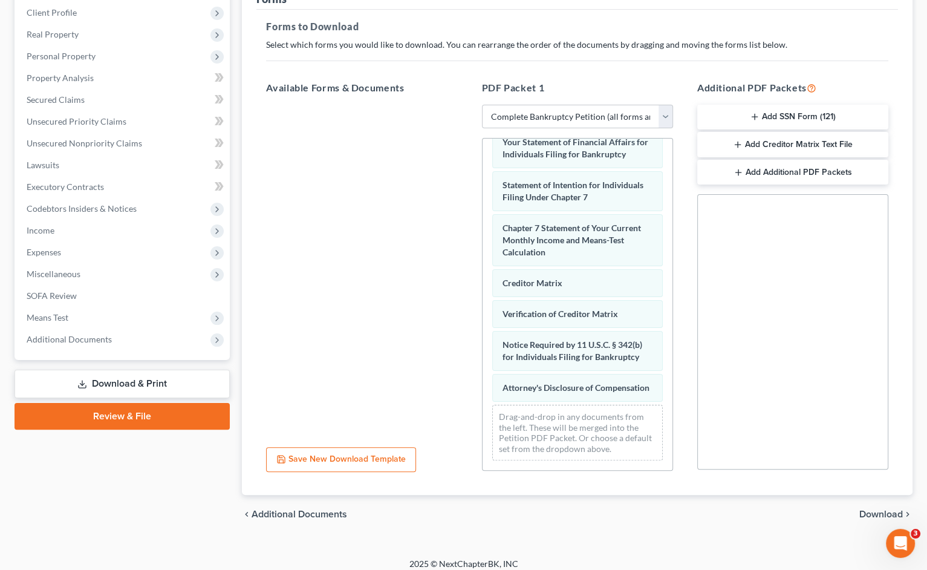
scroll to position [177, 0]
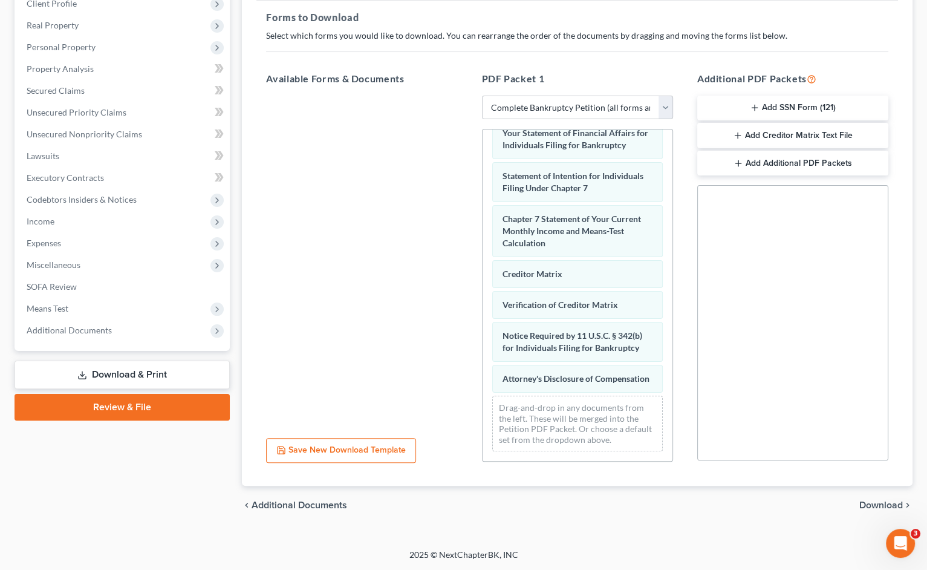
click at [875, 505] on span "Download" at bounding box center [881, 505] width 44 height 10
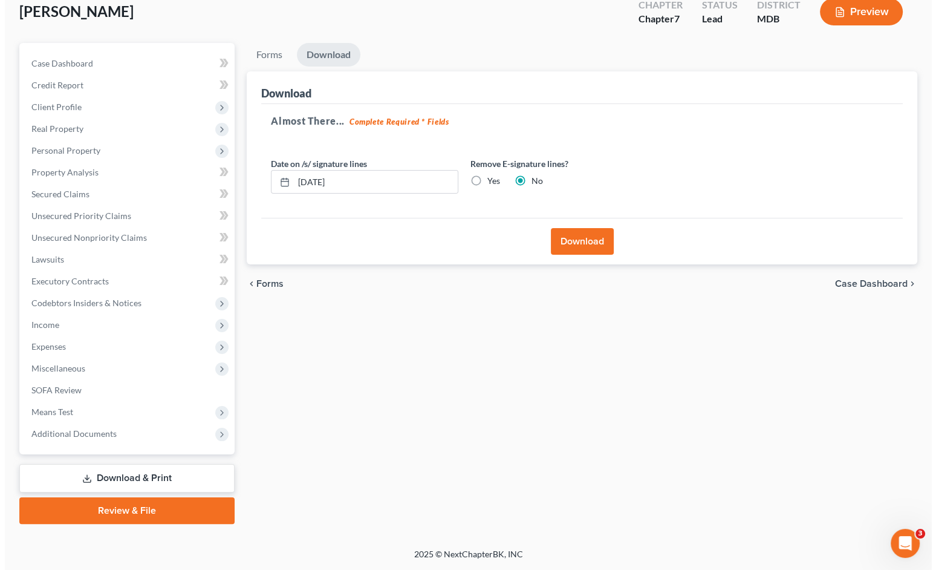
scroll to position [73, 0]
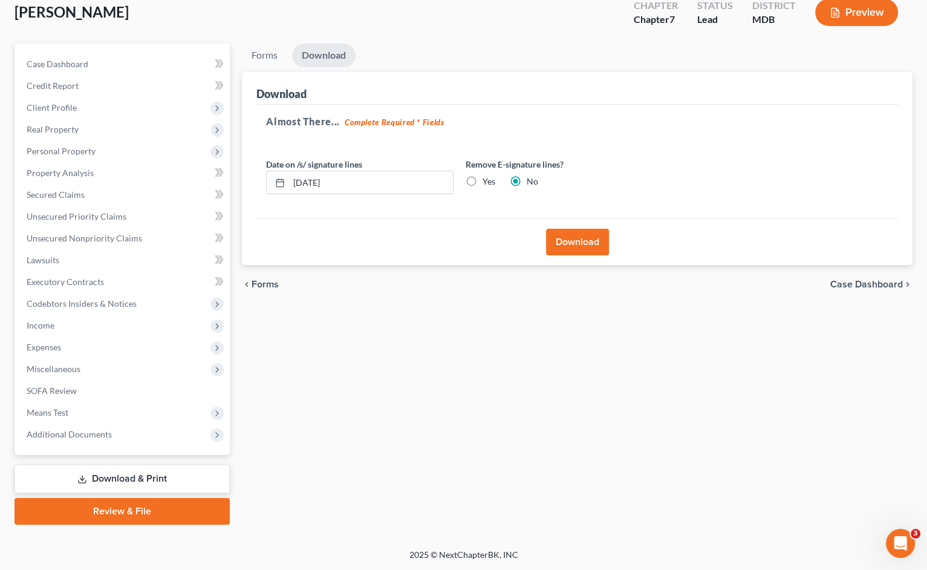
click at [574, 244] on button "Download" at bounding box center [577, 242] width 63 height 27
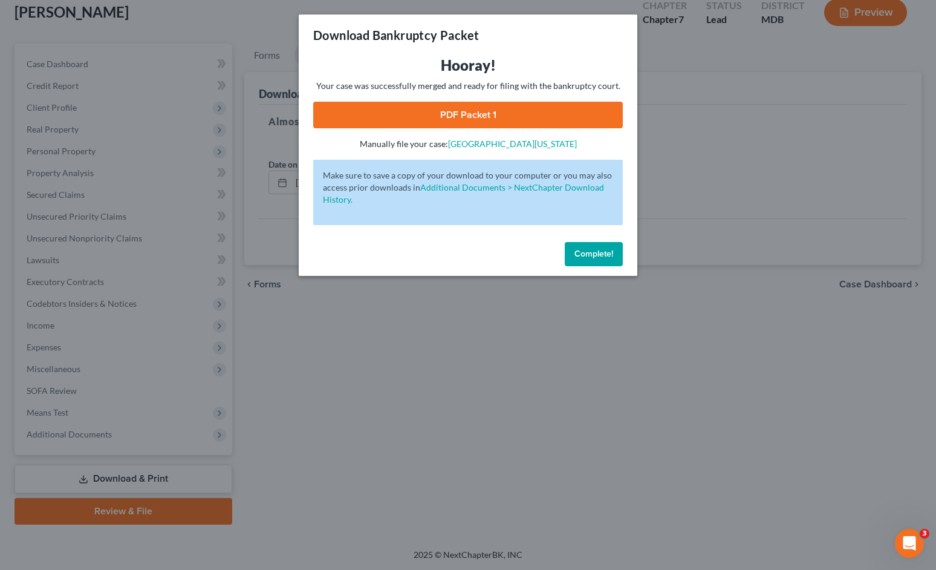
click at [573, 117] on link "PDF Packet 1" at bounding box center [468, 115] width 310 height 27
